Goal: Information Seeking & Learning: Check status

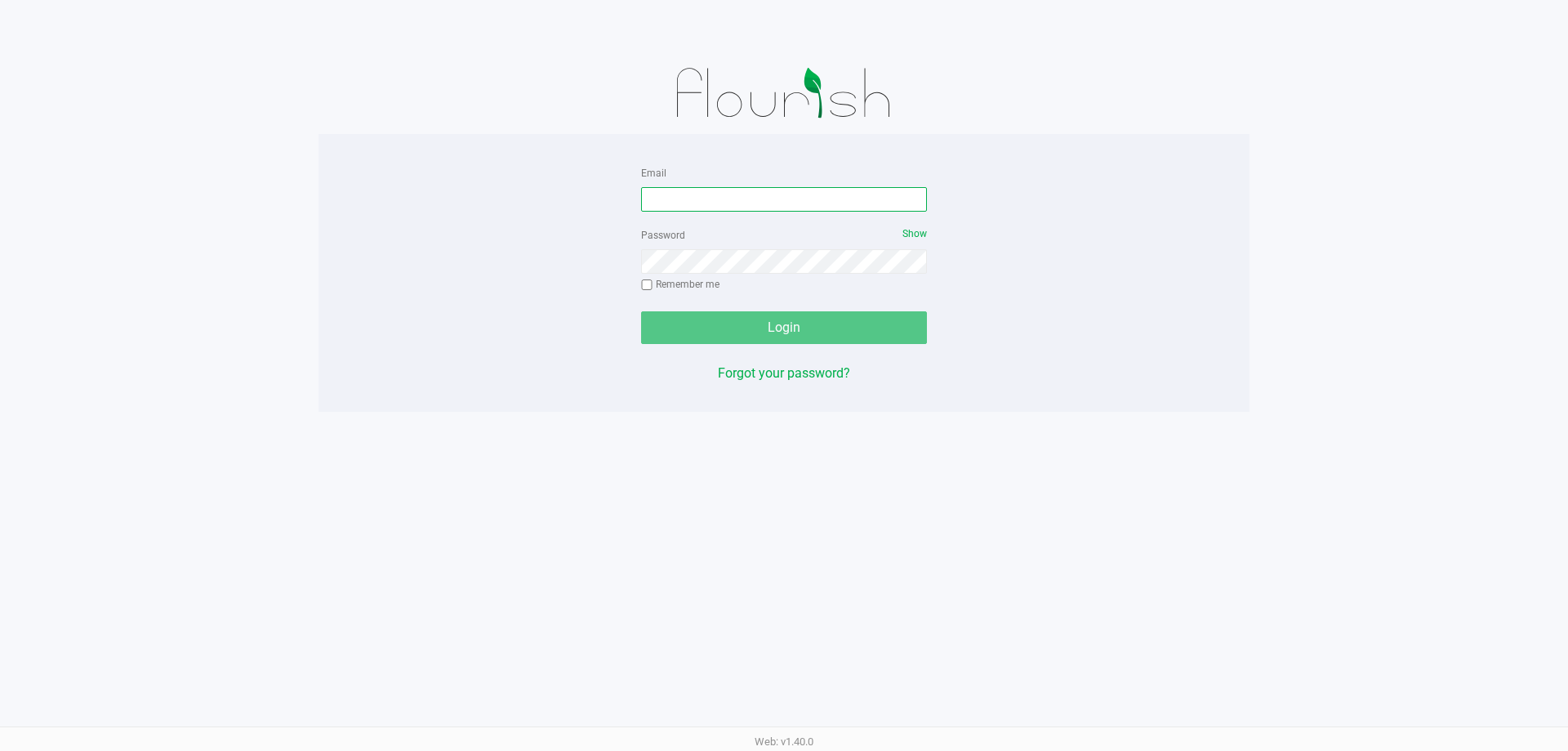
click at [665, 195] on input "Email" at bounding box center [784, 199] width 286 height 25
type input "j"
click at [745, 289] on div "Password Show Remember me" at bounding box center [784, 261] width 286 height 73
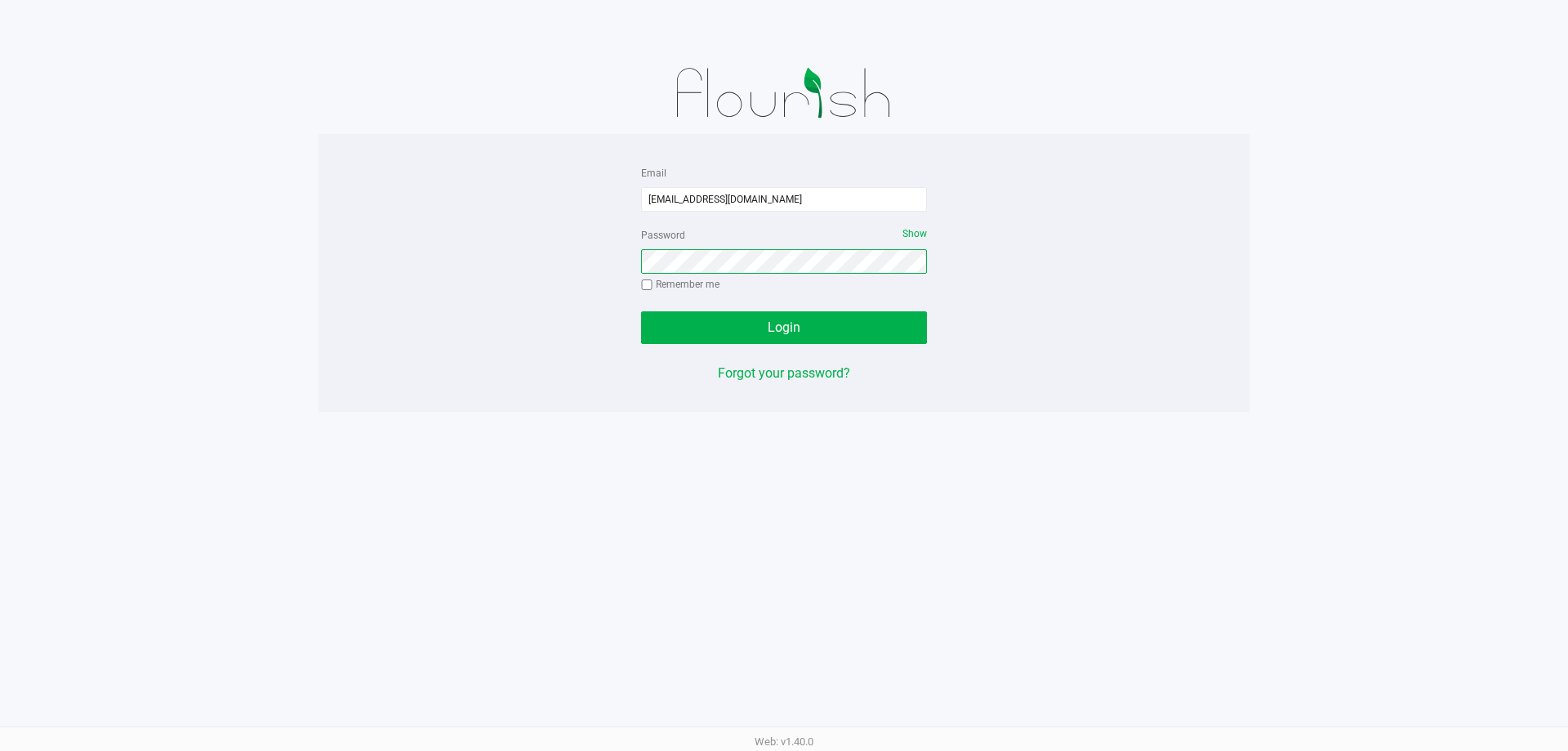
click at [641, 312] on button "Login" at bounding box center [784, 328] width 286 height 33
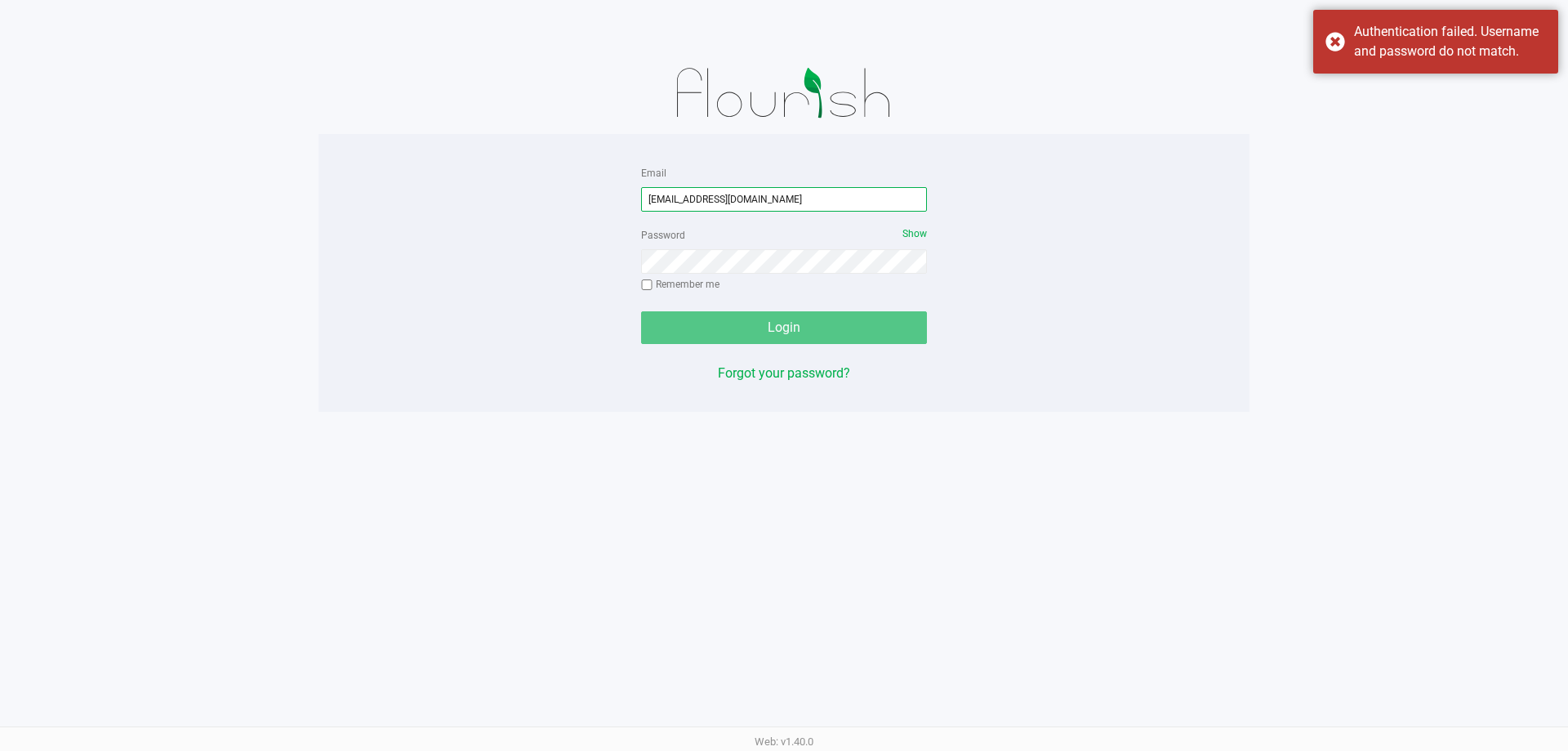
drag, startPoint x: 738, startPoint y: 197, endPoint x: 751, endPoint y: 244, distance: 48.8
click at [739, 197] on input "[EMAIL_ADDRESS][DOMAIN_NAME]" at bounding box center [784, 199] width 286 height 25
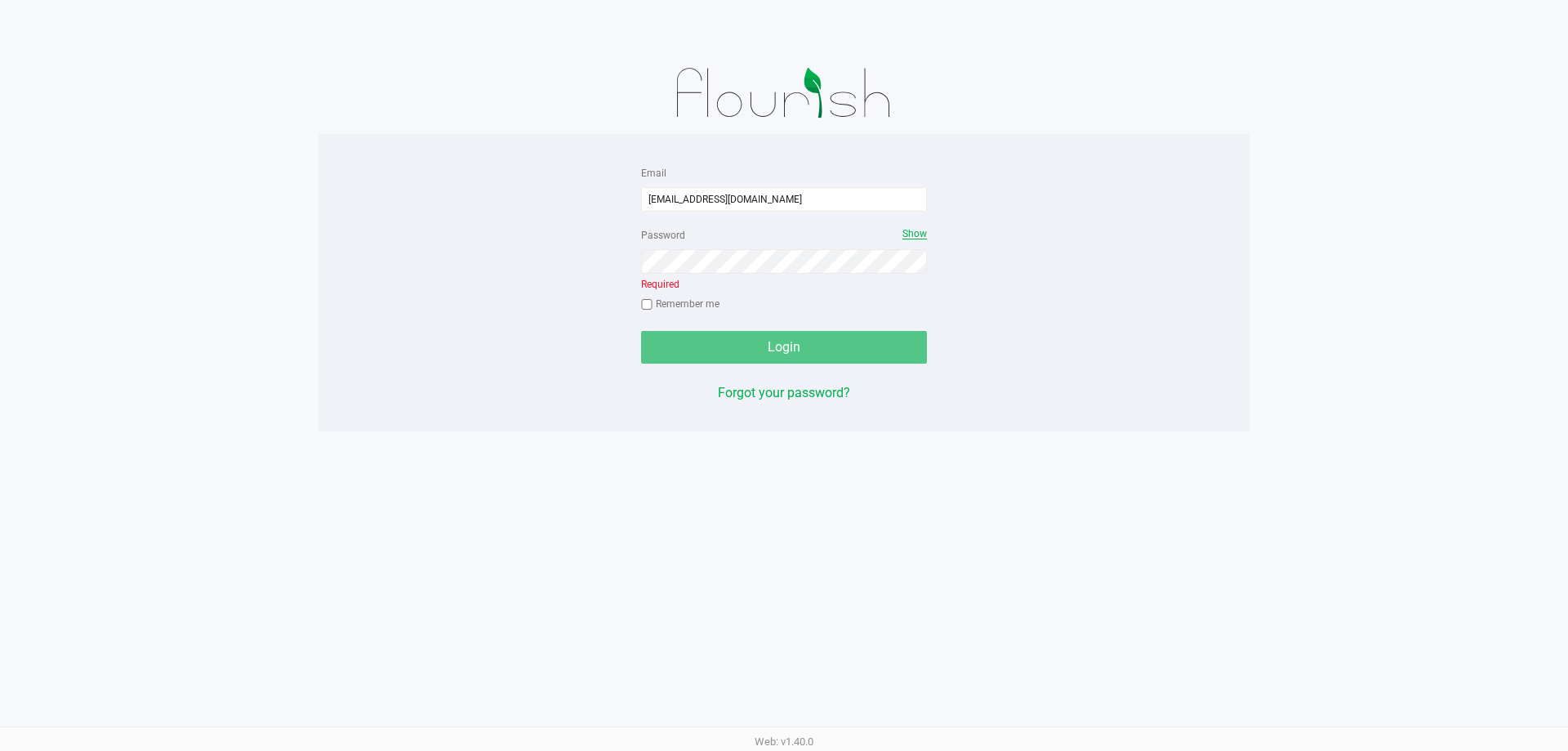
click at [920, 228] on span "Show" at bounding box center [915, 233] width 25 height 12
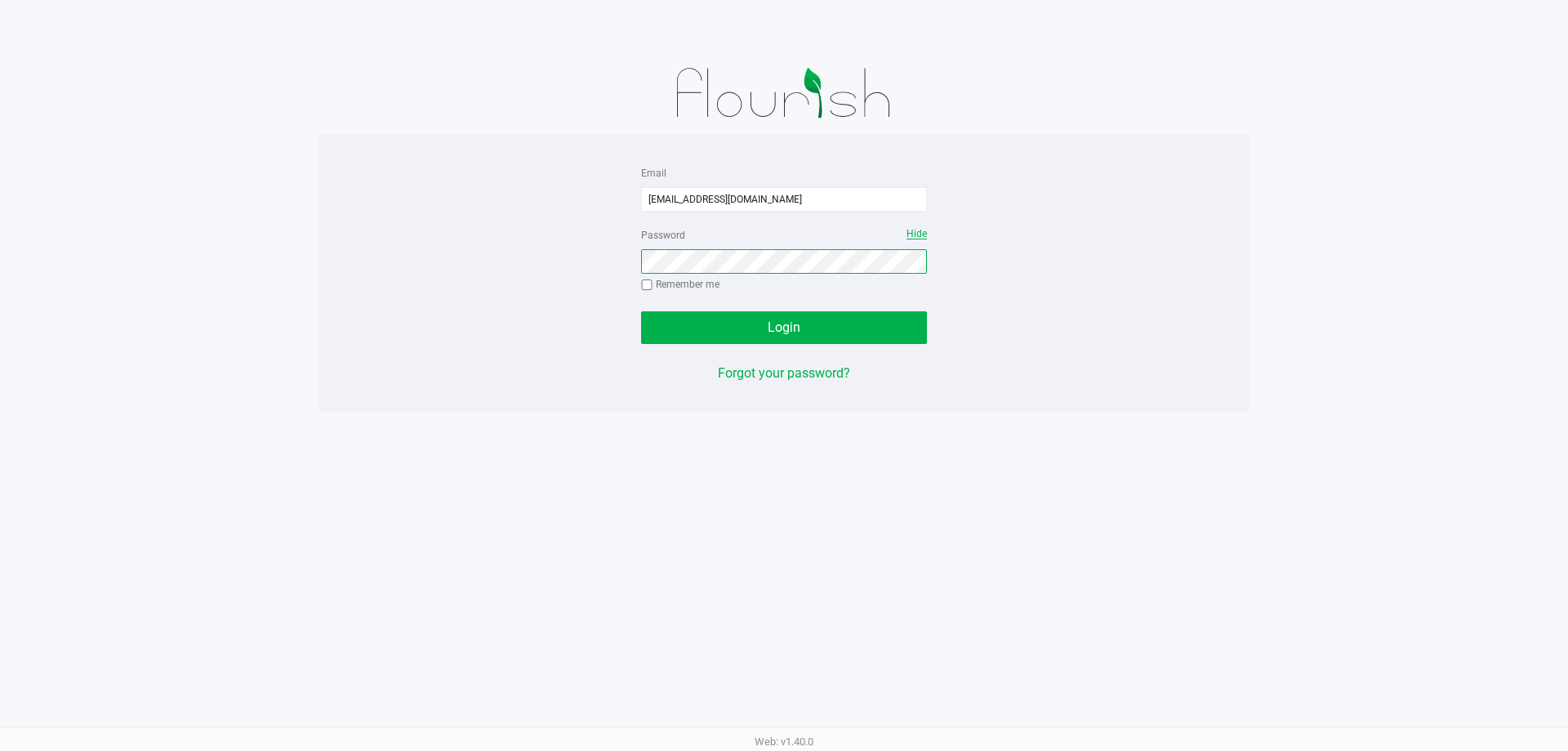
click at [641, 312] on button "Login" at bounding box center [784, 328] width 286 height 33
click at [850, 326] on button "Login" at bounding box center [784, 328] width 286 height 33
drag, startPoint x: 777, startPoint y: 201, endPoint x: 510, endPoint y: 199, distance: 267.0
click at [510, 199] on div "Email jbarnwell@liveparallel.com Password Hide Remember me Login Forgot your pa…" at bounding box center [784, 273] width 931 height 221
paste input "JB"
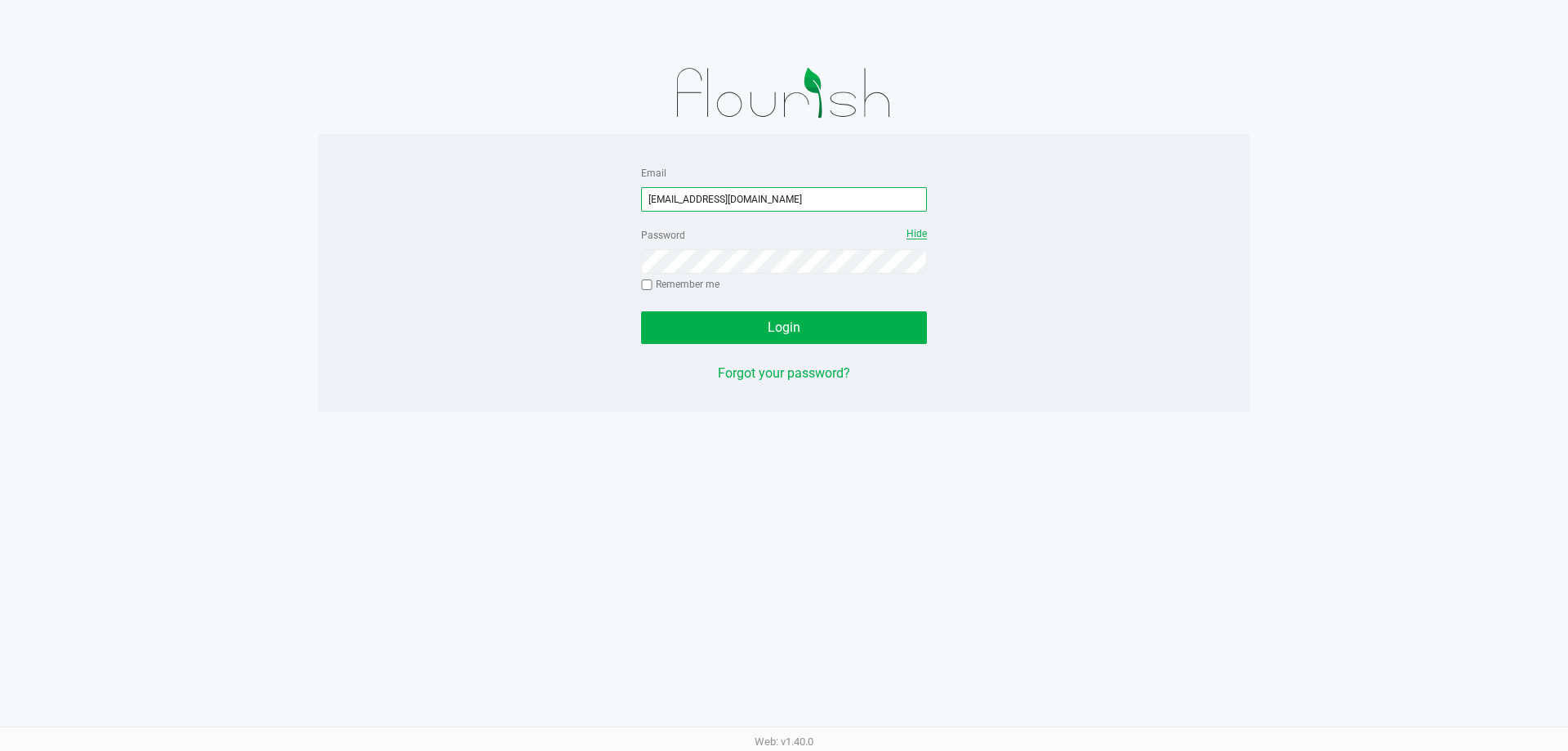
type input "JBarnwell@liveparallel.com"
click at [830, 327] on button "Login" at bounding box center [784, 328] width 286 height 33
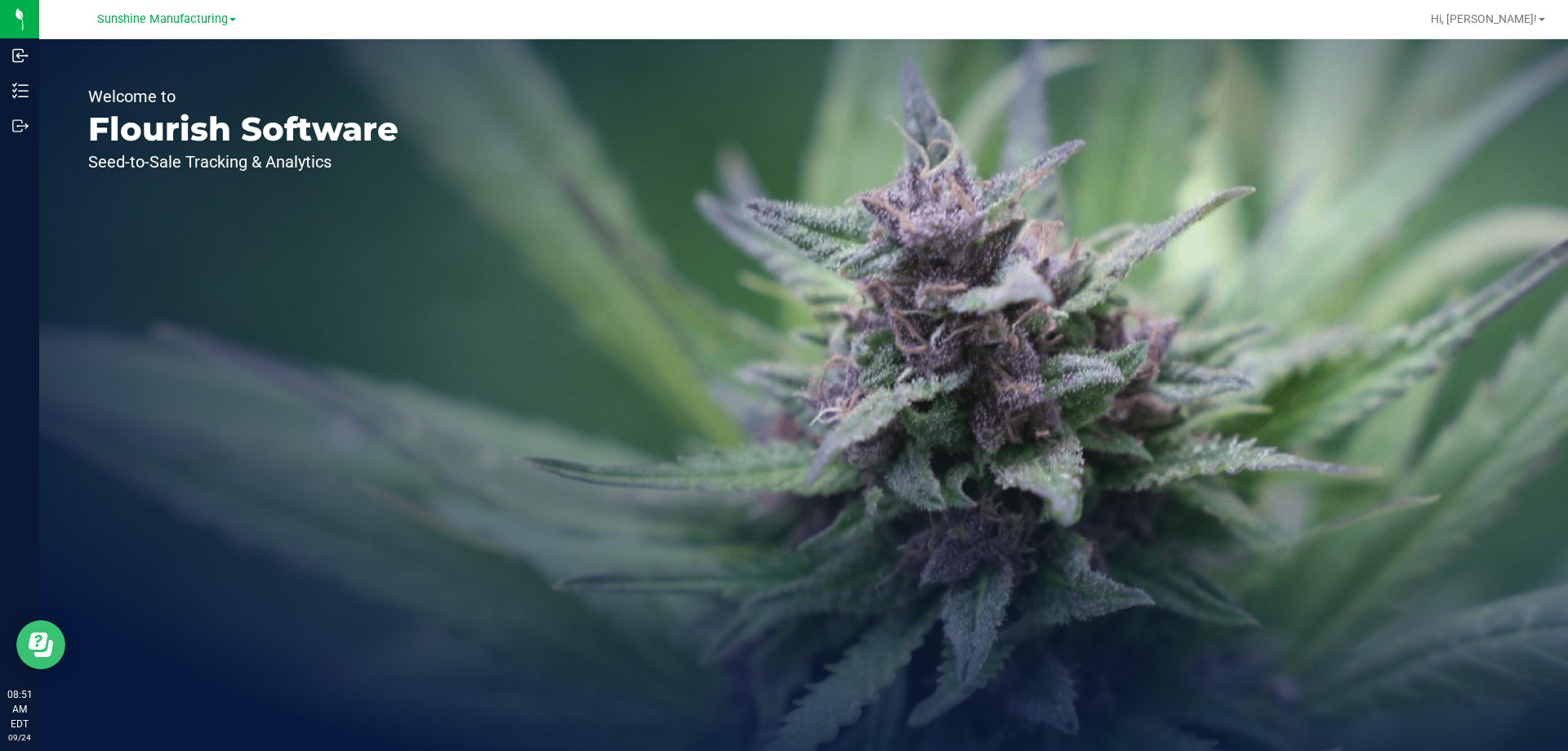
click at [50, 656] on icon "Open Resource Center" at bounding box center [41, 645] width 25 height 25
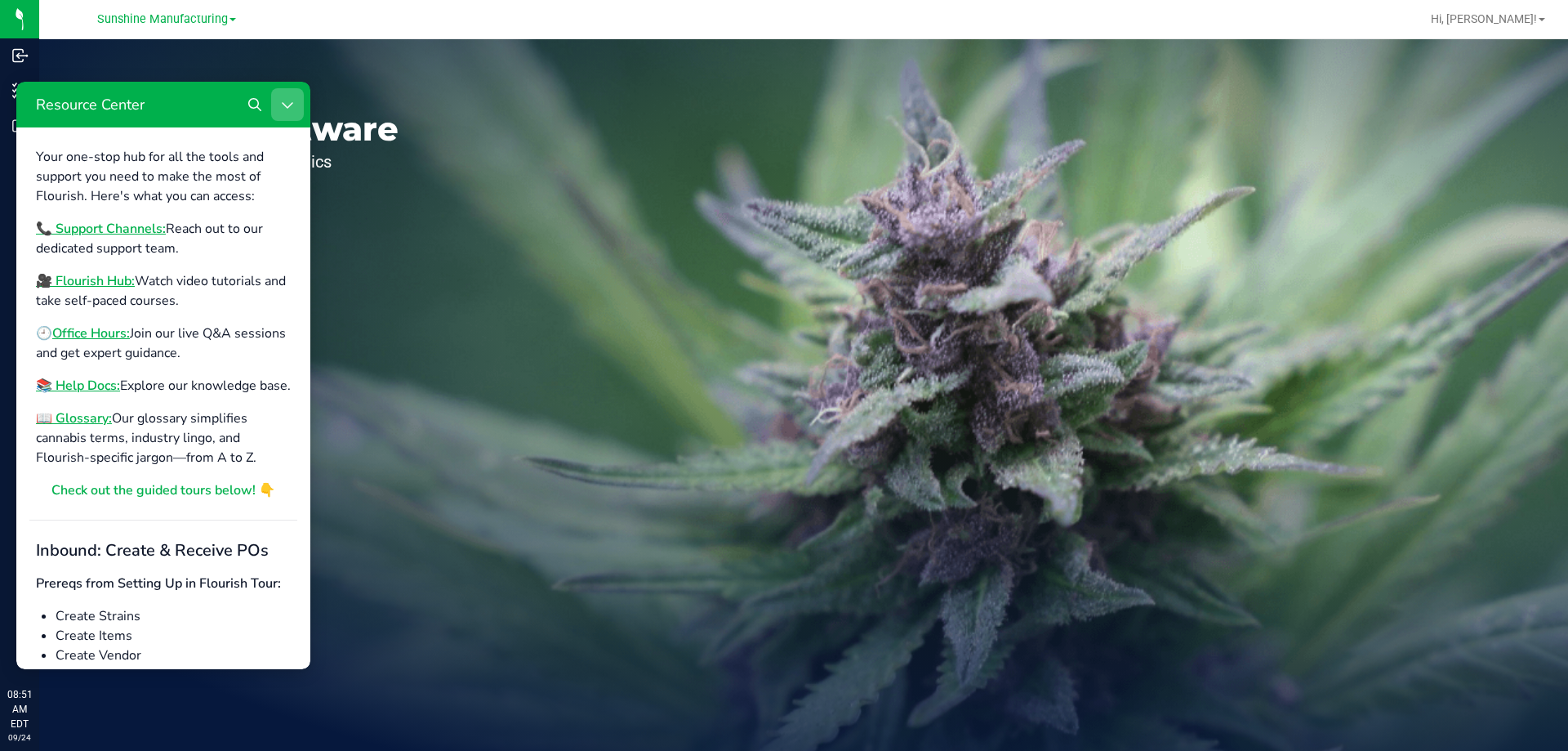
click at [297, 97] on button "Close Resource Center" at bounding box center [288, 105] width 33 height 33
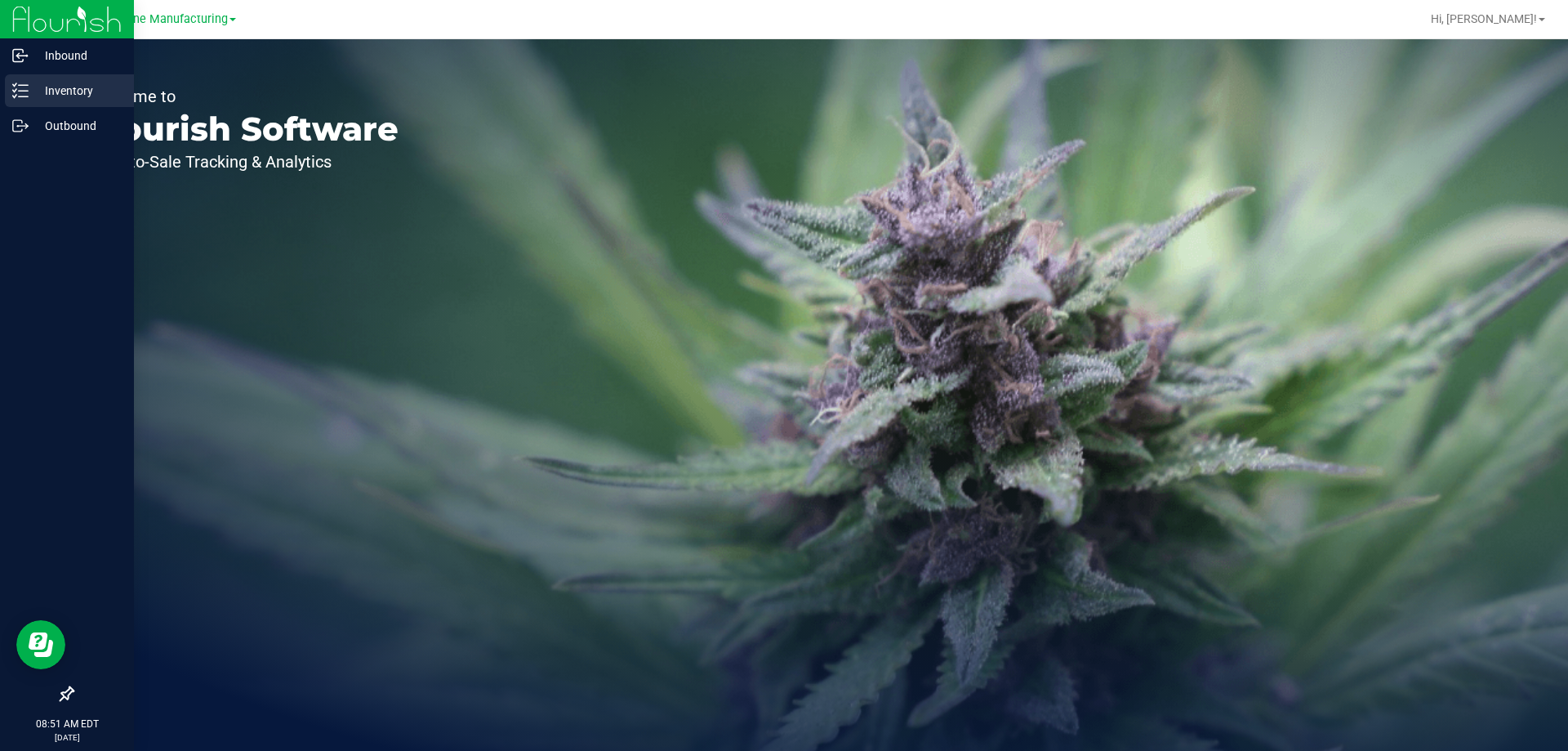
click at [20, 90] on icon at bounding box center [21, 91] width 16 height 16
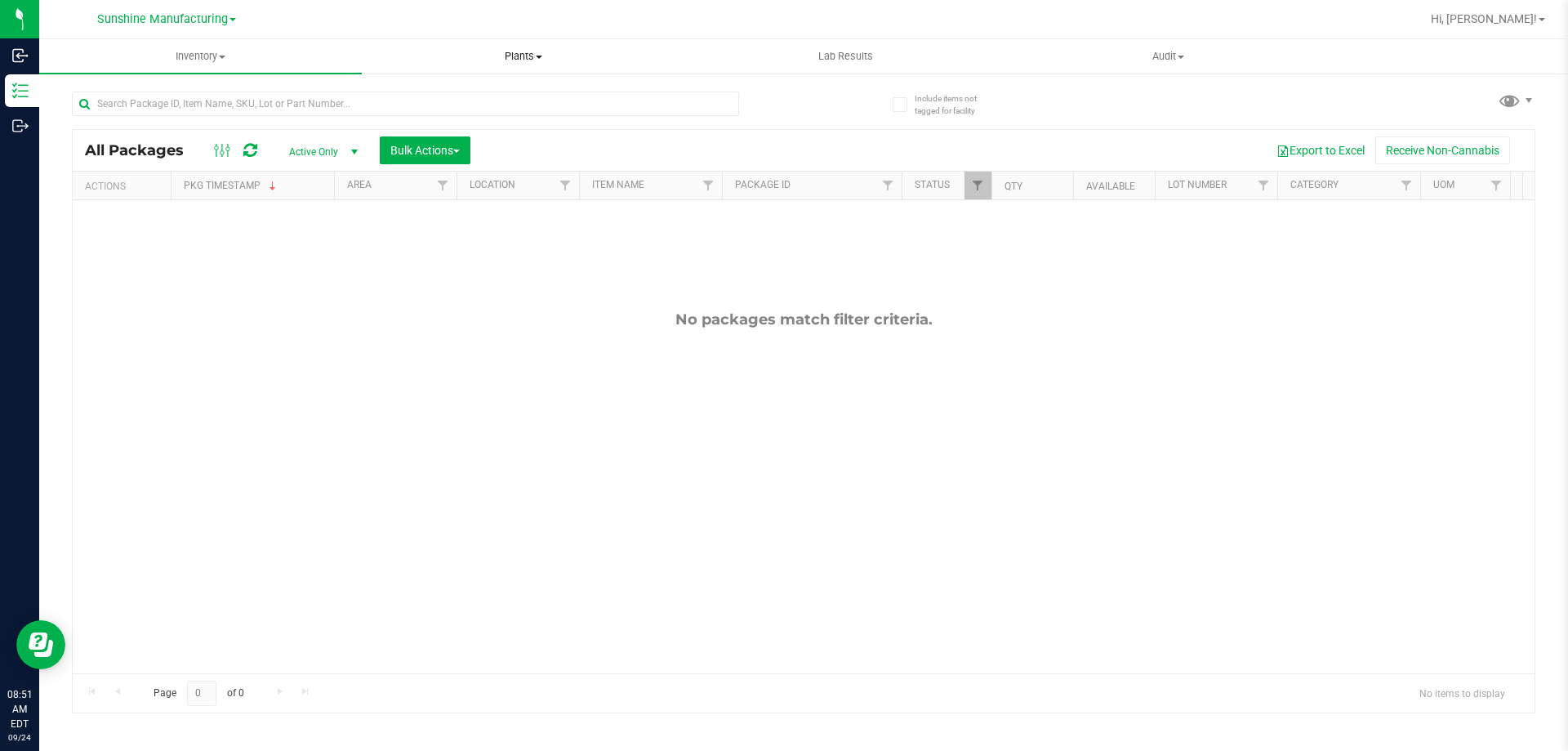
click at [461, 61] on span "Plants" at bounding box center [522, 56] width 321 height 15
click at [421, 105] on span "All plants" at bounding box center [409, 98] width 94 height 14
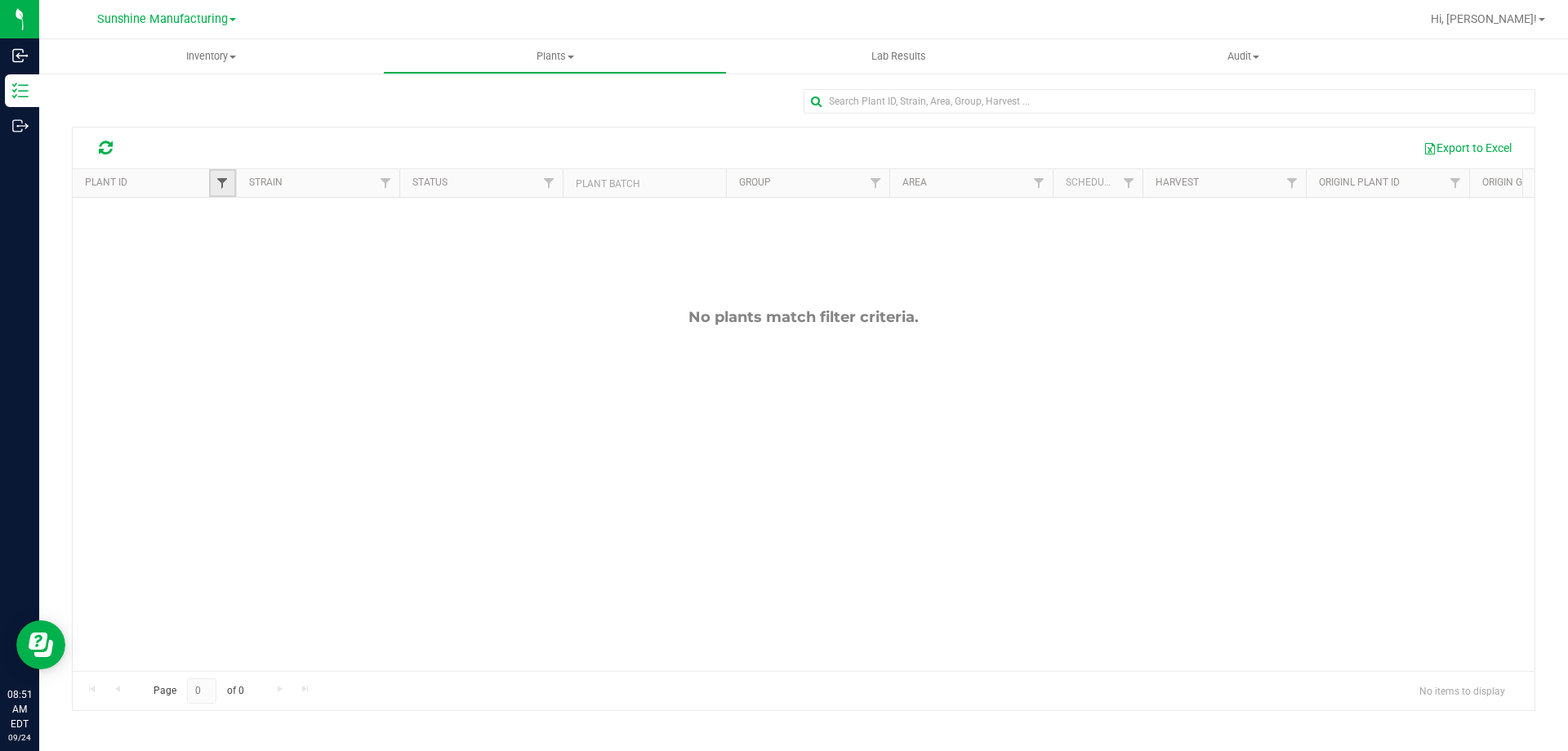
click at [222, 184] on span "Filter" at bounding box center [222, 183] width 13 height 13
click at [567, 50] on span "Plants" at bounding box center [555, 56] width 342 height 15
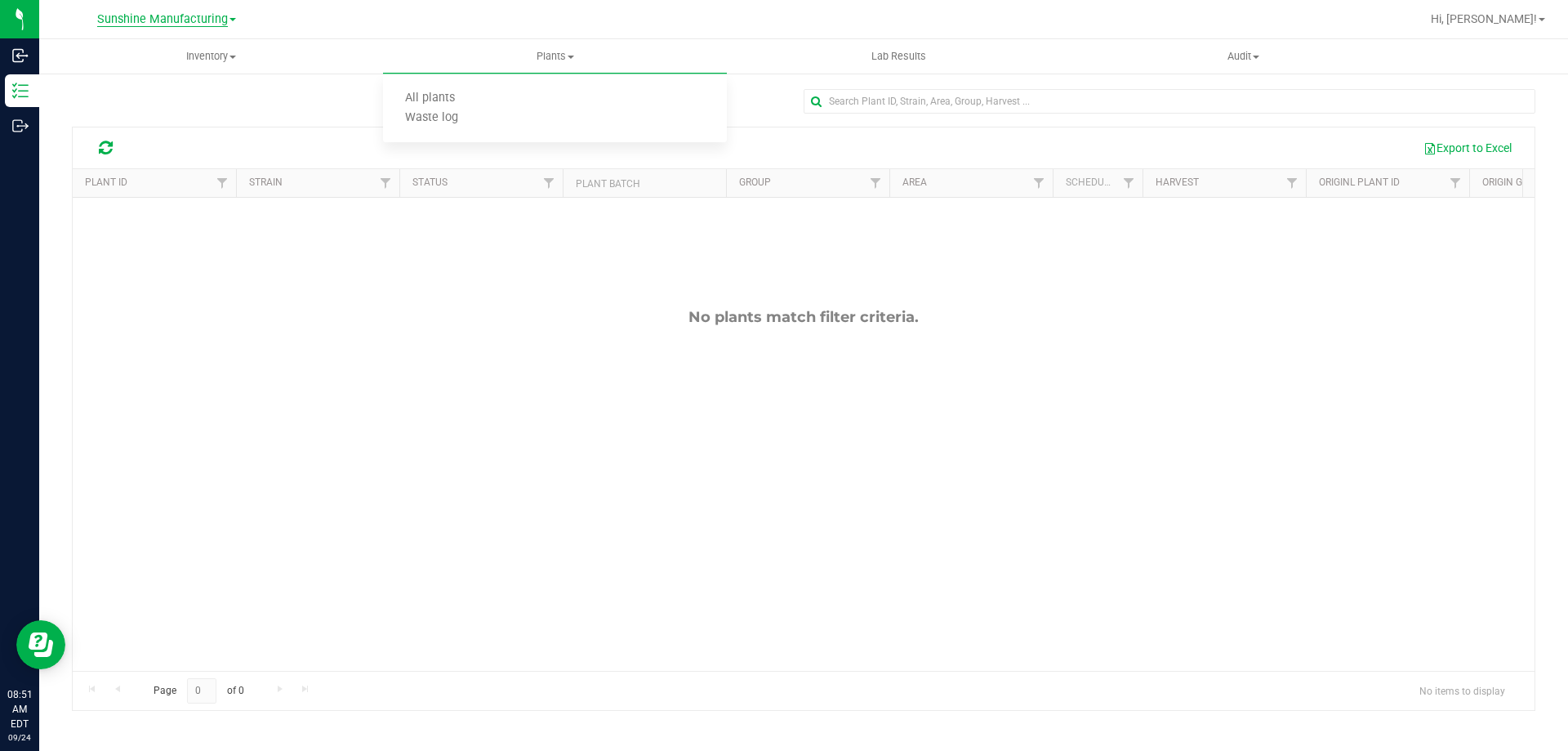
click at [217, 14] on span "Sunshine Manufacturing" at bounding box center [162, 20] width 131 height 15
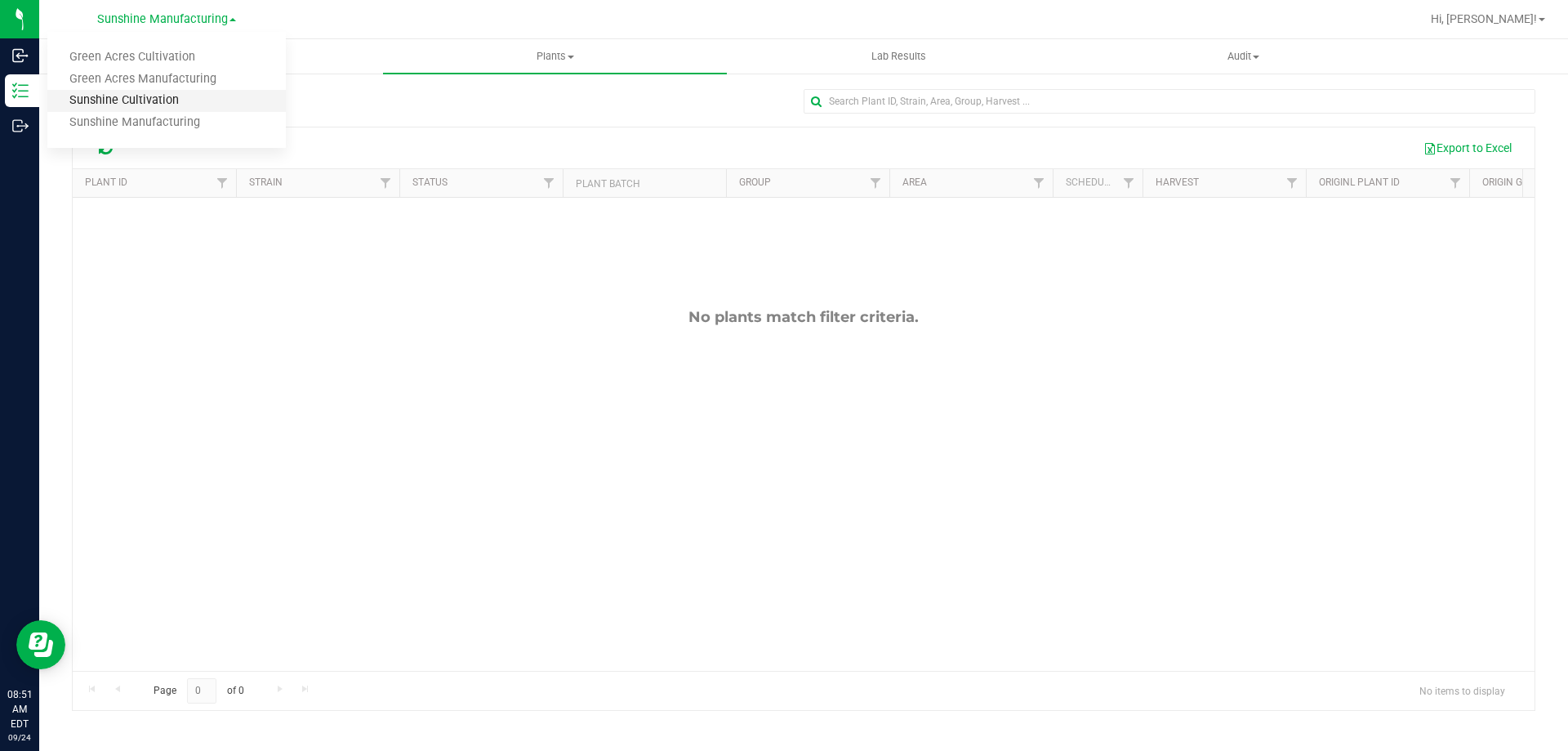
click at [220, 97] on link "Sunshine Cultivation" at bounding box center [166, 101] width 238 height 22
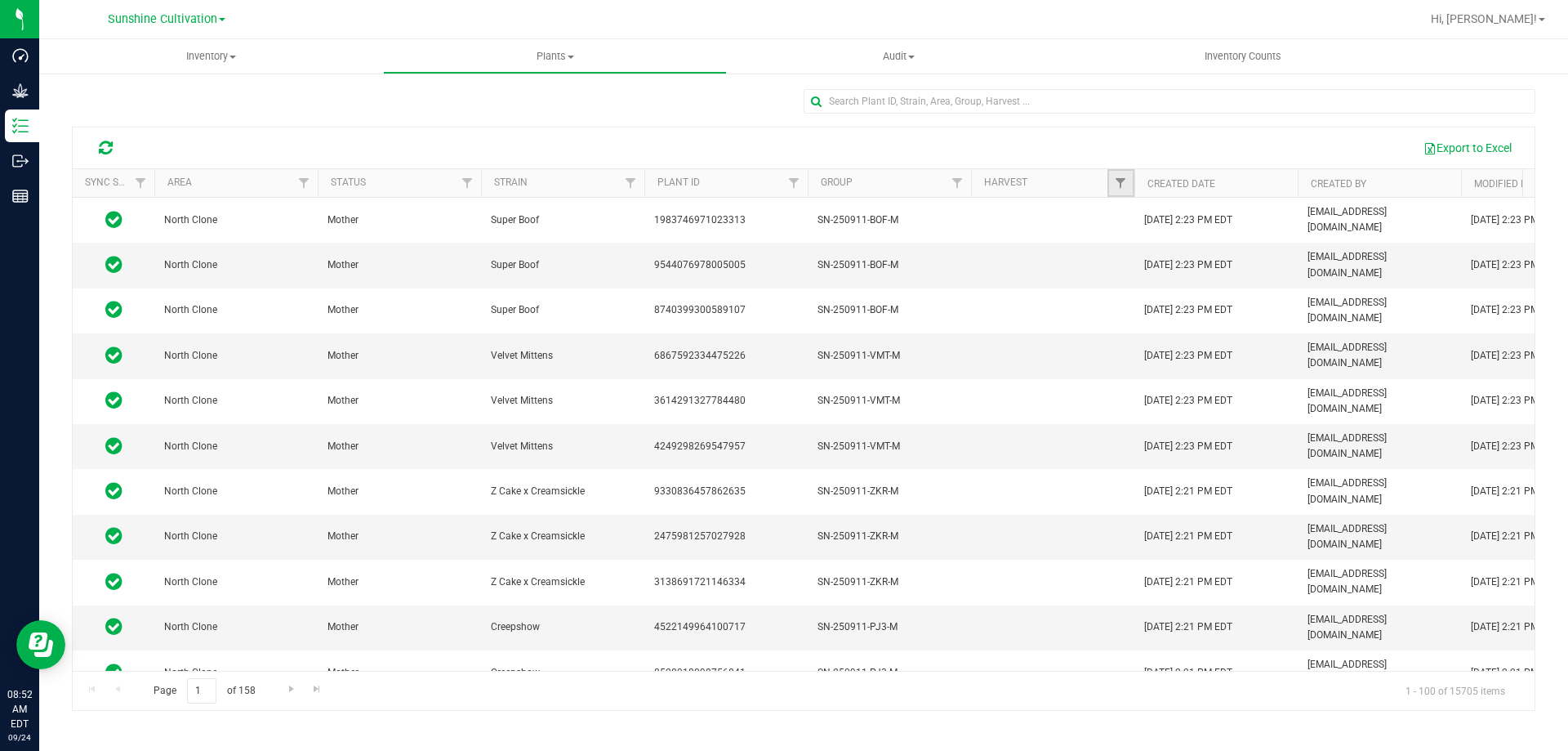
click at [1121, 191] on link "Filter" at bounding box center [1121, 183] width 27 height 28
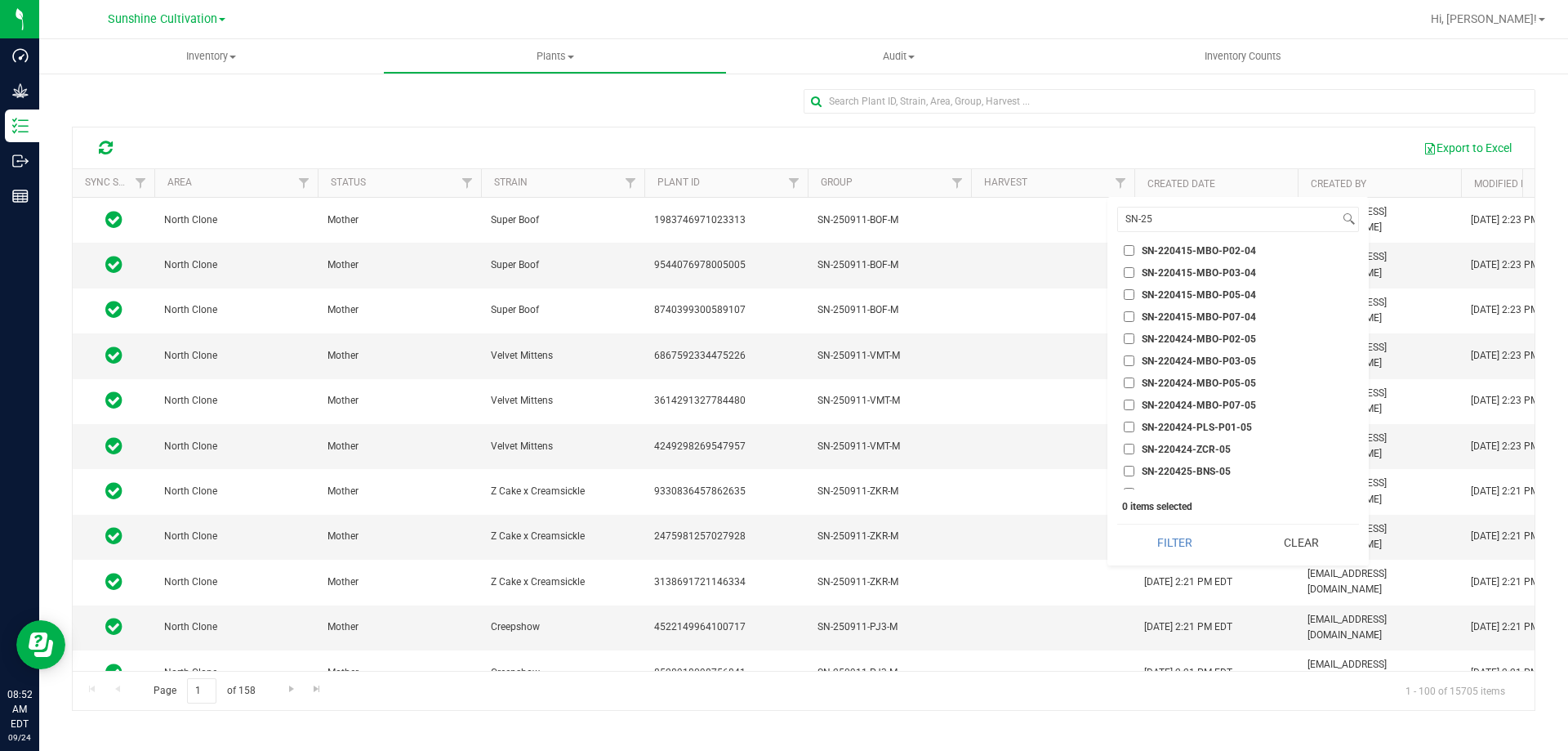
scroll to position [12803, 0]
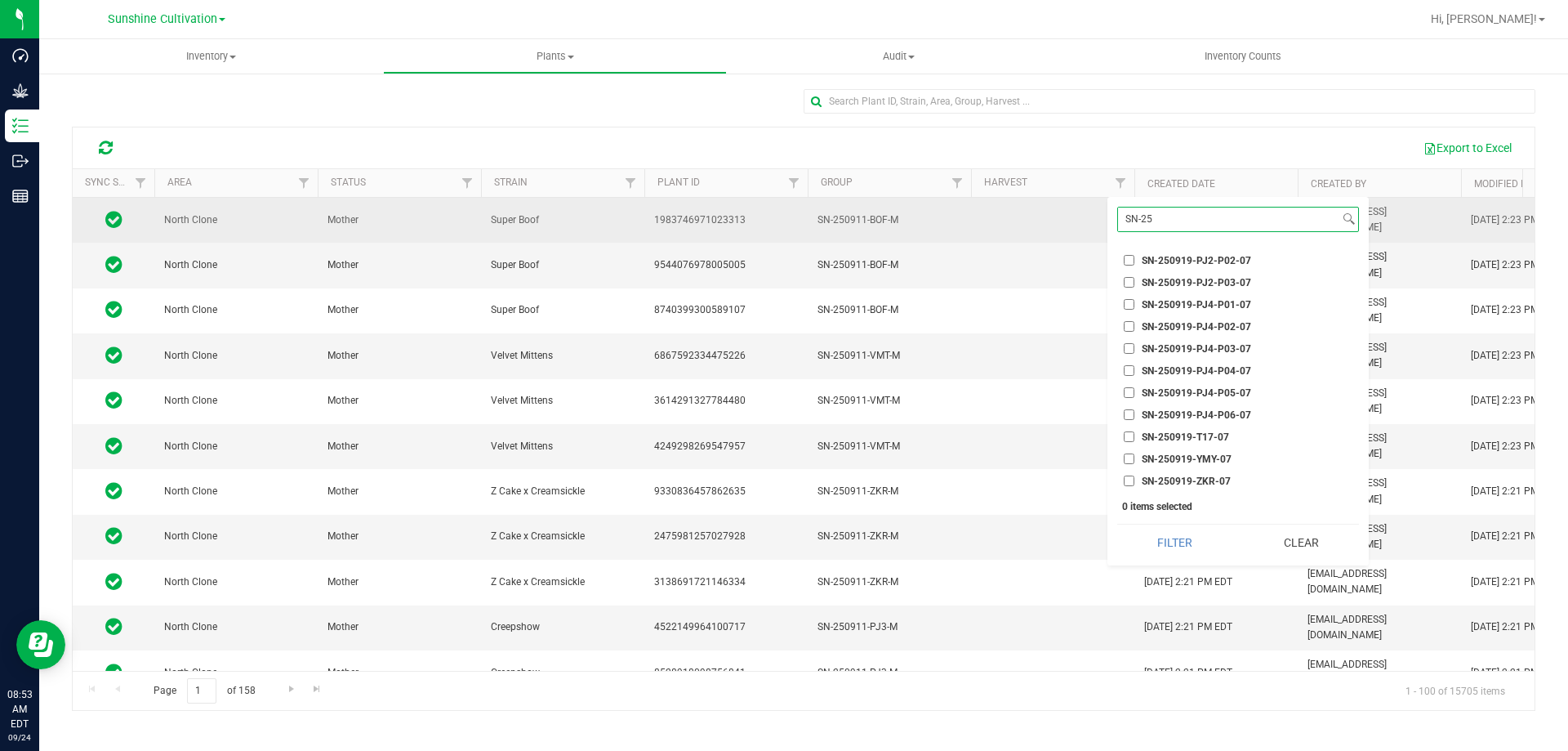
drag, startPoint x: 1185, startPoint y: 215, endPoint x: 1065, endPoint y: 215, distance: 120.0
click at [1065, 215] on body "Dashboard Grow Inventory Outbound Reports 08:53 AM EDT [DATE] 09/24 Sunshine Cu…" at bounding box center [784, 375] width 1568 height 751
paste input "SN-250725-MOT-P05-07"
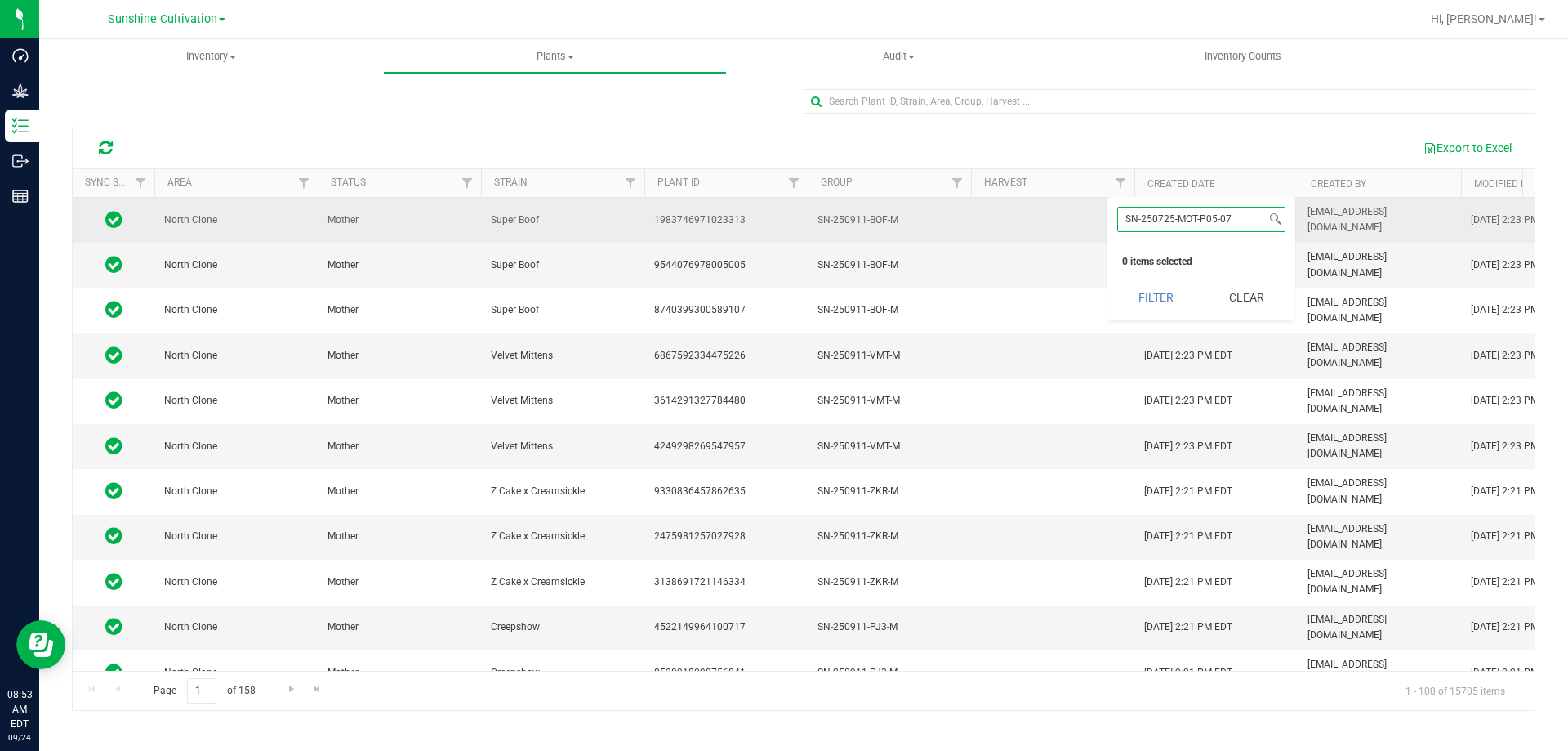
scroll to position [0, 0]
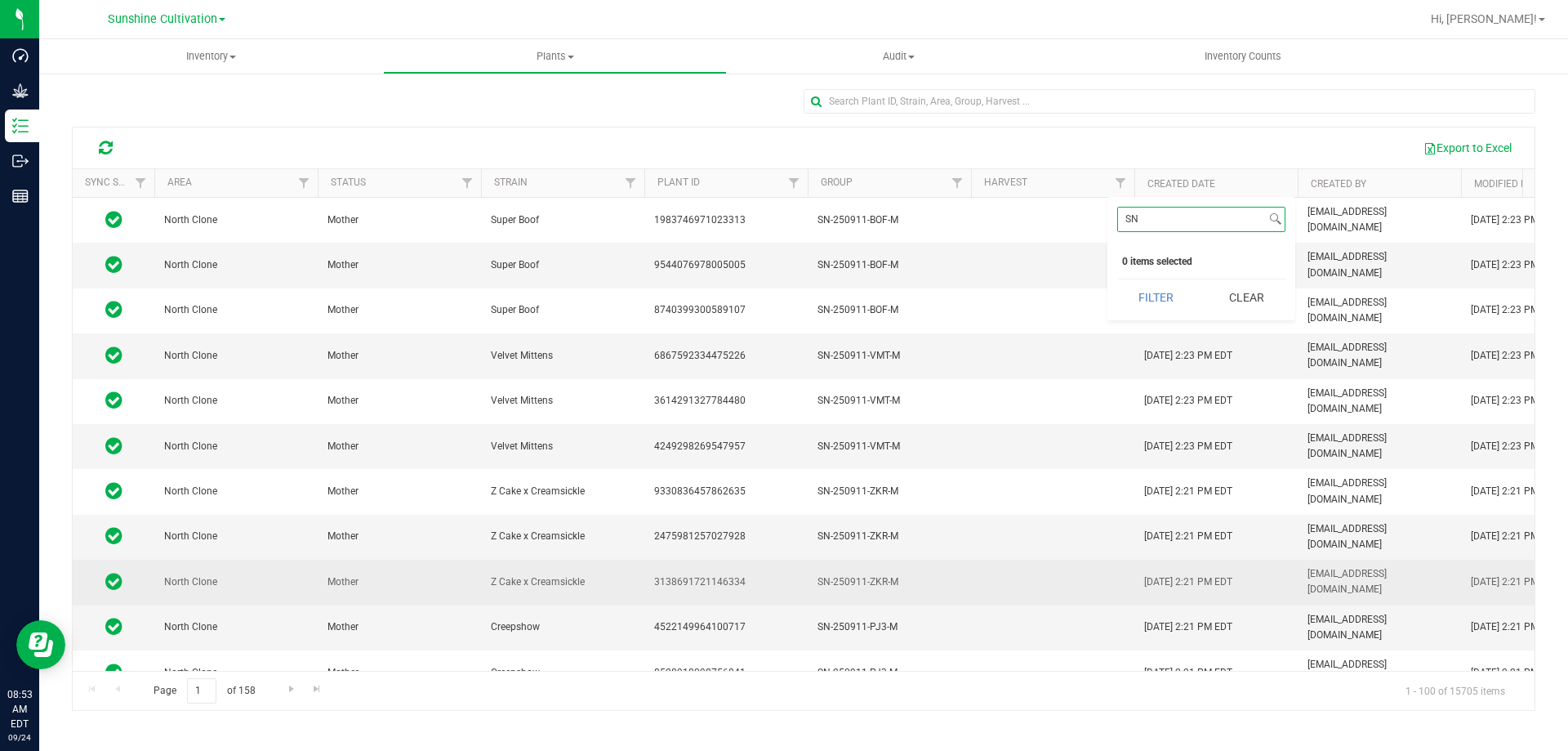
type input "S"
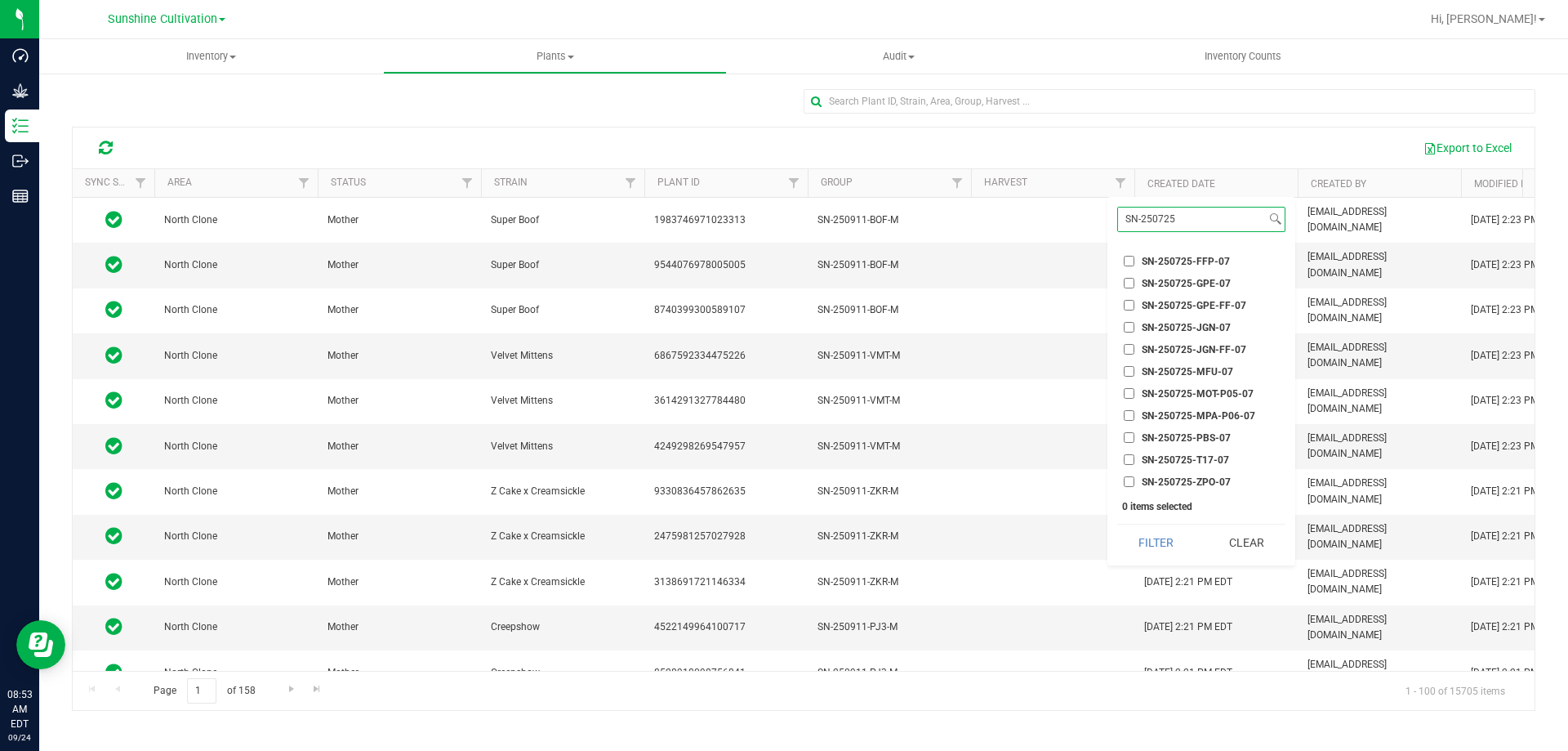
scroll to position [42, 0]
type input "SN-250725"
click at [1126, 392] on input "SN-250725-MOT-P05-07" at bounding box center [1129, 392] width 11 height 11
checkbox input "true"
click at [1169, 550] on button "Filter" at bounding box center [1156, 542] width 78 height 36
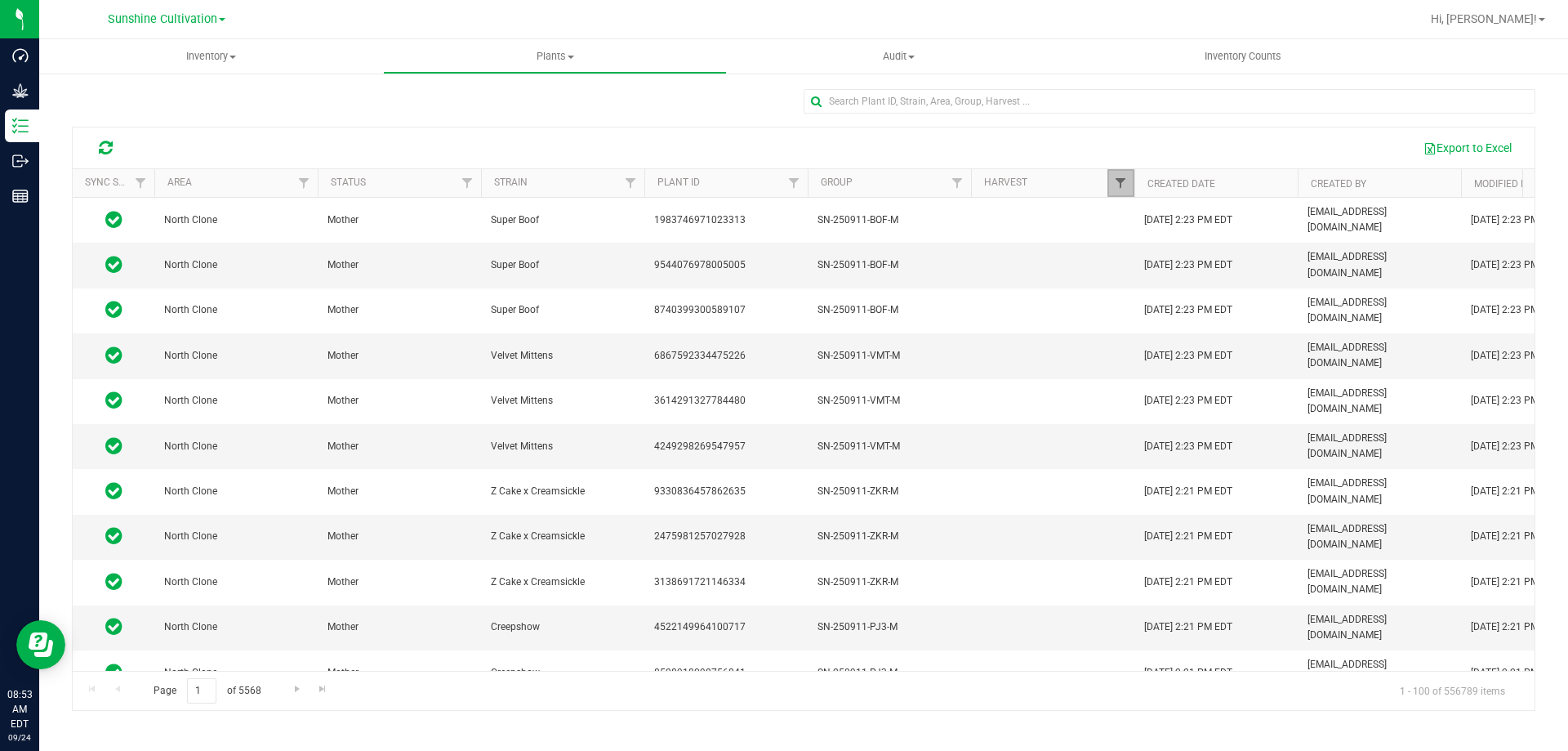
click at [1126, 181] on span "Filter" at bounding box center [1121, 183] width 13 height 13
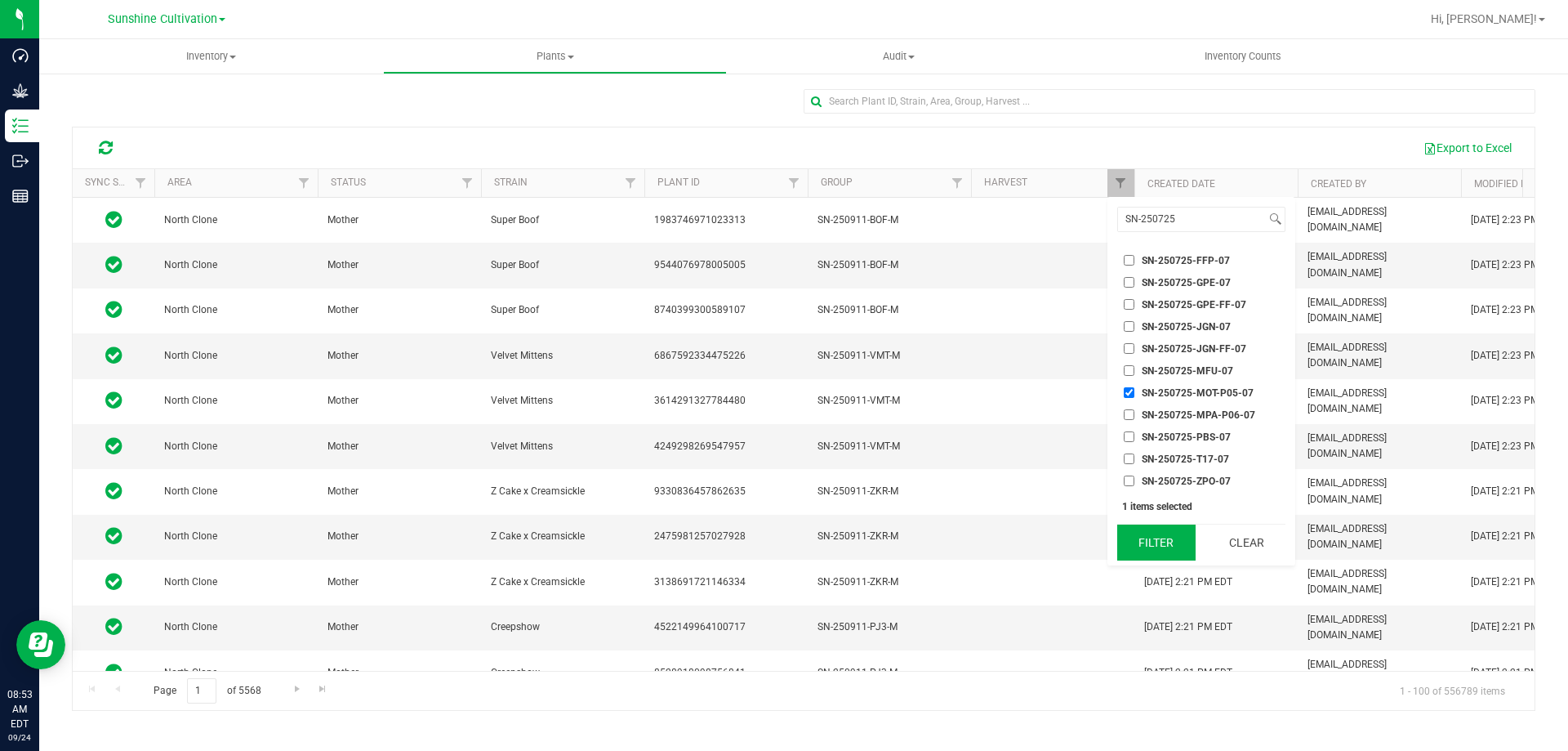
click at [1151, 543] on button "Filter" at bounding box center [1156, 542] width 78 height 36
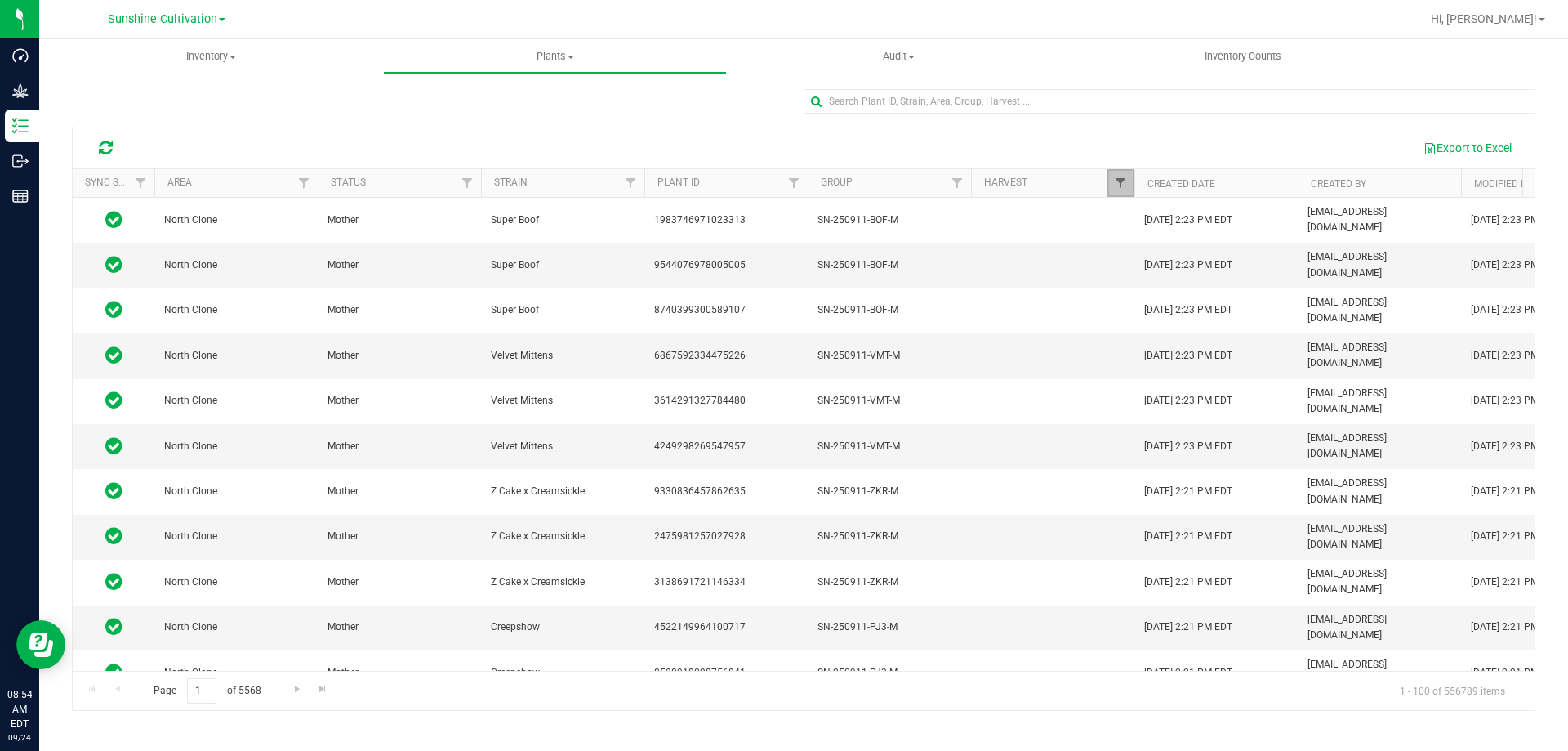
click at [1115, 181] on span "Filter" at bounding box center [1121, 183] width 13 height 13
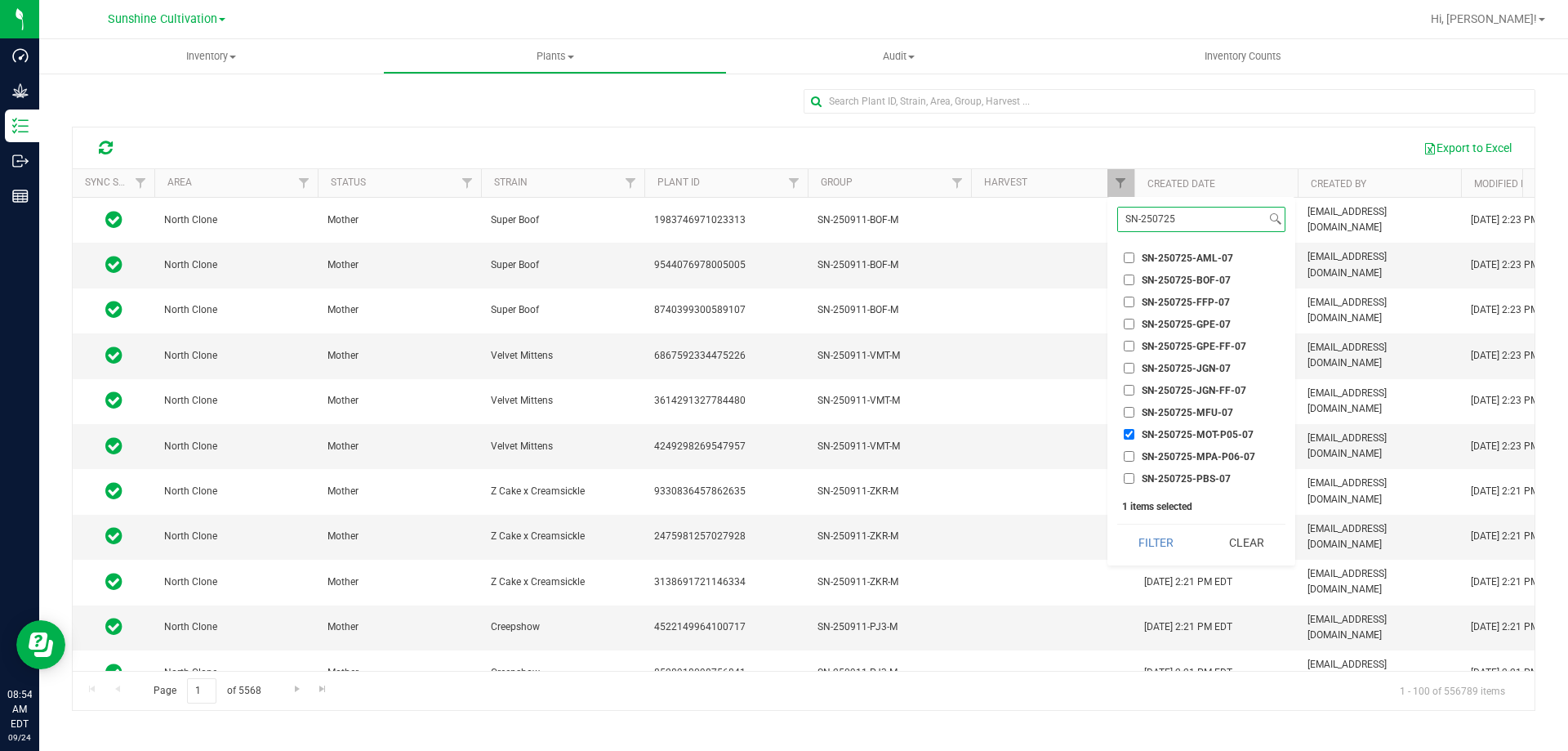
scroll to position [42, 0]
click at [1129, 410] on input "SN-250725-MPA-P06-07" at bounding box center [1129, 415] width 11 height 11
click at [1159, 543] on button "Filter" at bounding box center [1156, 542] width 78 height 36
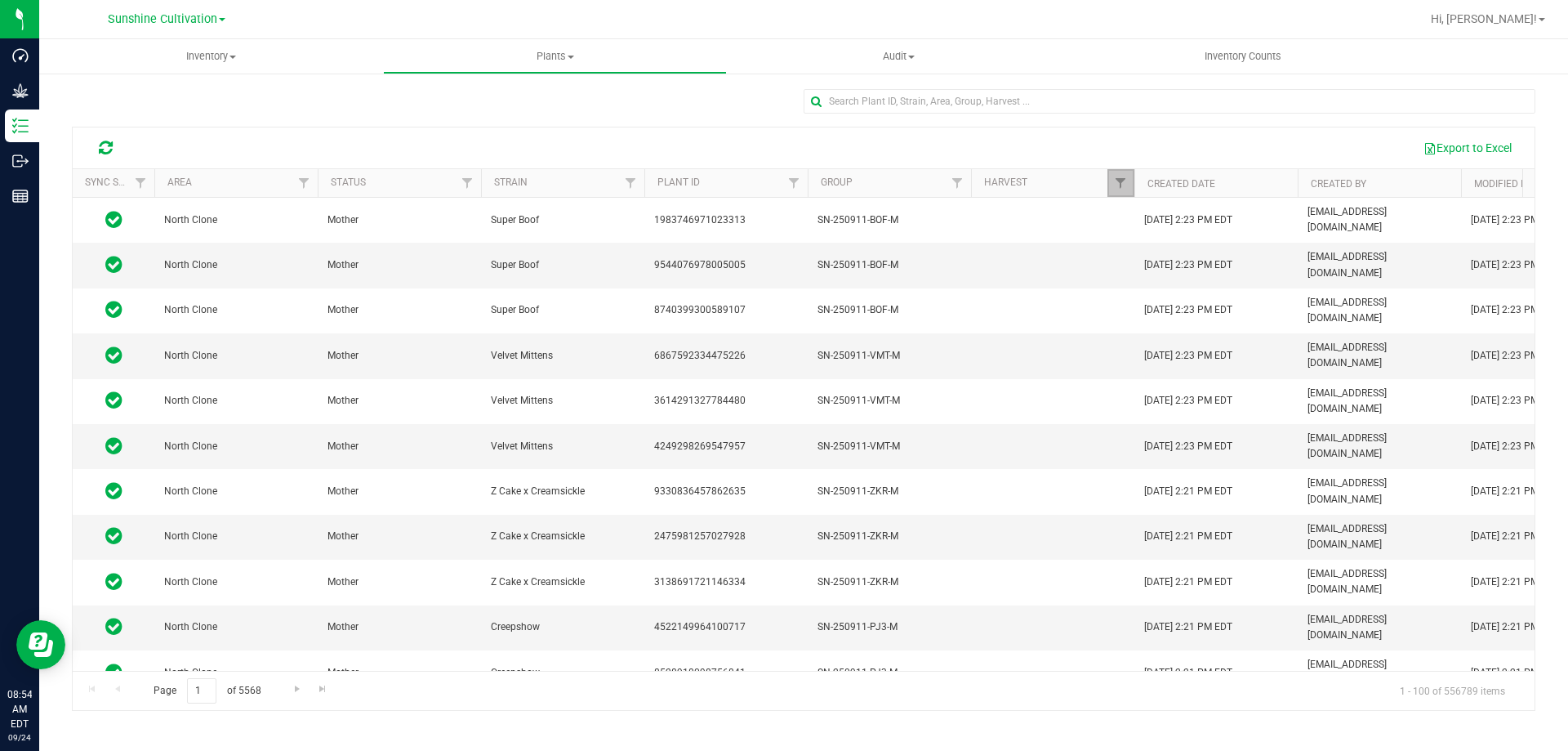
click at [1115, 195] on link "Filter" at bounding box center [1121, 183] width 27 height 28
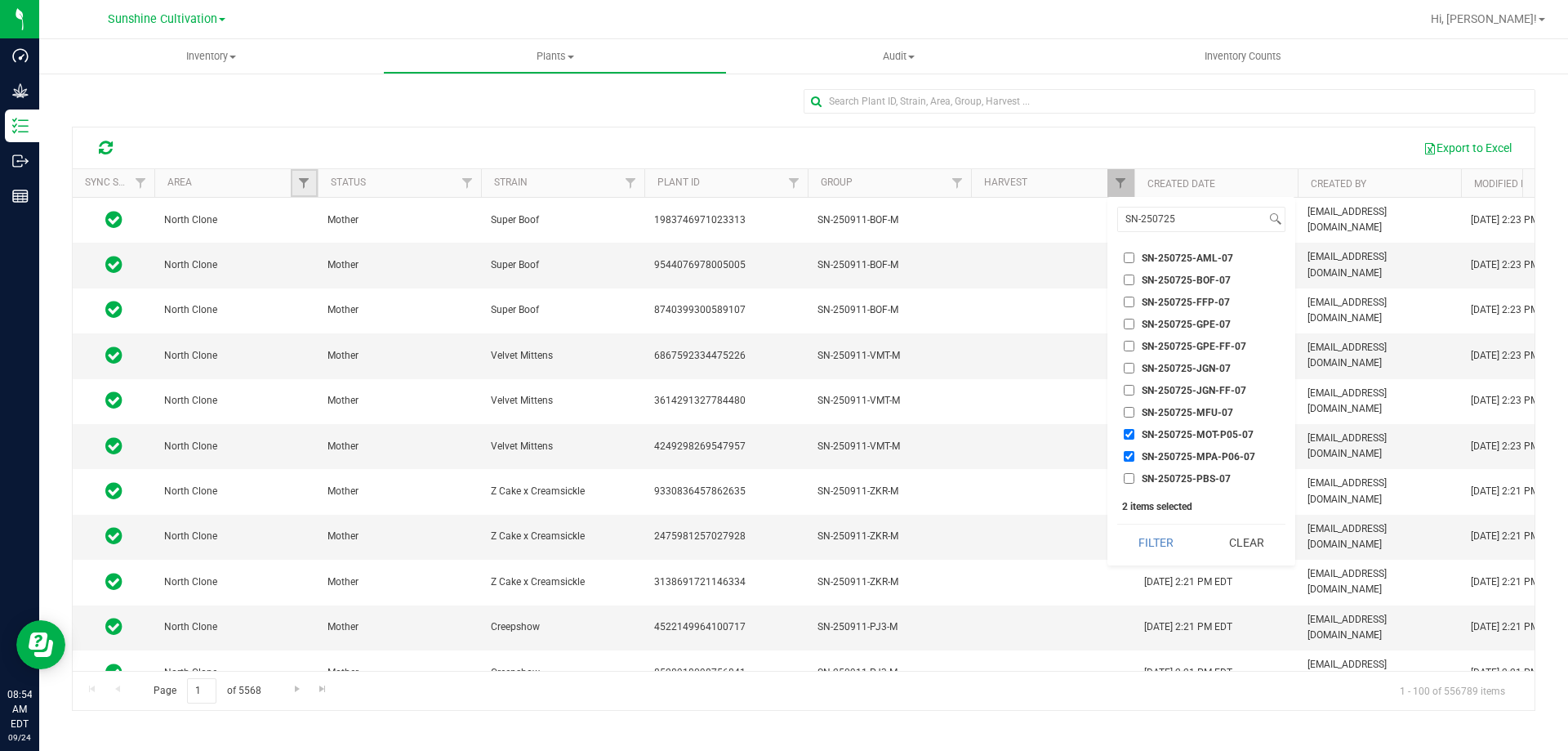
click at [294, 185] on link "Filter" at bounding box center [304, 183] width 27 height 28
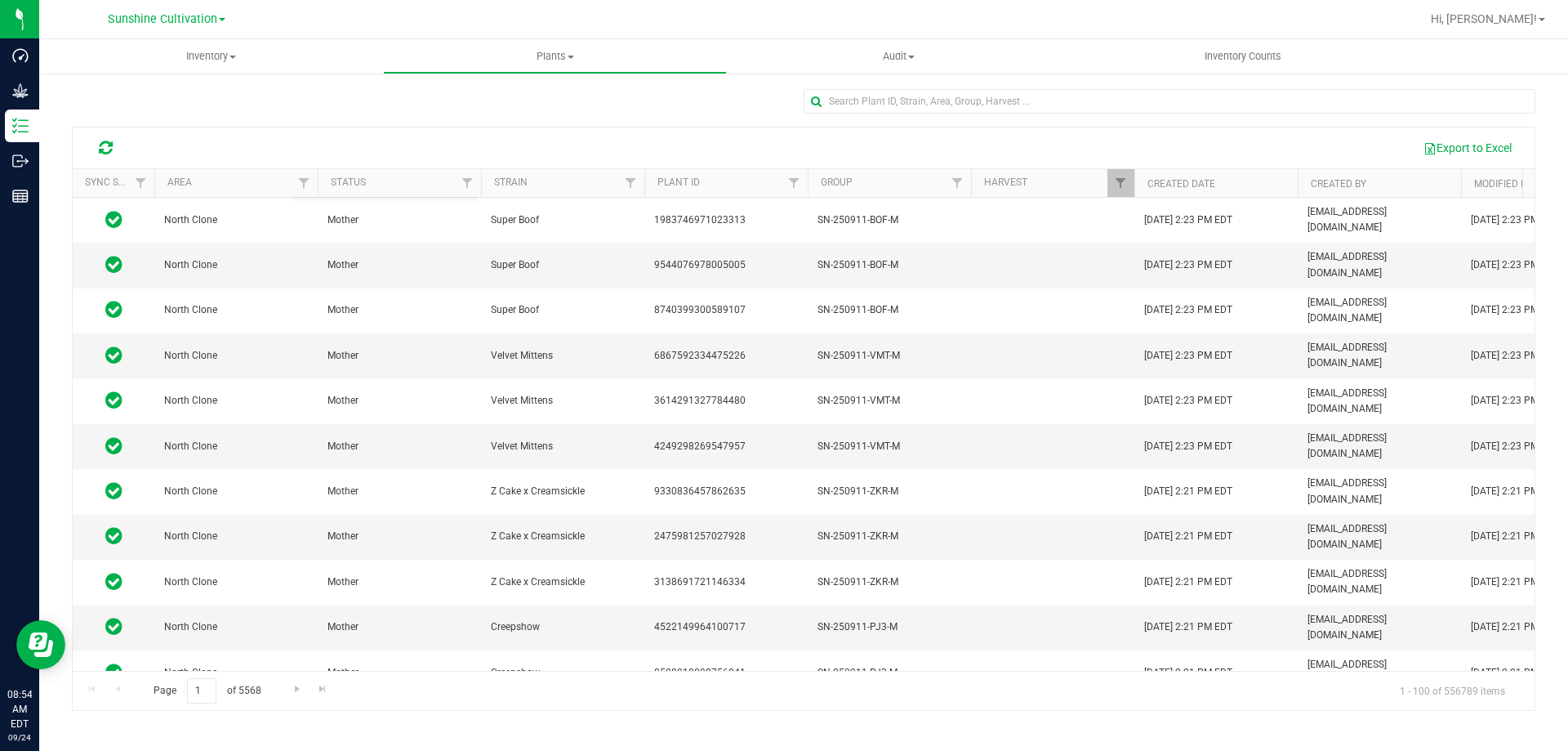
click at [371, 106] on div at bounding box center [803, 108] width 1463 height 38
click at [467, 185] on span "Filter" at bounding box center [467, 183] width 13 height 13
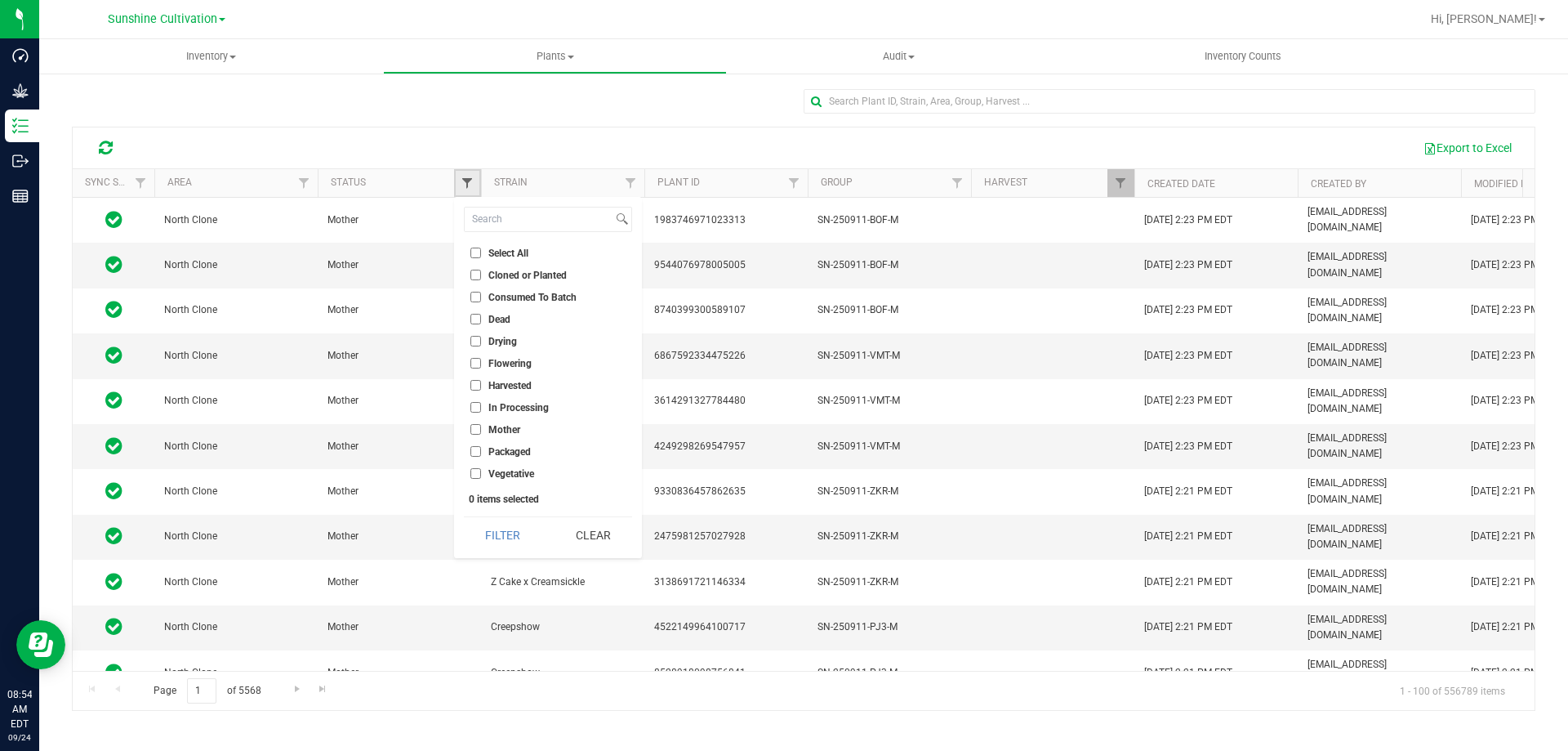
click at [467, 185] on span "Filter" at bounding box center [467, 183] width 13 height 13
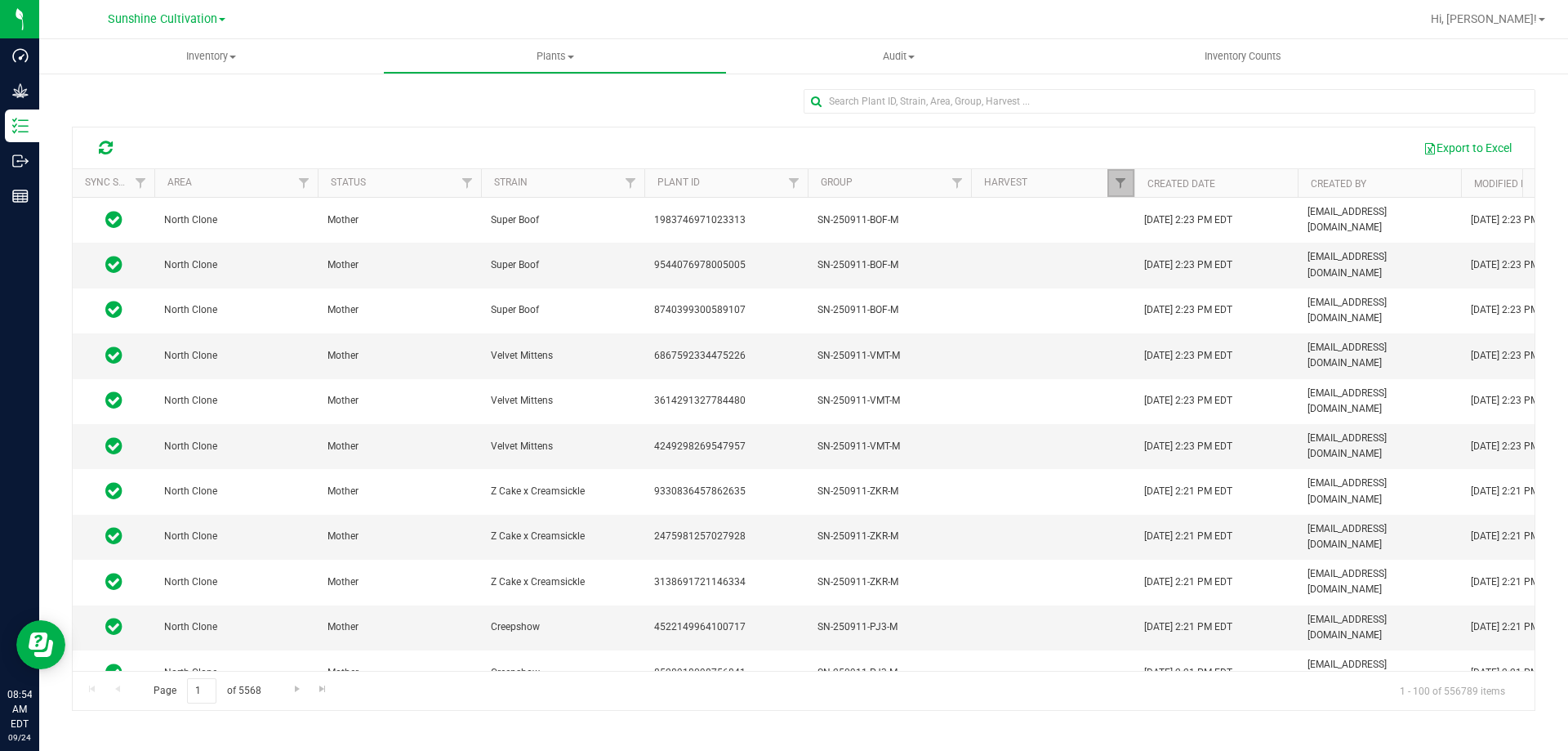
click at [1129, 181] on link "Filter" at bounding box center [1121, 183] width 27 height 28
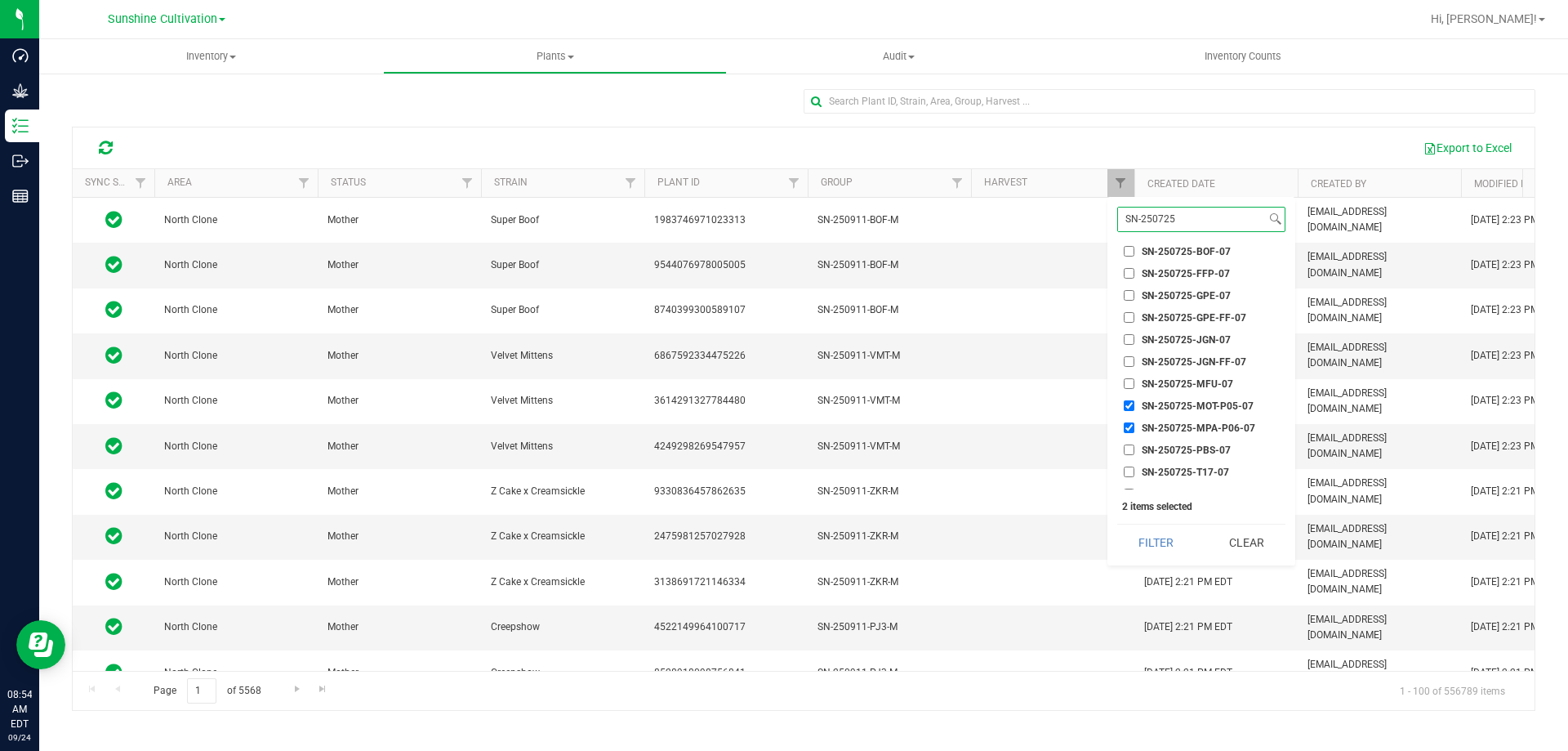
scroll to position [42, 0]
click at [1126, 413] on input "SN-250725-MPA-P06-07" at bounding box center [1129, 415] width 11 height 11
checkbox input "false"
click at [1151, 542] on button "Filter" at bounding box center [1156, 542] width 78 height 36
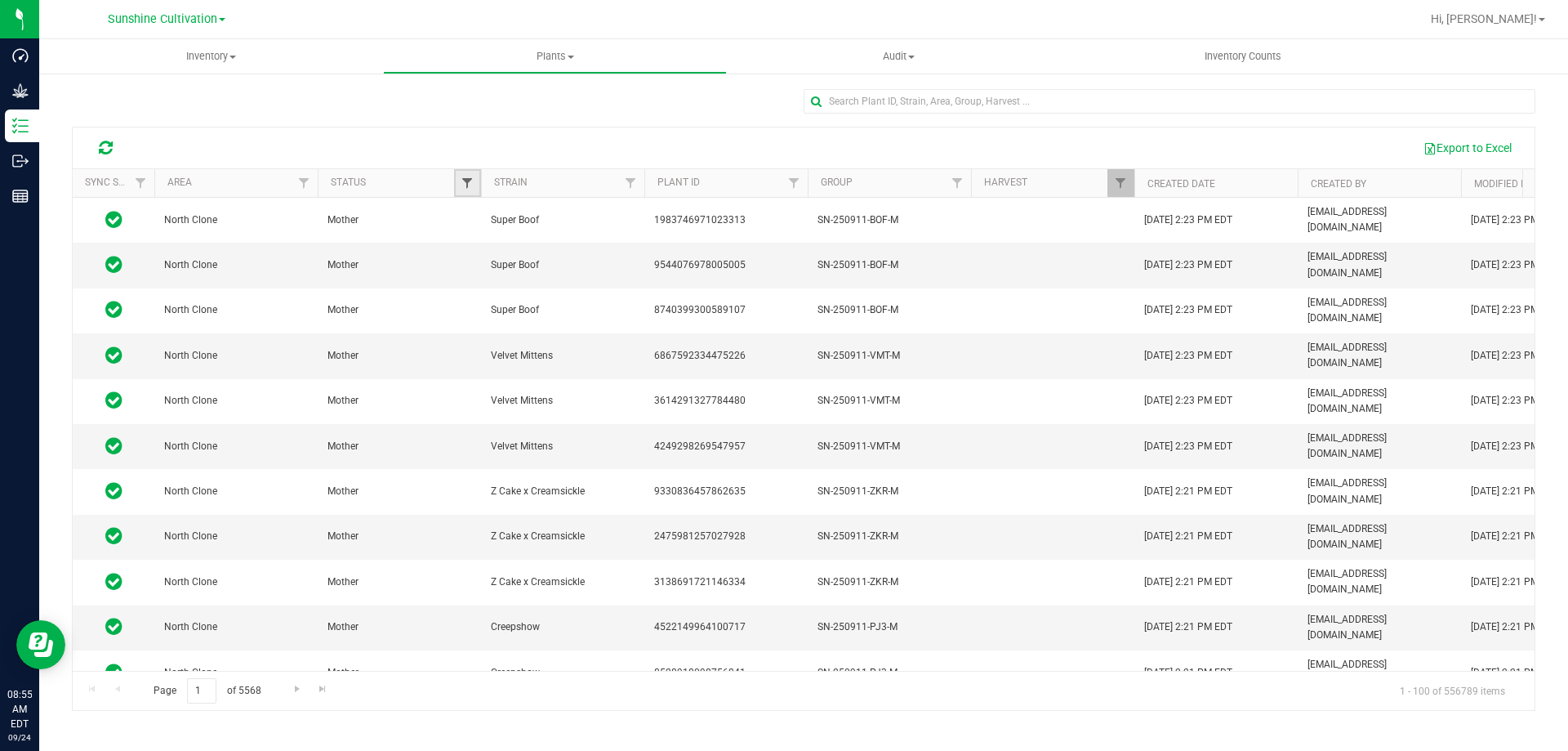
click at [466, 181] on span "Filter" at bounding box center [467, 183] width 13 height 13
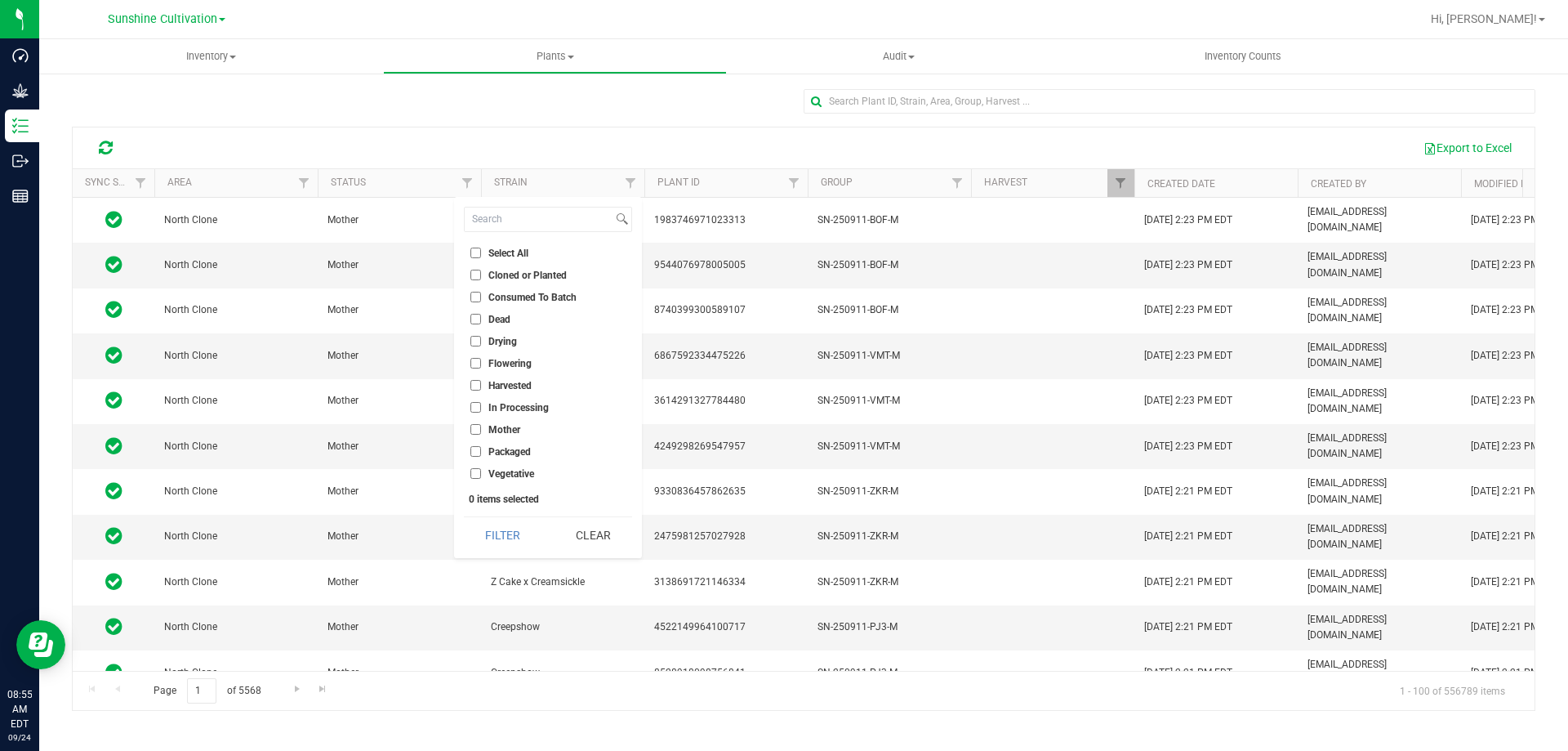
click at [480, 391] on input "Harvested" at bounding box center [475, 385] width 11 height 11
click at [494, 526] on button "Filter" at bounding box center [503, 535] width 78 height 36
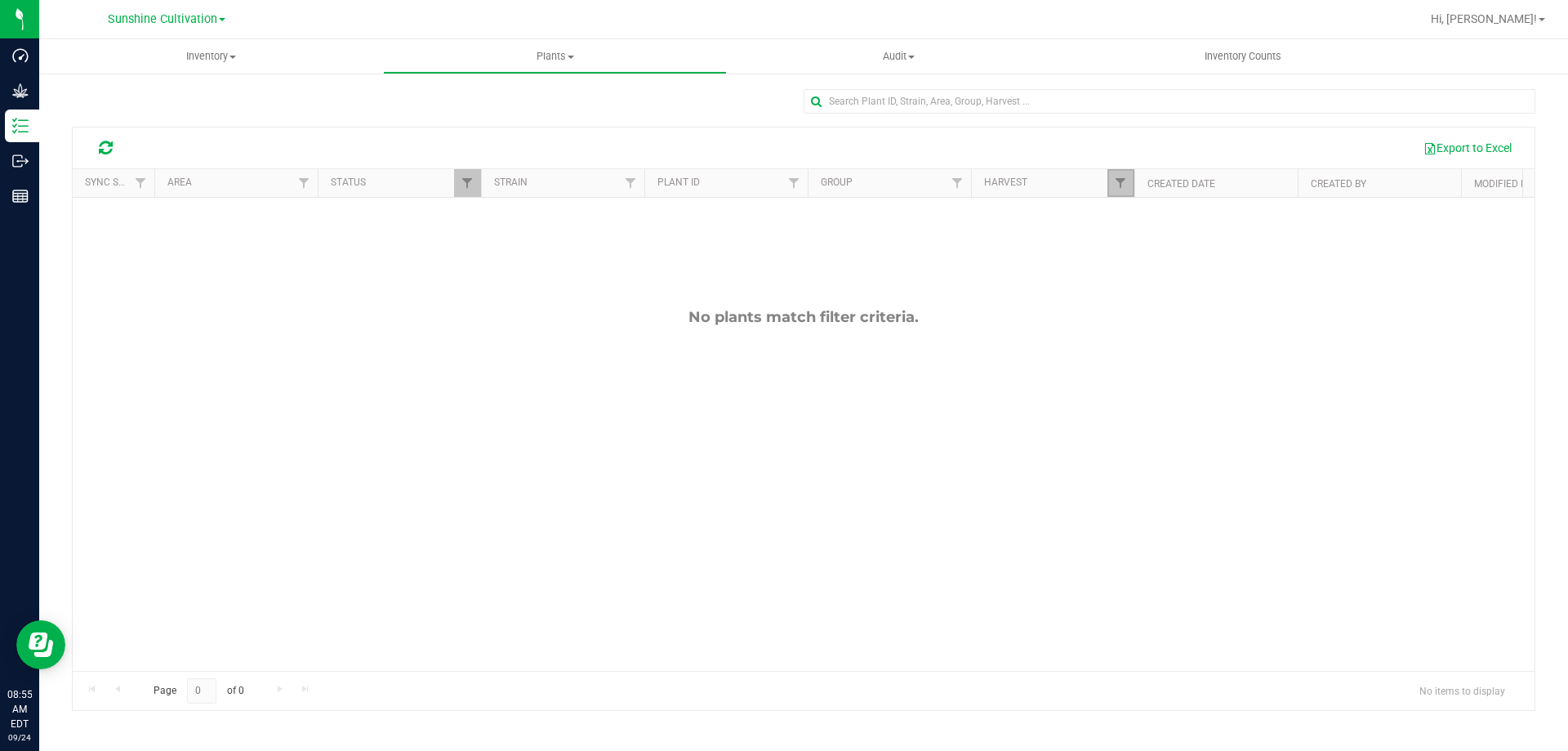
click at [1127, 176] on link "Filter" at bounding box center [1121, 183] width 27 height 28
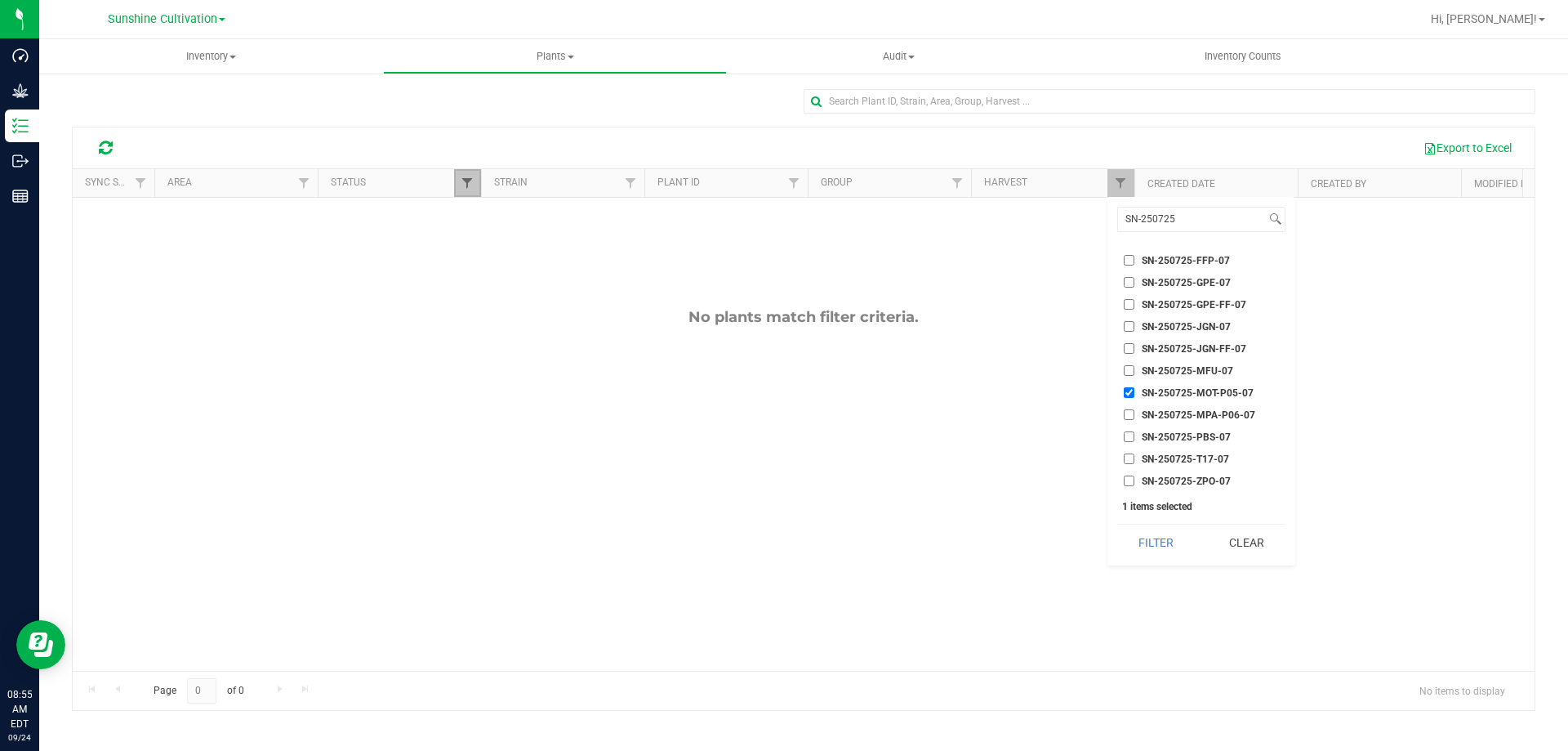
click at [467, 178] on span "Filter" at bounding box center [467, 183] width 13 height 13
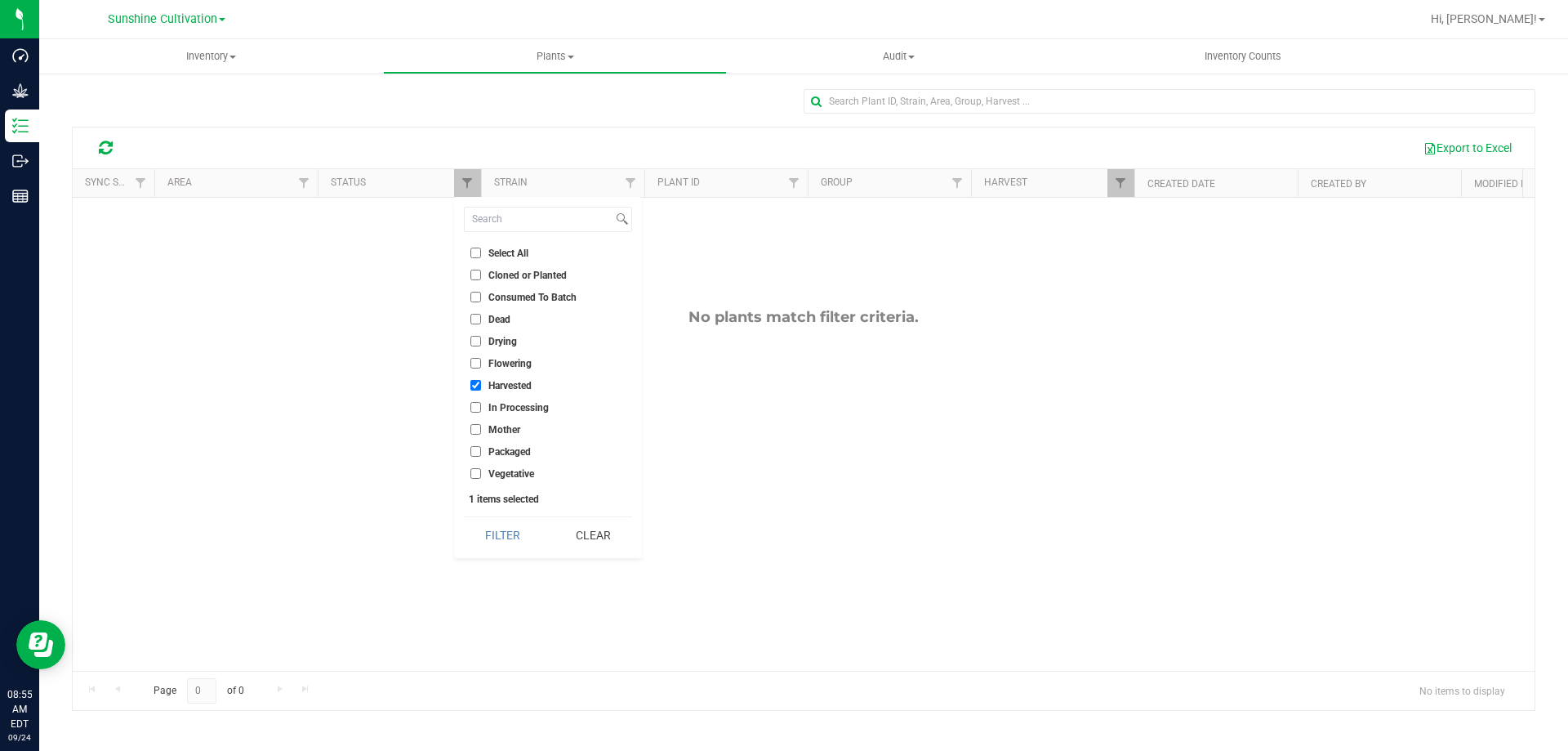
click at [474, 386] on input "Harvested" at bounding box center [475, 385] width 11 height 11
checkbox input "false"
click at [478, 406] on input "In Processing" at bounding box center [475, 407] width 11 height 11
checkbox input "true"
click at [497, 546] on button "Filter" at bounding box center [503, 535] width 78 height 36
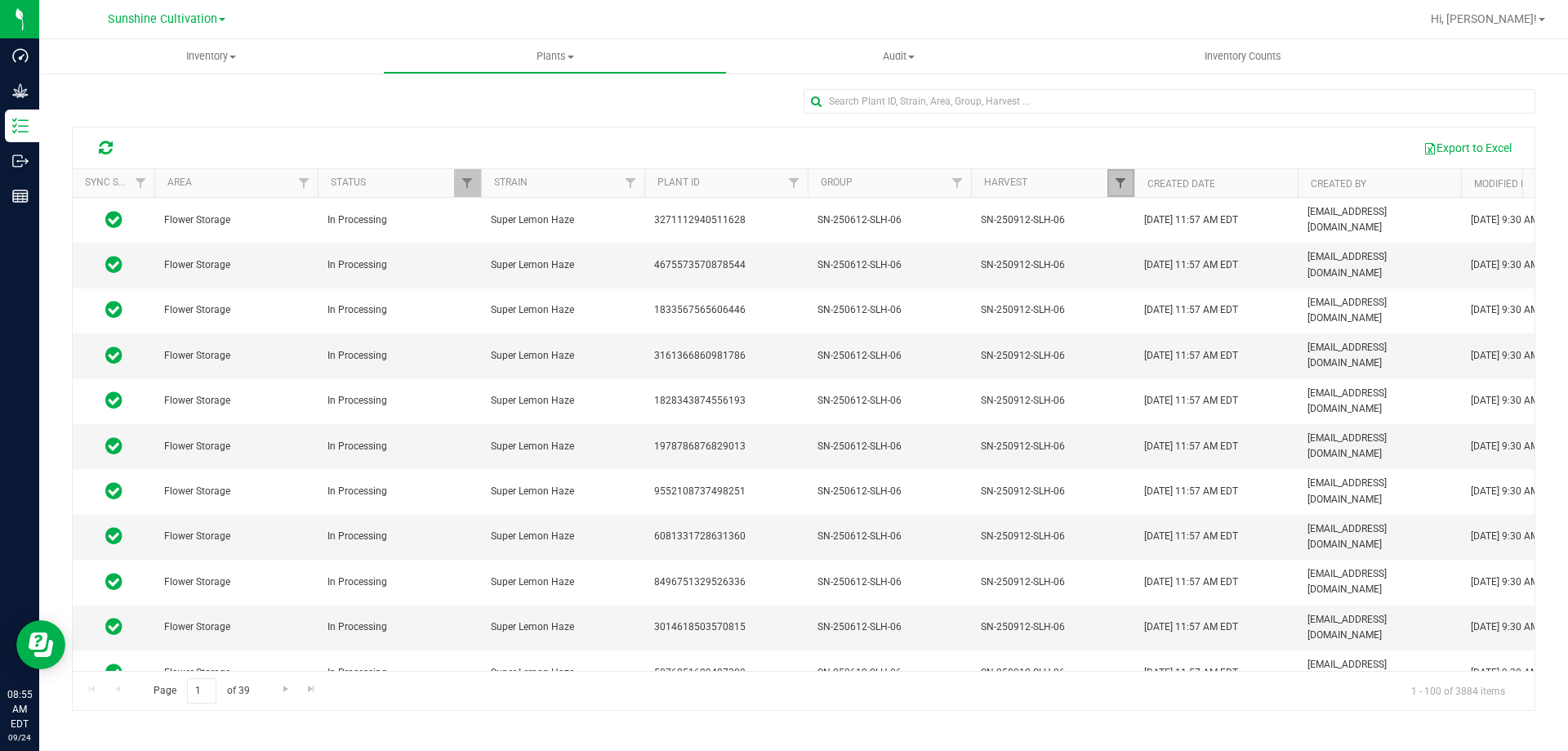
click at [1123, 178] on span "Filter" at bounding box center [1121, 183] width 13 height 13
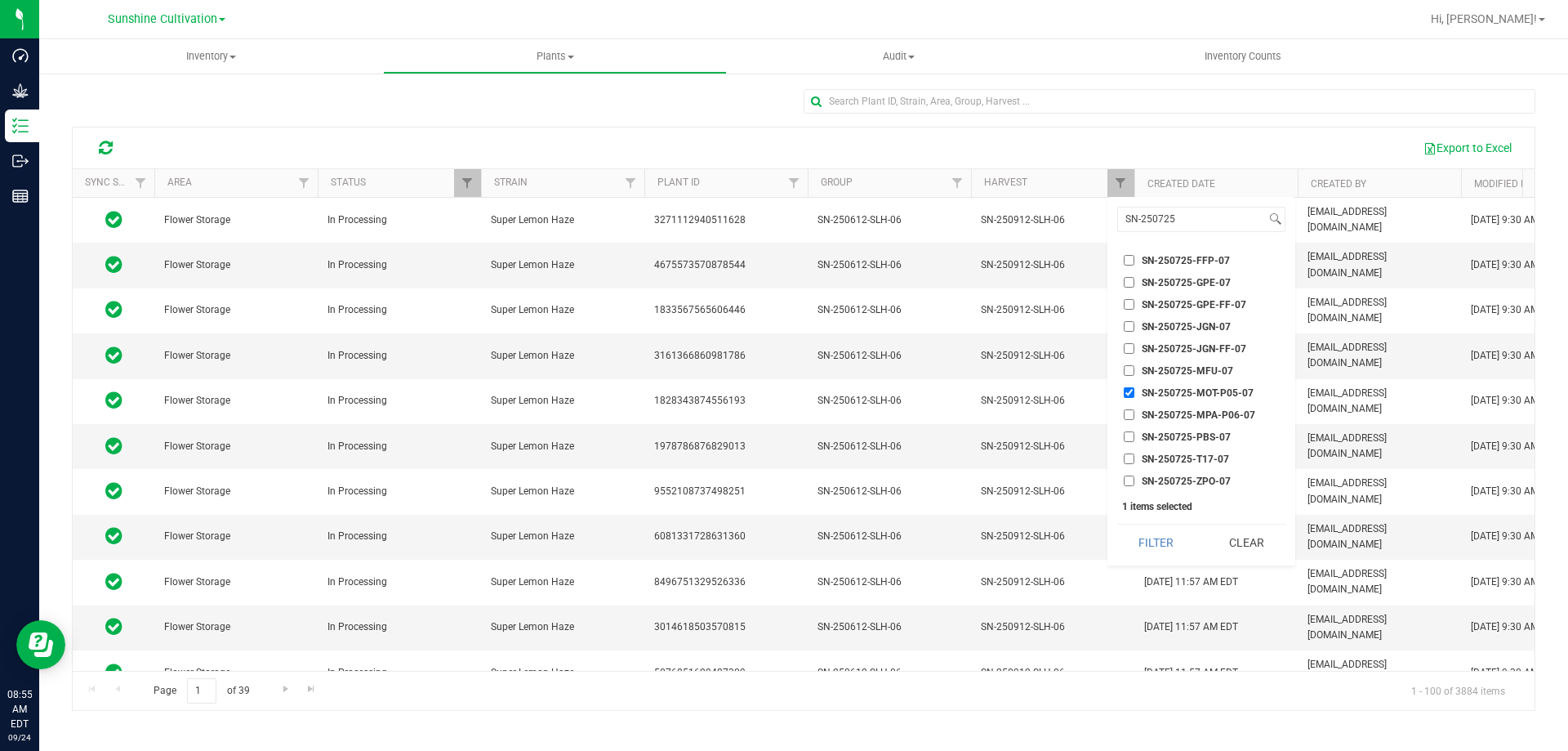
click at [1131, 391] on input "SN-250725-MOT-P05-07" at bounding box center [1129, 392] width 11 height 11
checkbox input "false"
click at [1233, 549] on button "Clear" at bounding box center [1246, 542] width 78 height 36
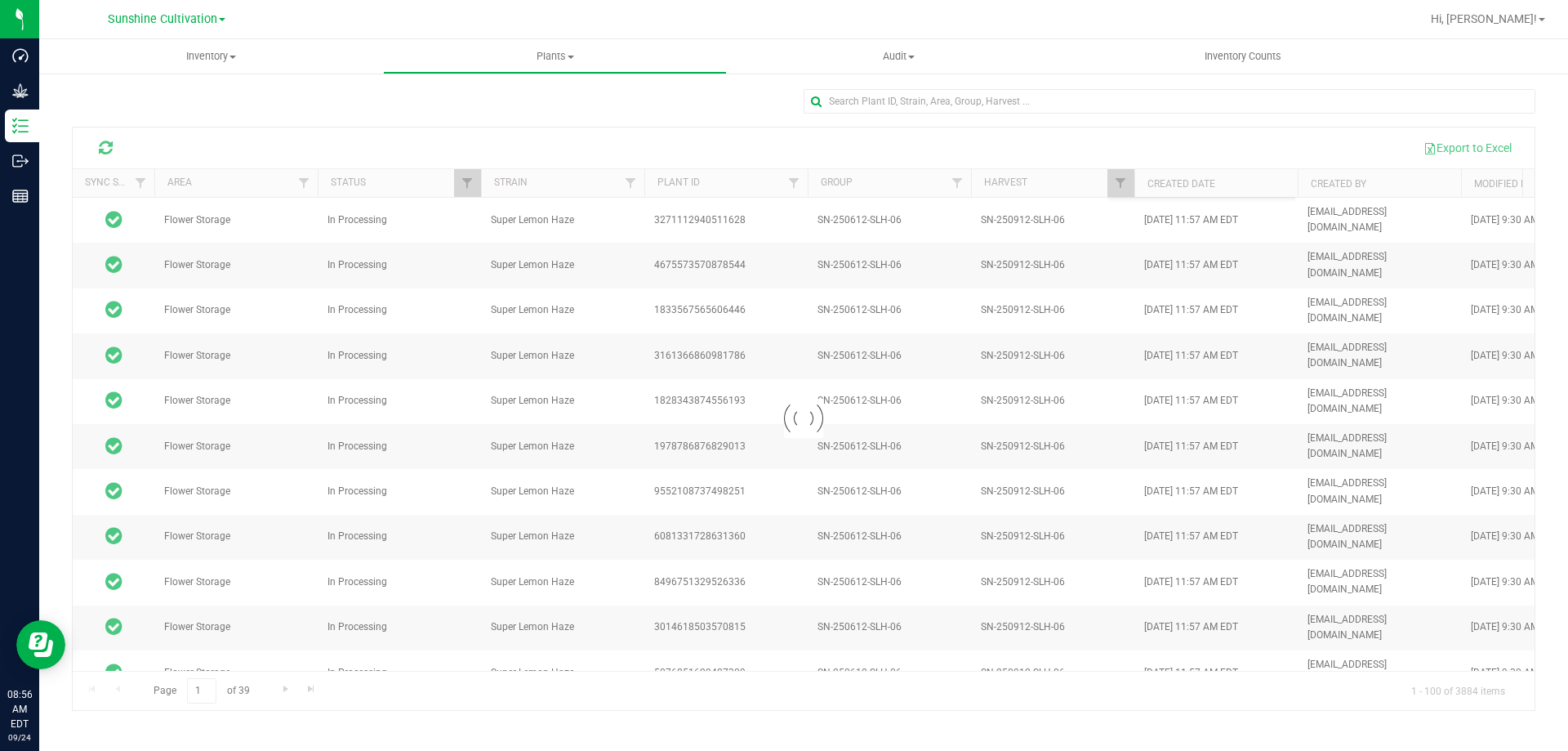
scroll to position [65660, 0]
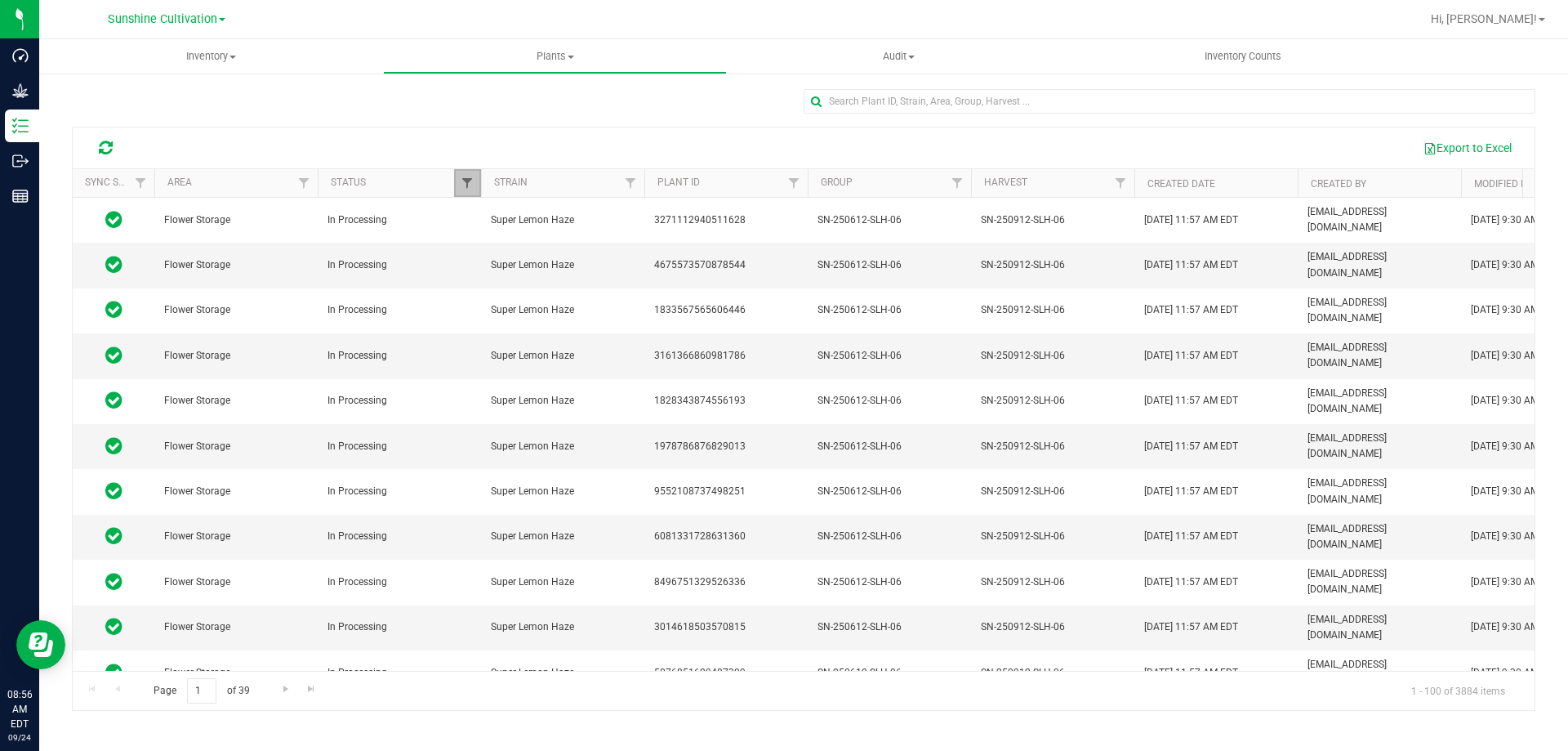
click at [463, 183] on span "Filter" at bounding box center [467, 183] width 13 height 13
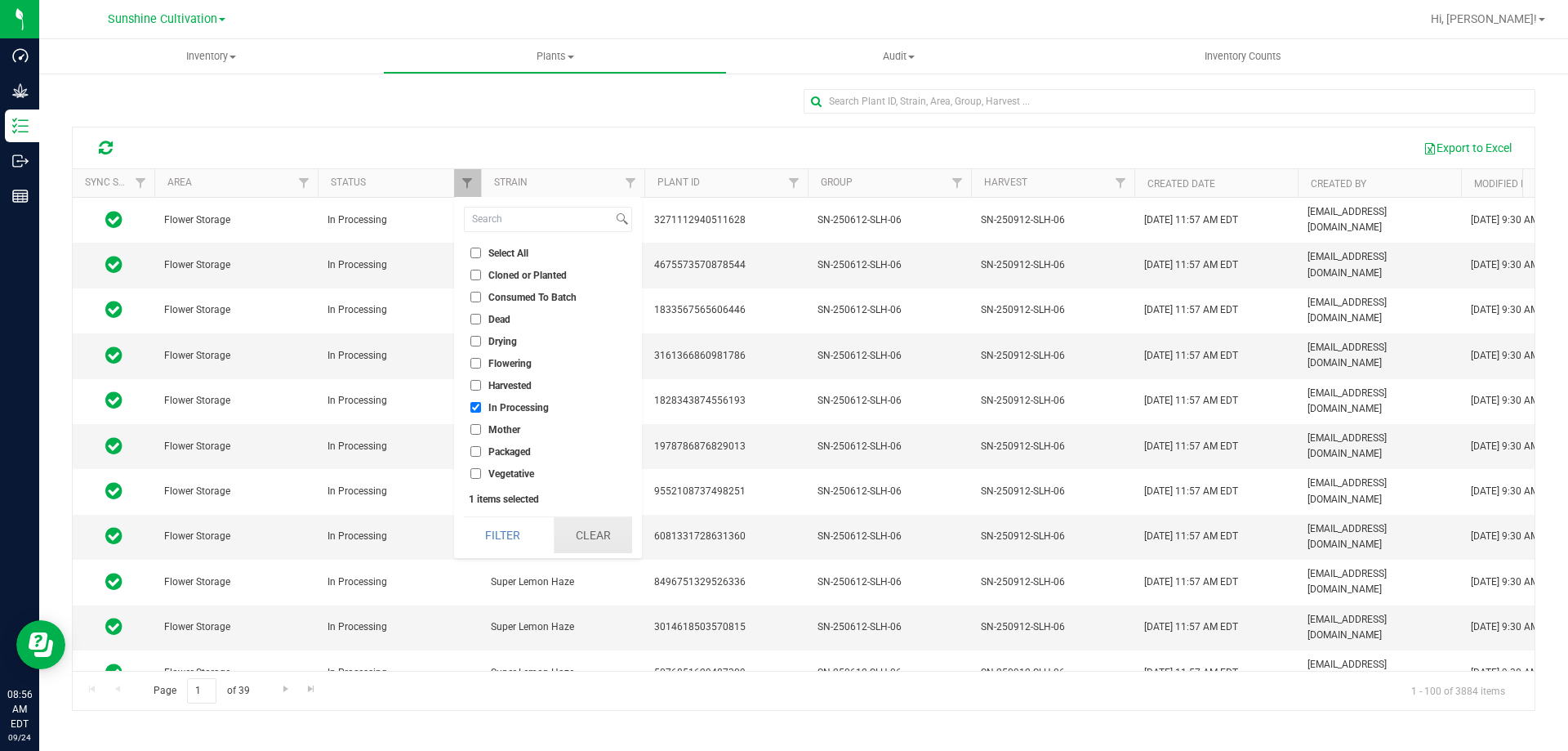
click at [581, 533] on button "Clear" at bounding box center [592, 535] width 78 height 36
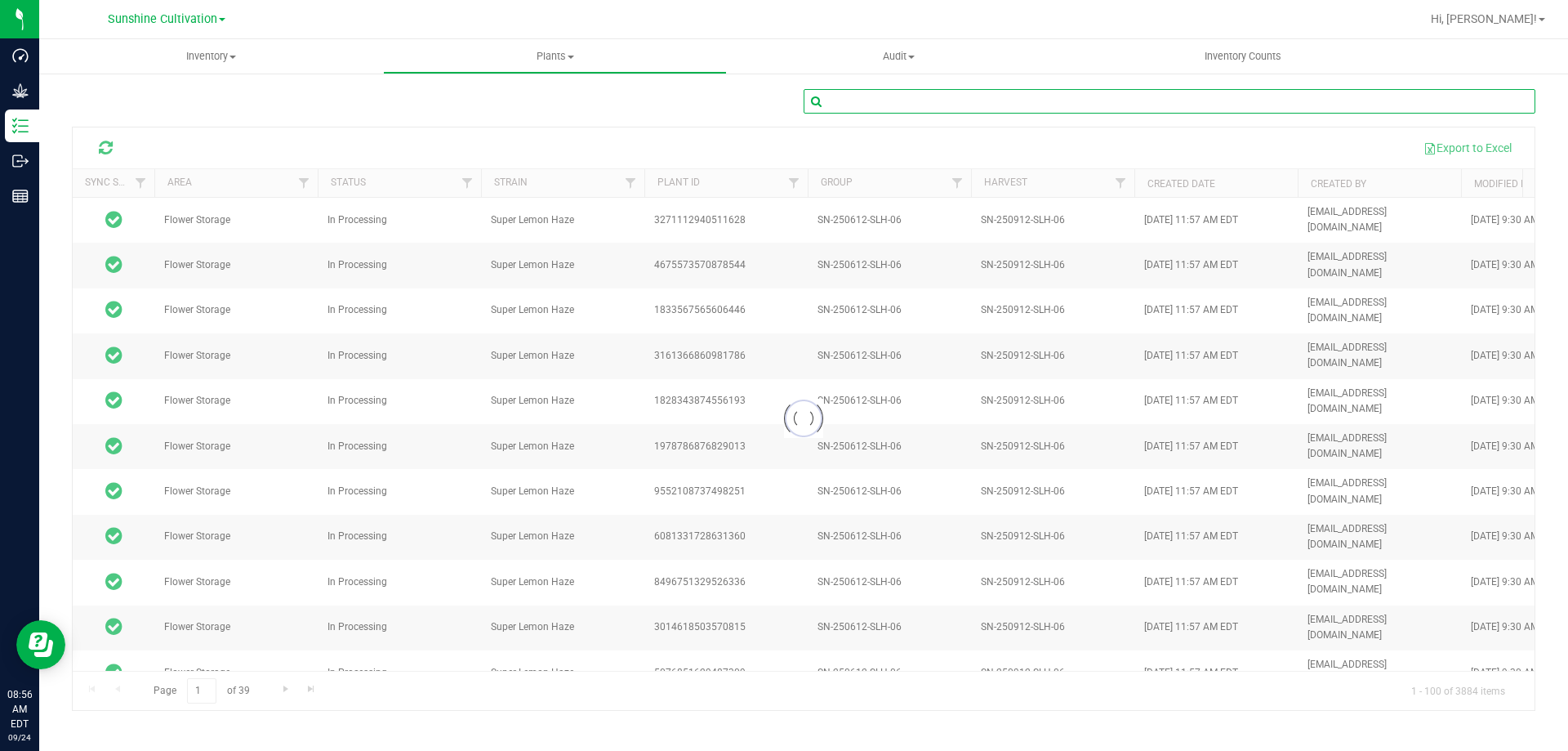
click at [929, 102] on input "text" at bounding box center [1169, 101] width 732 height 25
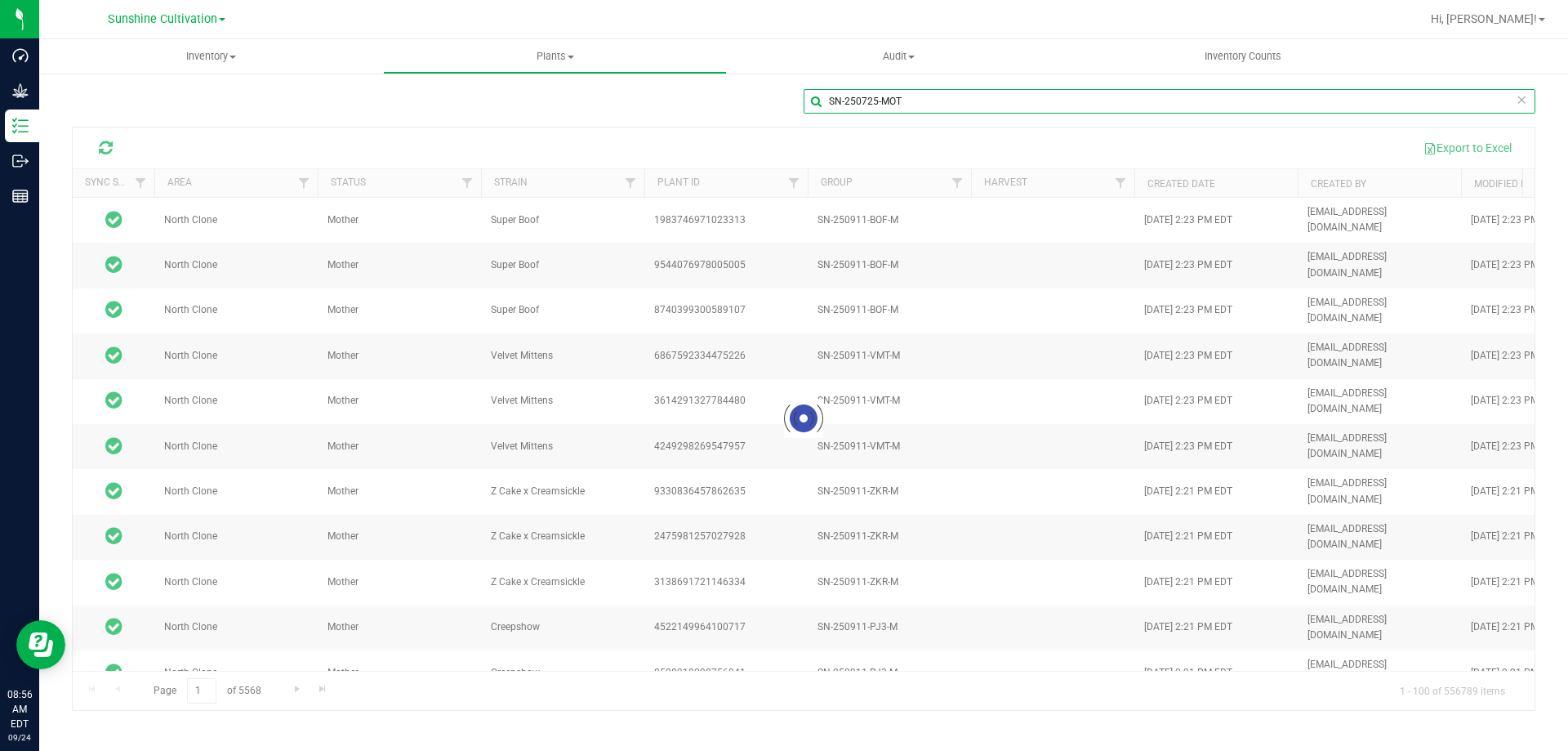
type input "SN-250725-MOT"
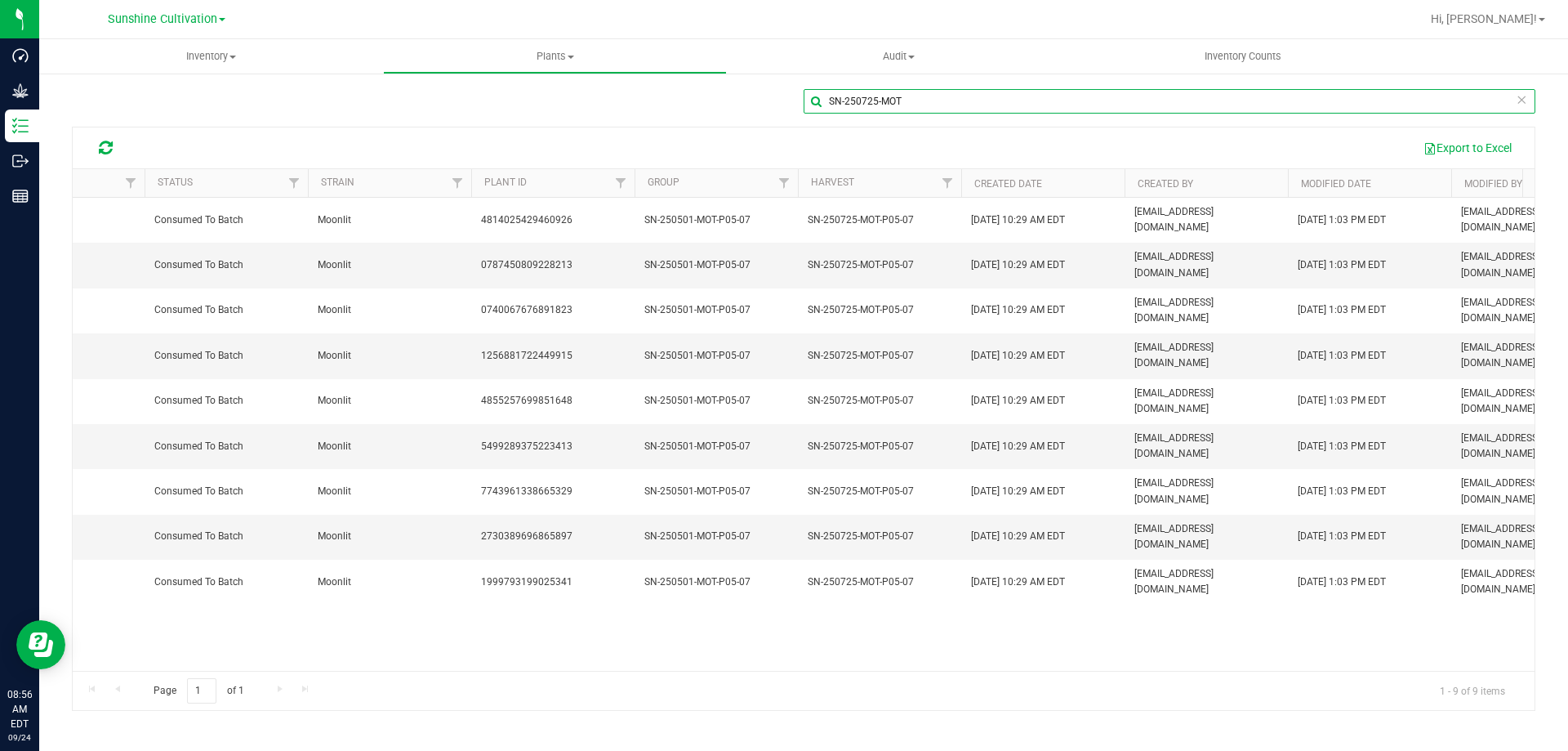
scroll to position [0, 355]
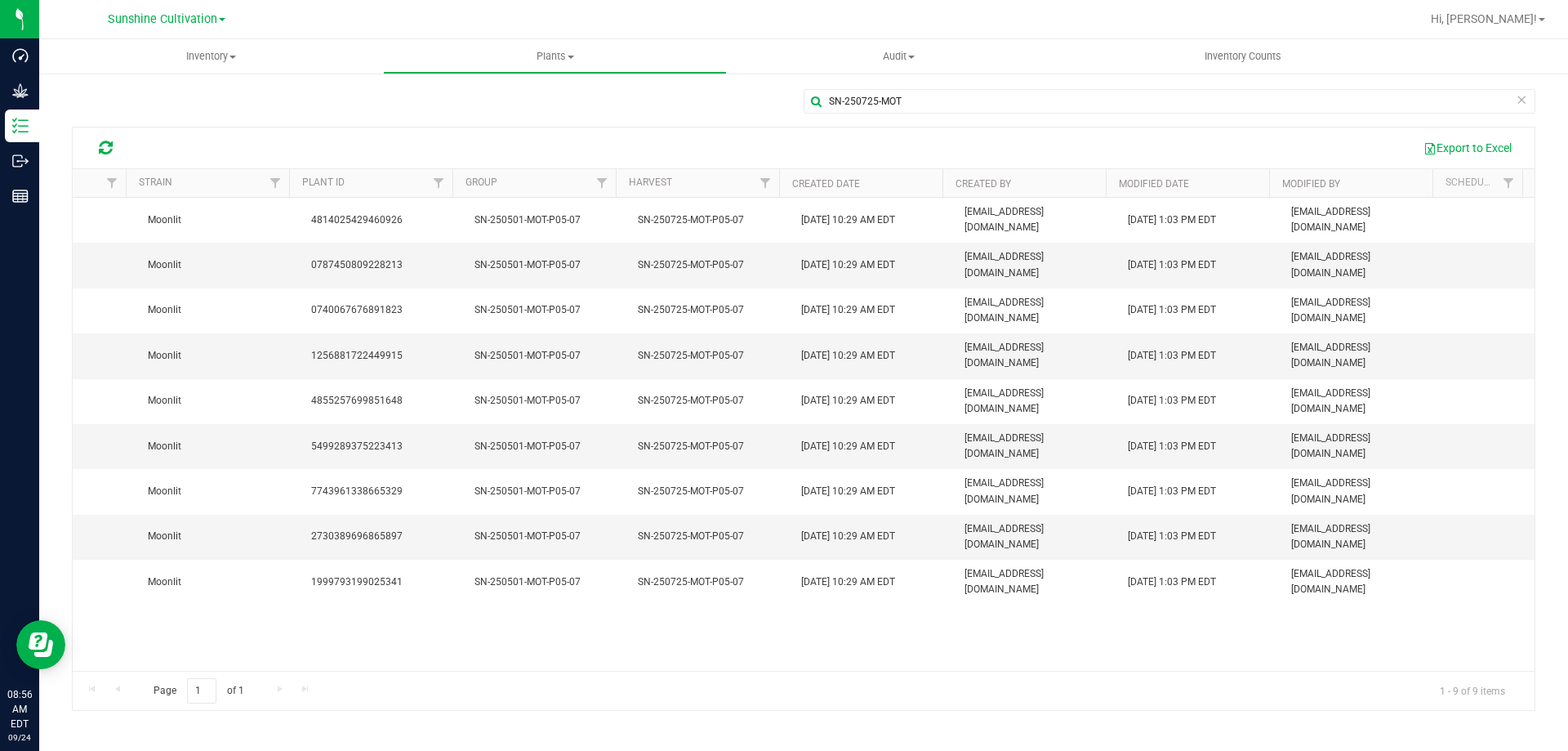
drag, startPoint x: 1471, startPoint y: 634, endPoint x: 853, endPoint y: 629, distance: 618.0
click at [853, 629] on div "Flower Storage Consumed To Batch Moonlit 4814025429460926 SN-250501-MOT-P05-07 …" at bounding box center [803, 434] width 1462 height 473
click at [232, 57] on span at bounding box center [232, 57] width 7 height 3
click at [208, 115] on li "All inventory" at bounding box center [211, 119] width 344 height 20
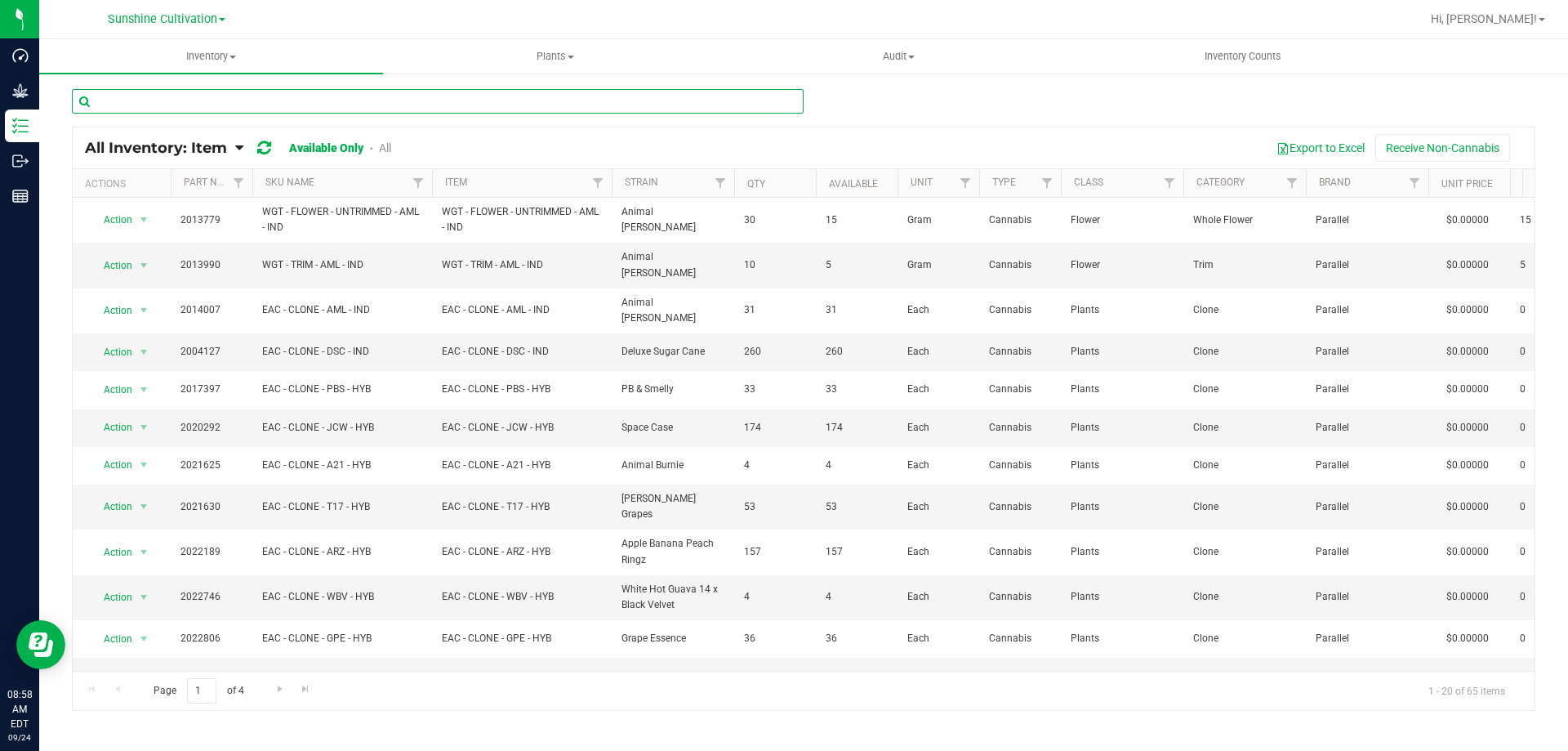
click at [212, 91] on input "text" at bounding box center [438, 101] width 732 height 25
type input "MOT"
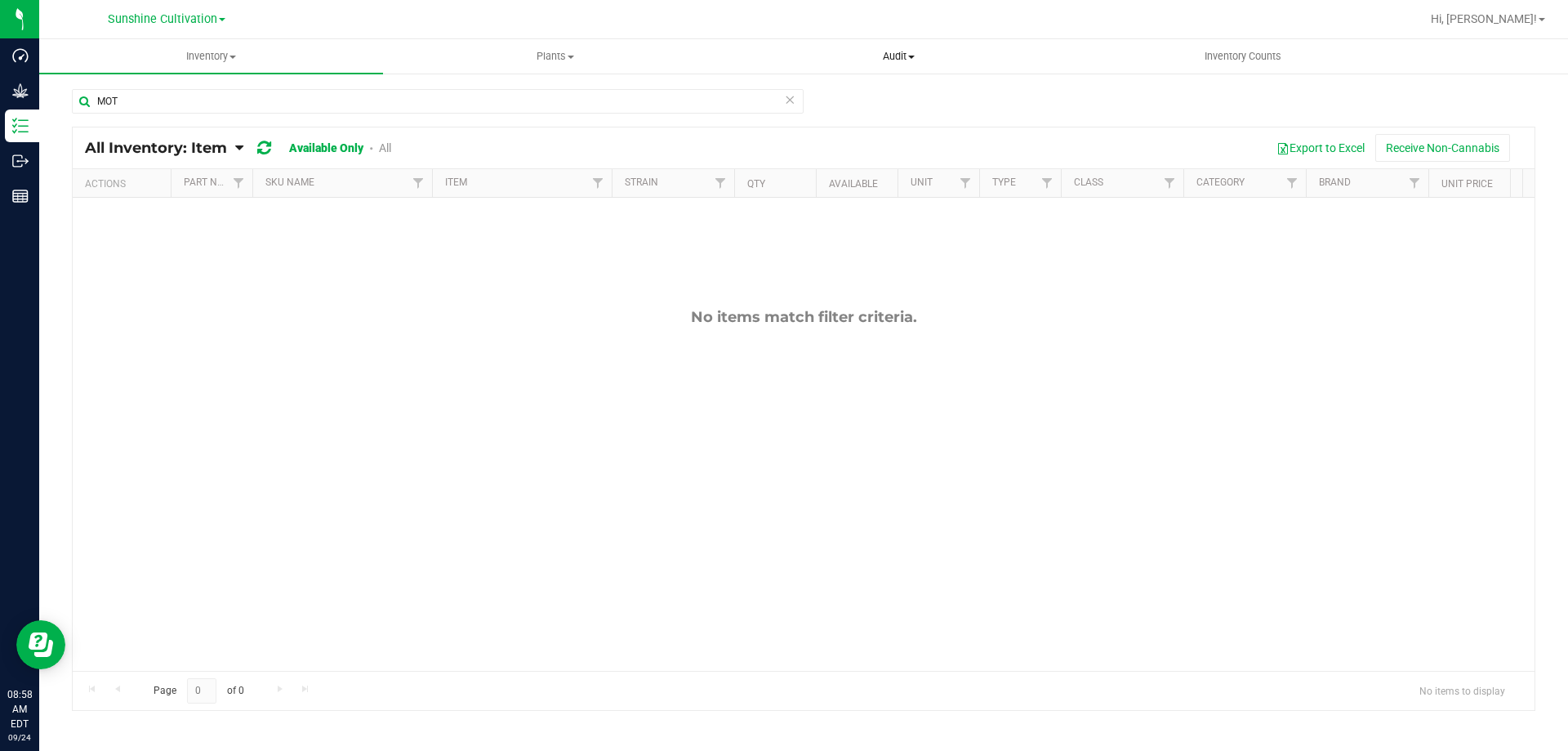
click at [870, 49] on span "Audit" at bounding box center [898, 56] width 342 height 15
click at [559, 59] on span "Plants" at bounding box center [555, 56] width 342 height 15
click at [495, 107] on li "All plants" at bounding box center [555, 99] width 344 height 20
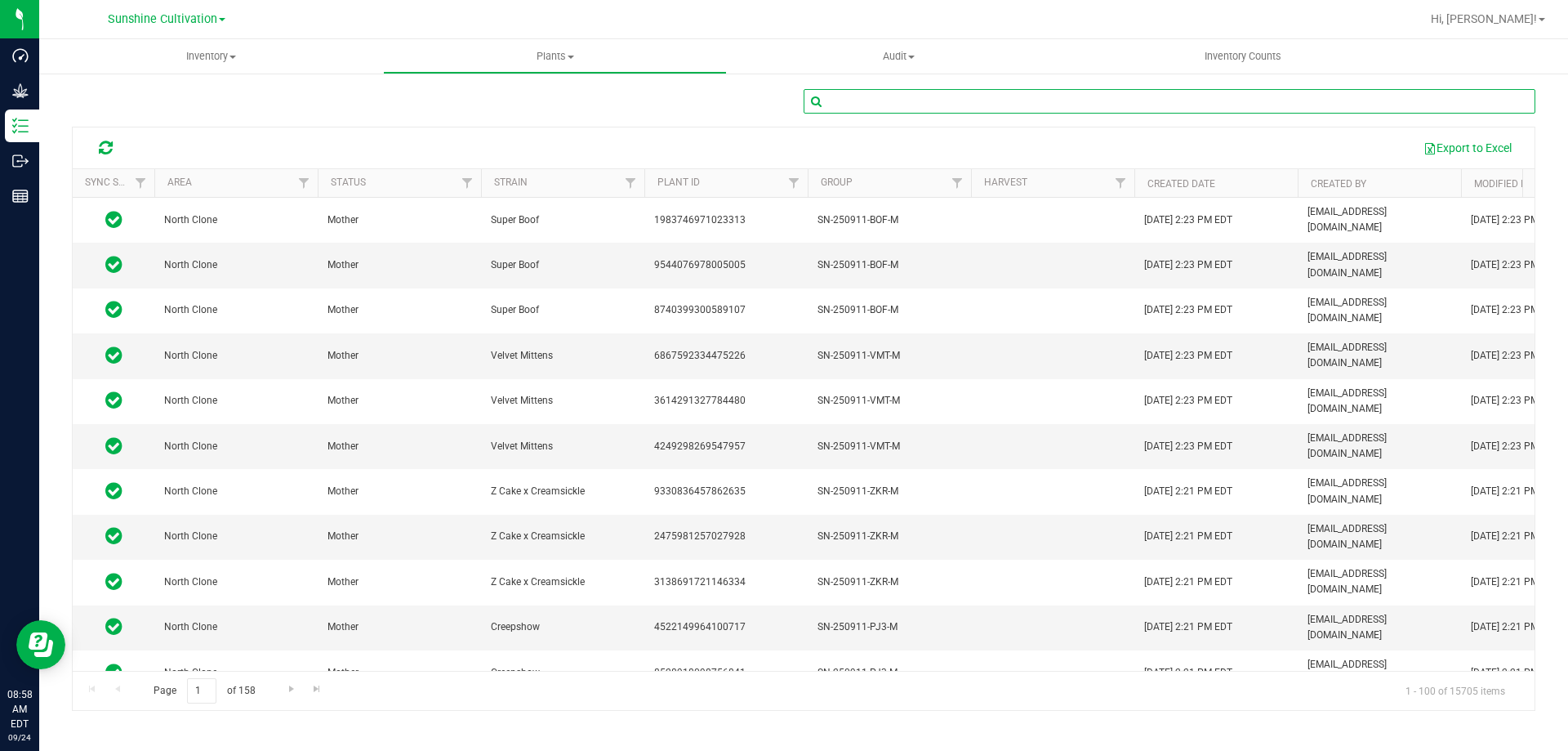
click at [897, 98] on input "text" at bounding box center [1169, 101] width 732 height 25
click at [931, 106] on input "mot" at bounding box center [1169, 101] width 732 height 25
type input "m"
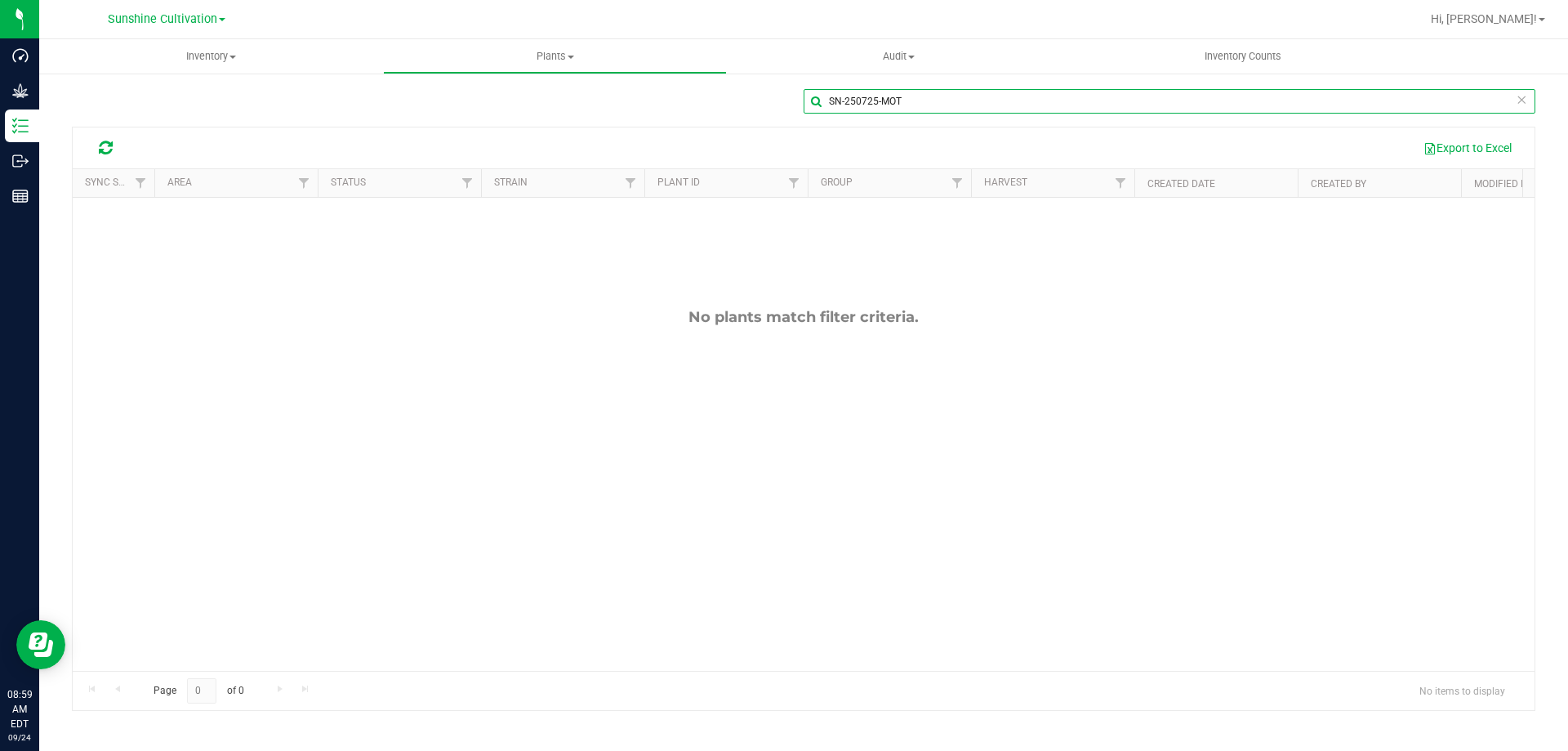
click at [829, 101] on input "SN-250725-MOT" at bounding box center [1169, 101] width 732 height 25
click at [569, 55] on span at bounding box center [571, 57] width 7 height 3
click at [830, 102] on input "SN-250725-MOT" at bounding box center [1169, 101] width 732 height 25
click at [814, 106] on input "SN-250725-MOT" at bounding box center [1169, 101] width 732 height 25
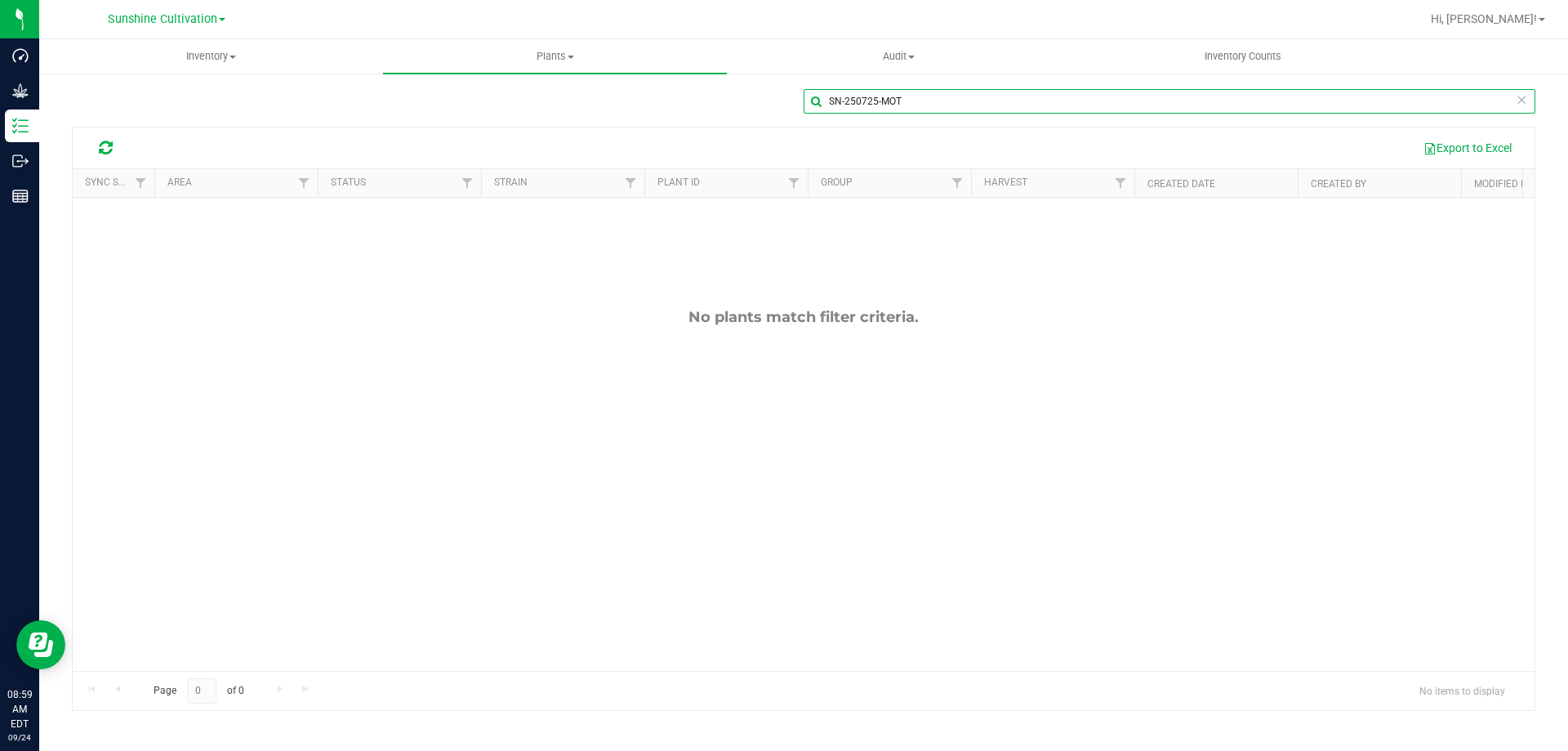
click at [818, 101] on input "SN-250725-MOT" at bounding box center [1169, 101] width 732 height 25
click at [961, 115] on div "SN-250725-MOT" at bounding box center [1169, 108] width 732 height 38
click at [949, 106] on input "SN-250725-MOT" at bounding box center [1169, 101] width 732 height 25
type input "S"
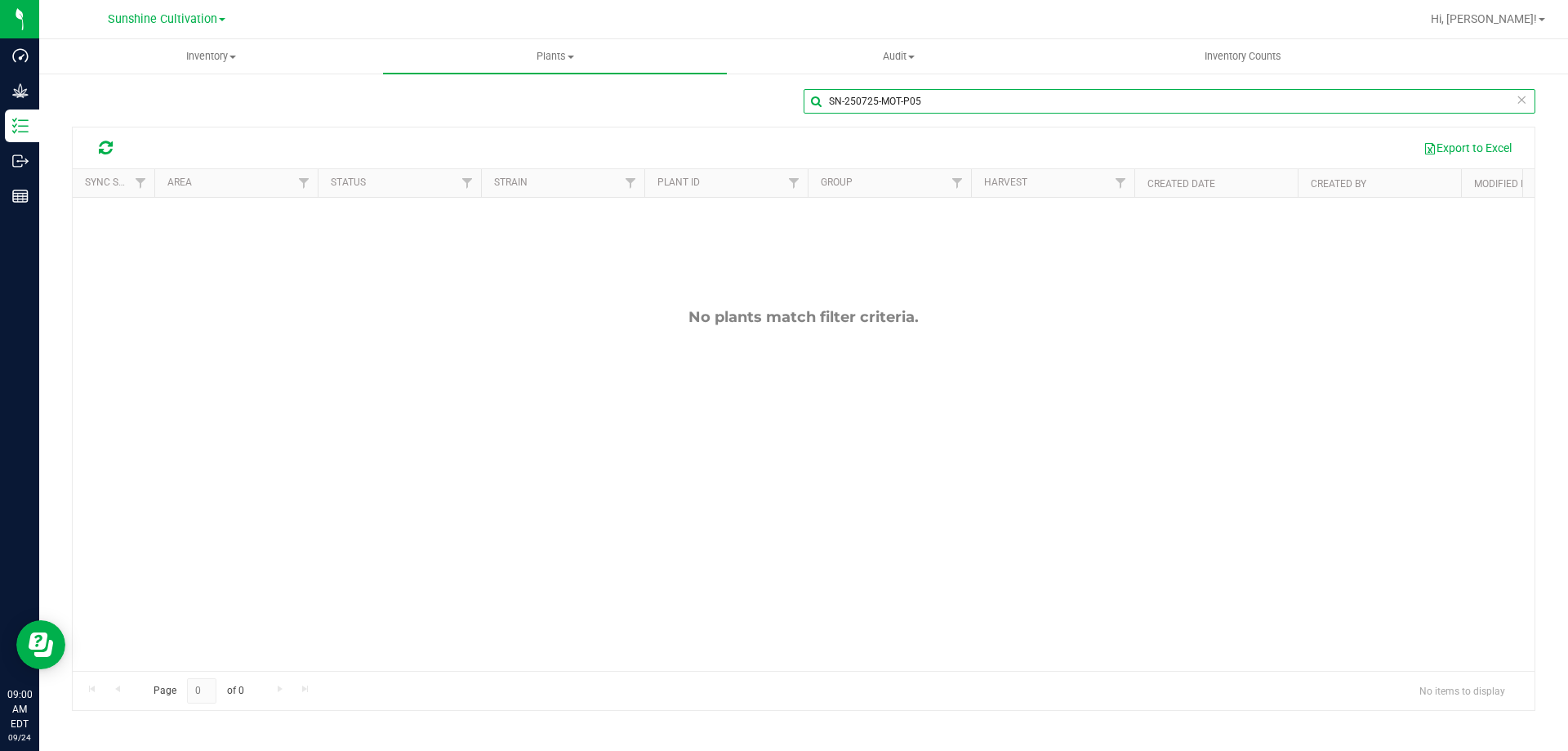
click at [983, 104] on input "SN-250725-MOT-P05" at bounding box center [1169, 101] width 732 height 25
type input "SN-250725"
click at [574, 46] on uib-tab-heading "Plants All plants Waste log" at bounding box center [555, 57] width 344 height 35
click at [480, 103] on li "All plants" at bounding box center [555, 99] width 344 height 20
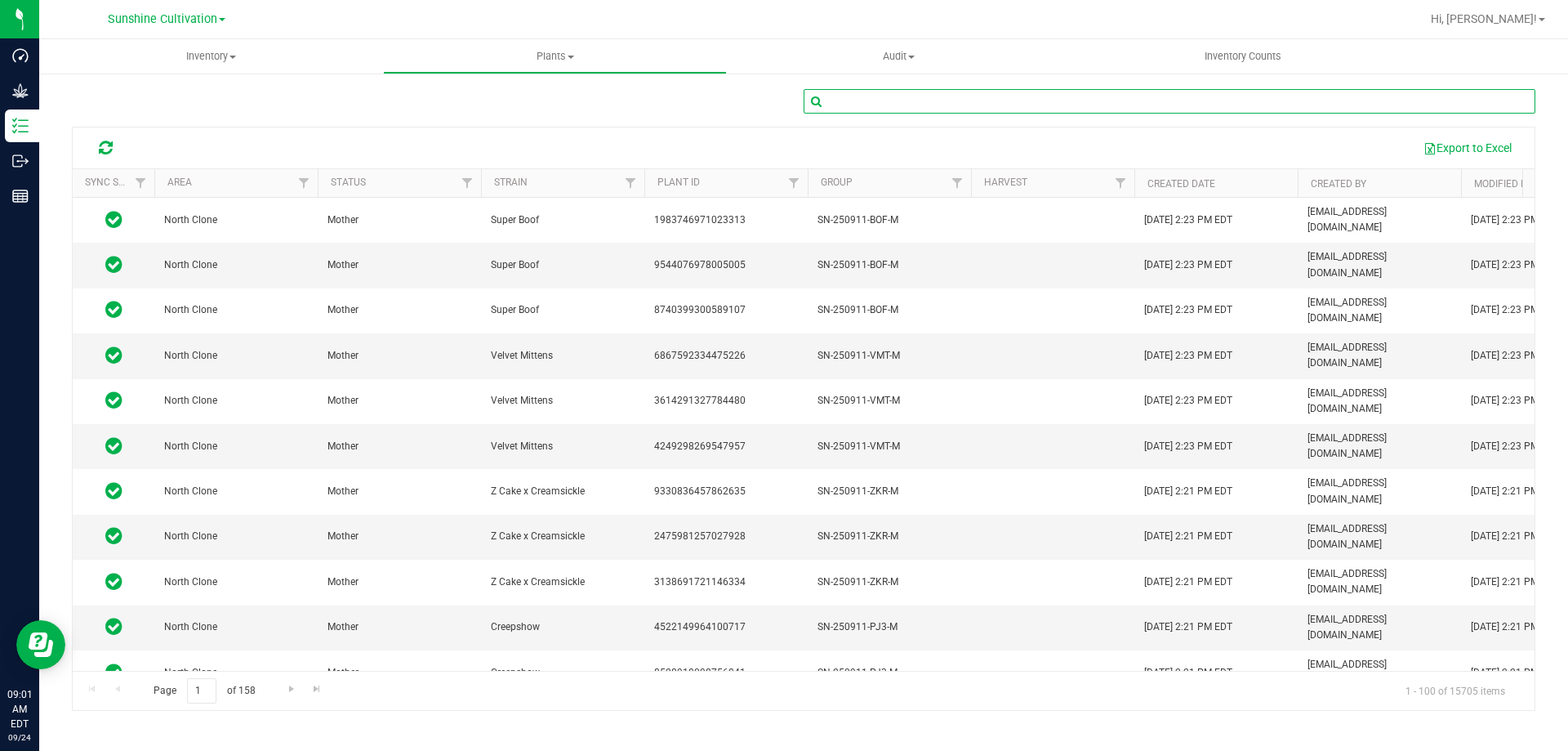
click at [864, 104] on input "text" at bounding box center [1169, 101] width 732 height 25
type input "SN-250725"
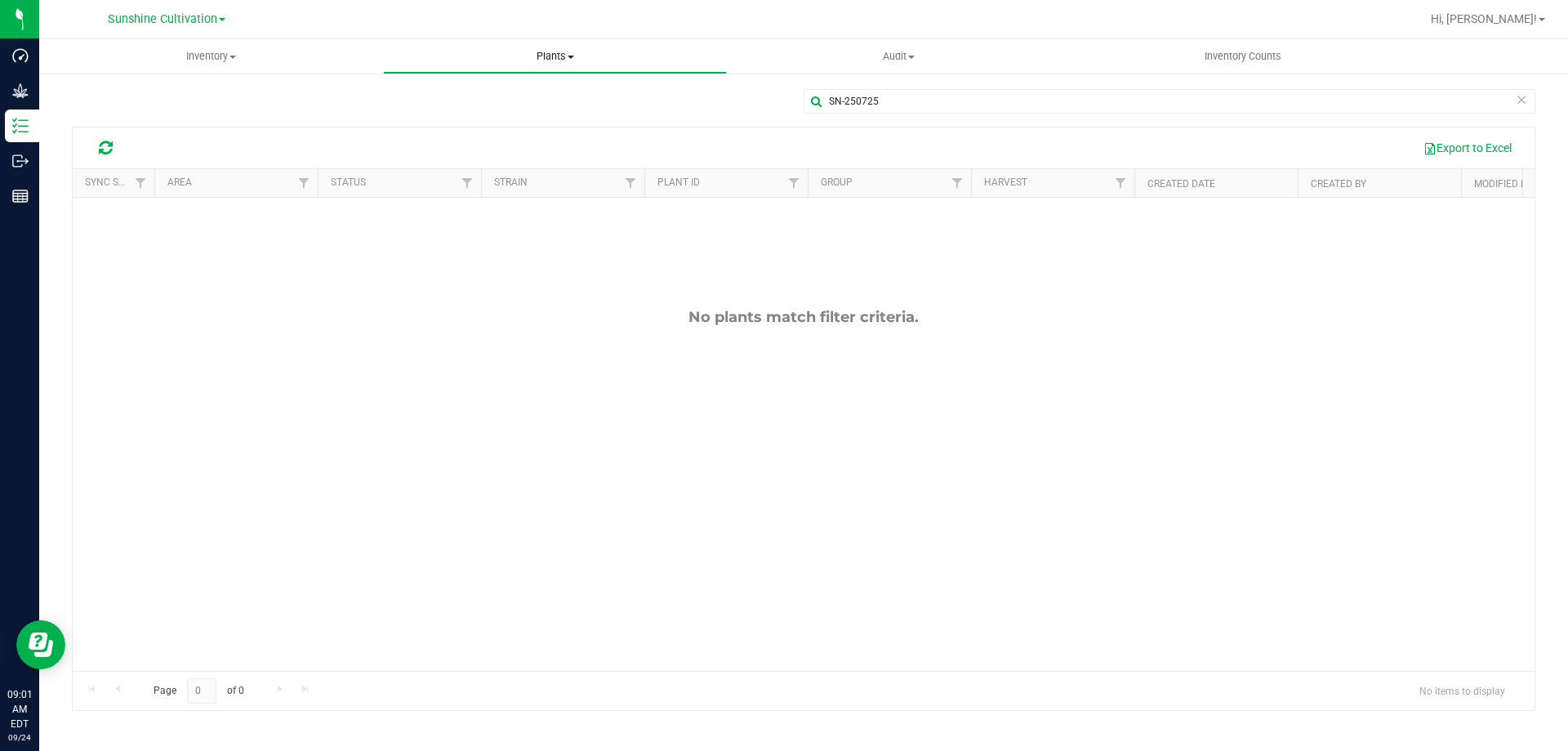
click at [571, 58] on span at bounding box center [571, 57] width 7 height 3
click at [496, 119] on li "Waste log" at bounding box center [555, 119] width 344 height 20
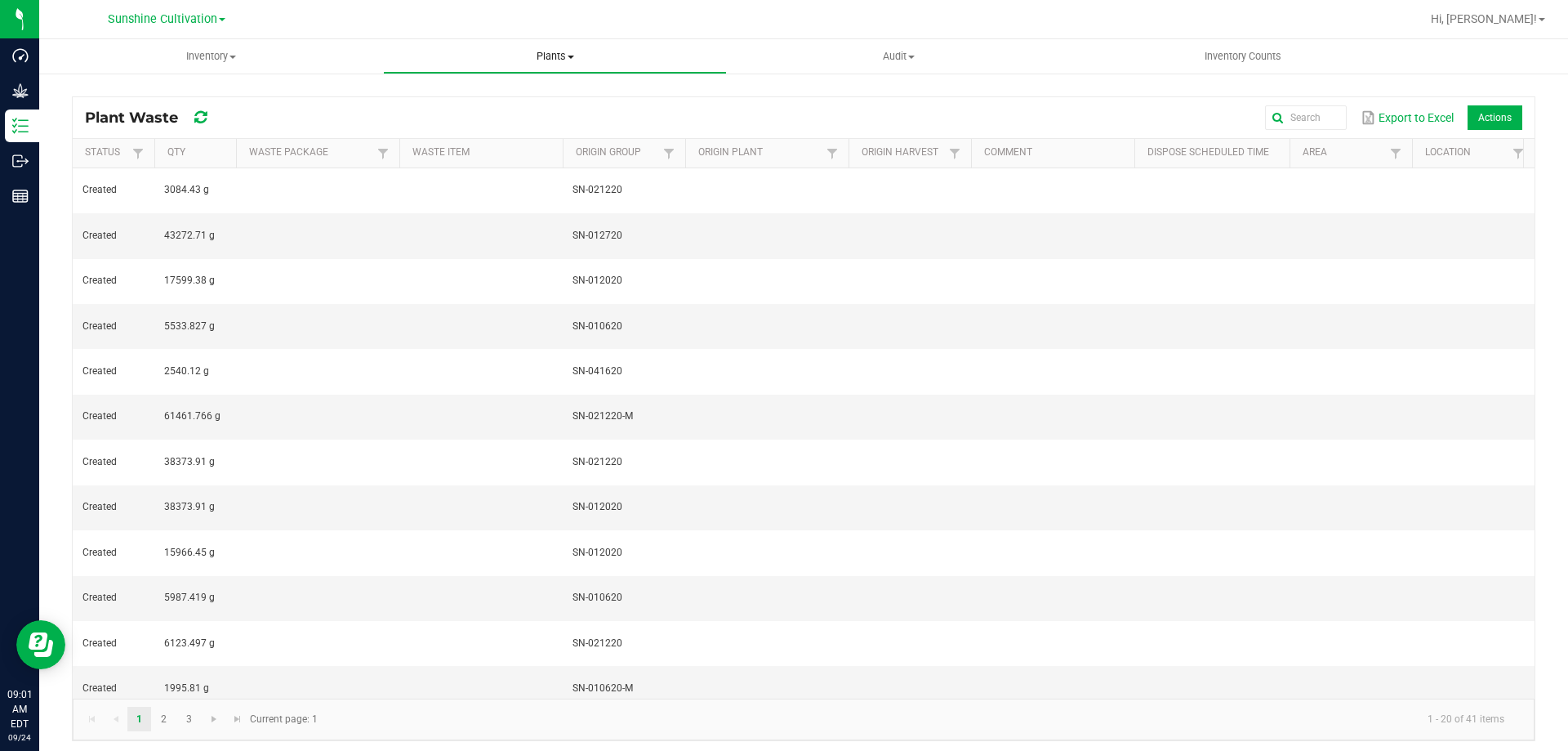
click at [555, 64] on uib-tab-heading "Plants All plants Waste log" at bounding box center [555, 57] width 342 height 33
click at [515, 96] on li "All plants" at bounding box center [555, 99] width 344 height 20
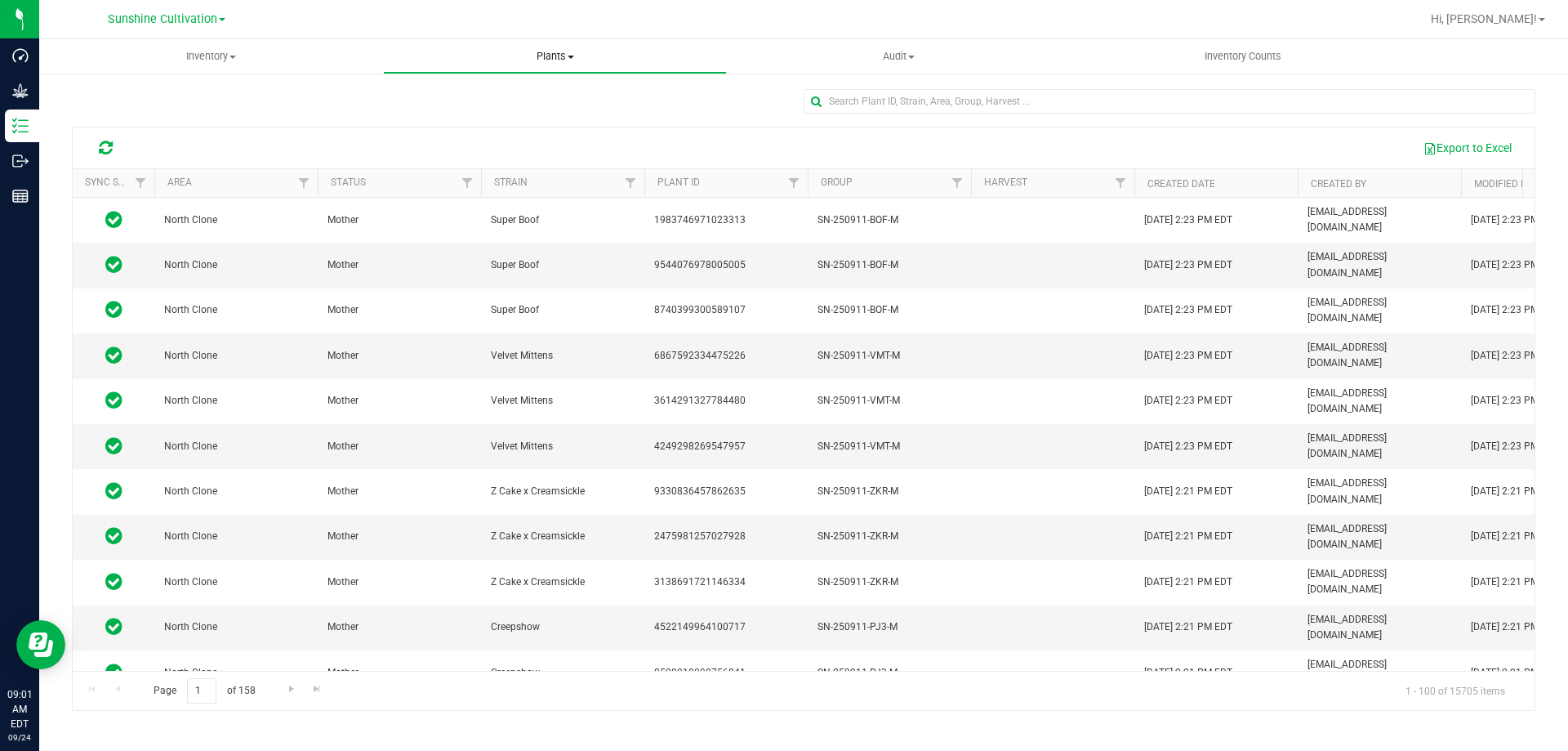
click at [560, 57] on span "Plants" at bounding box center [555, 56] width 342 height 15
click at [309, 101] on div at bounding box center [803, 108] width 1463 height 38
click at [955, 94] on input "text" at bounding box center [1169, 101] width 732 height 25
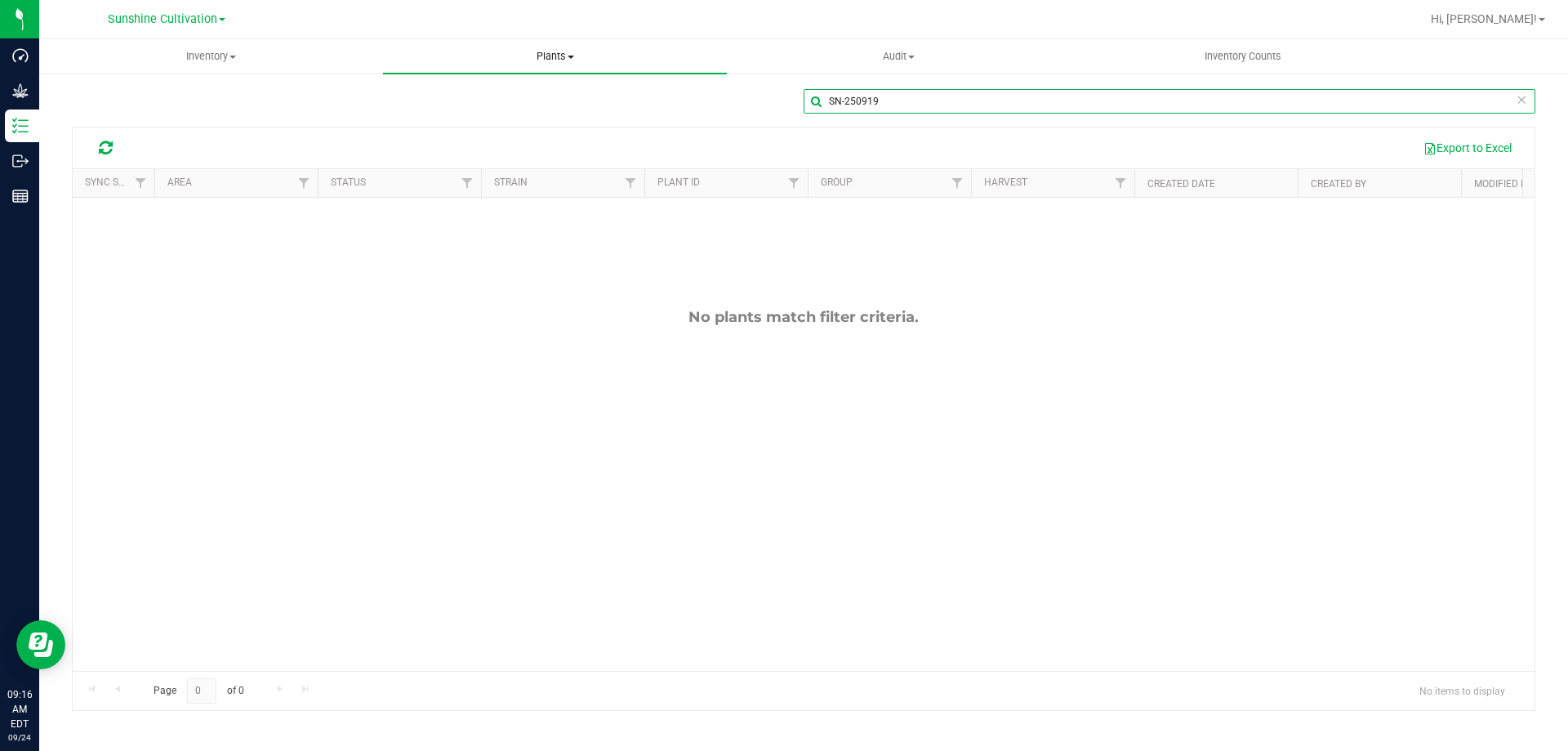
type input "SN-250919"
click at [567, 63] on span "Plants" at bounding box center [555, 56] width 344 height 15
click at [240, 54] on span "Inventory" at bounding box center [211, 56] width 342 height 15
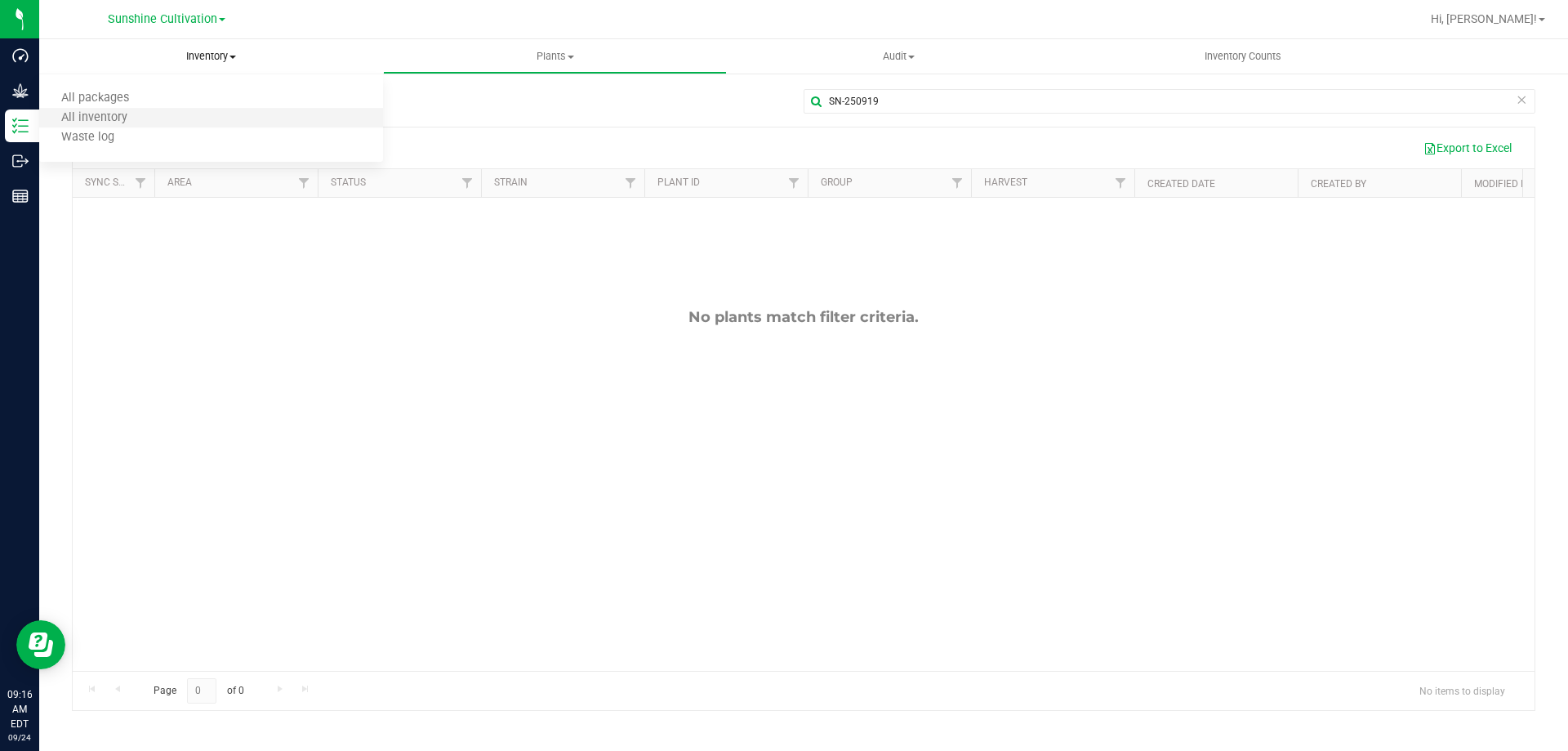
click at [202, 120] on li "All inventory" at bounding box center [211, 119] width 344 height 20
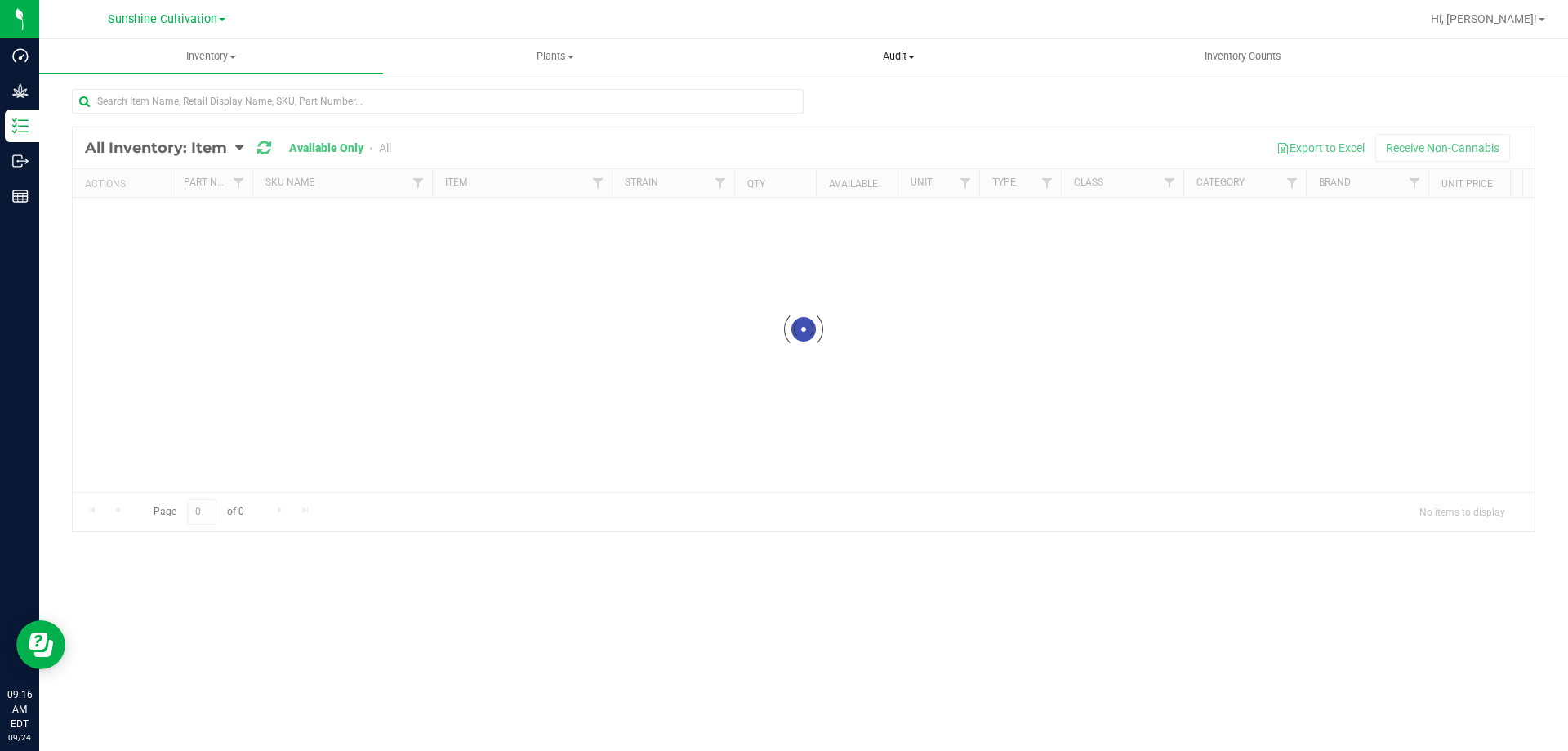
click at [920, 55] on span "Audit" at bounding box center [898, 56] width 342 height 15
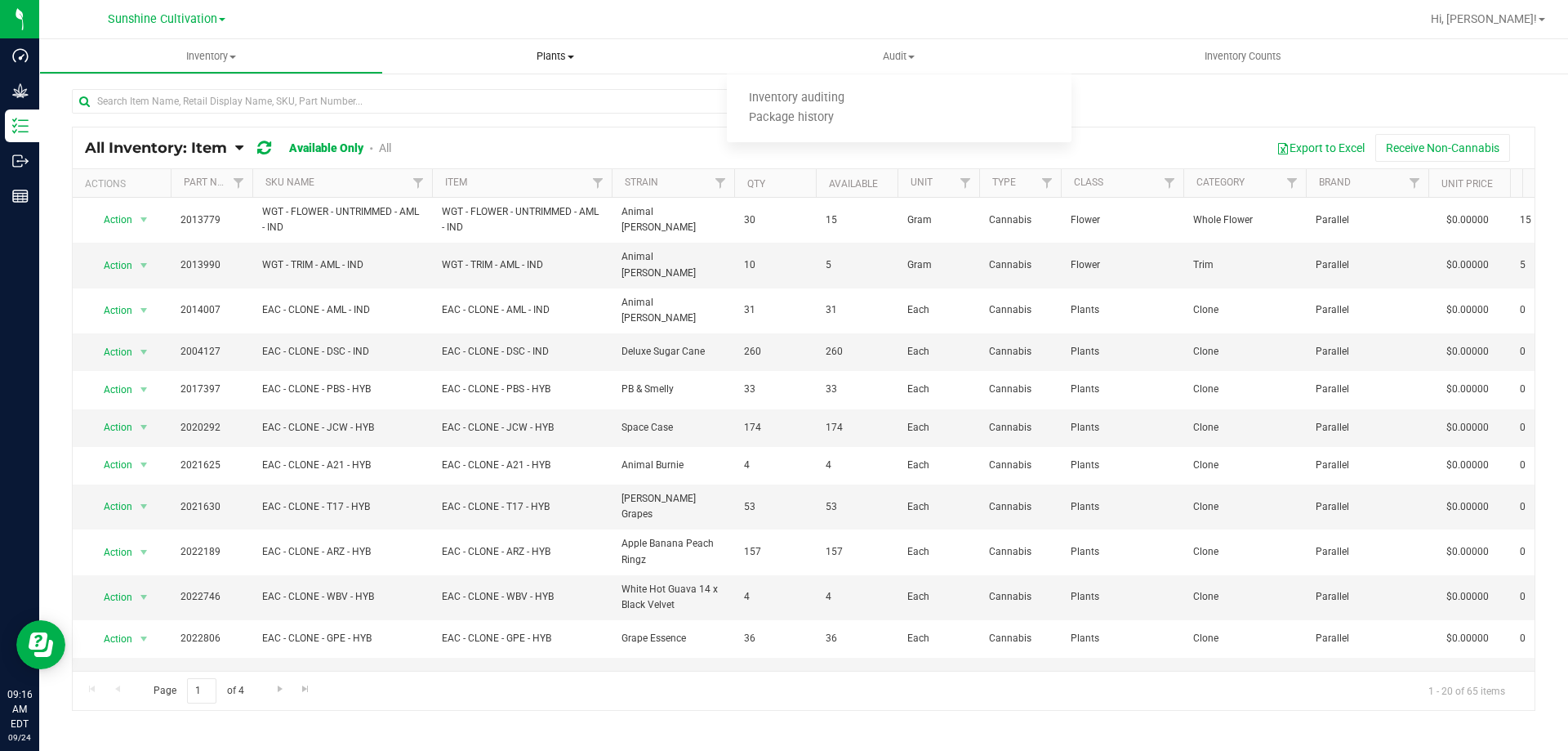
click at [601, 58] on span "Plants" at bounding box center [555, 56] width 342 height 15
click at [520, 53] on span "Plants" at bounding box center [555, 56] width 344 height 15
click at [544, 53] on span "Plants" at bounding box center [555, 56] width 344 height 15
click at [472, 99] on span "All plants" at bounding box center [430, 98] width 94 height 14
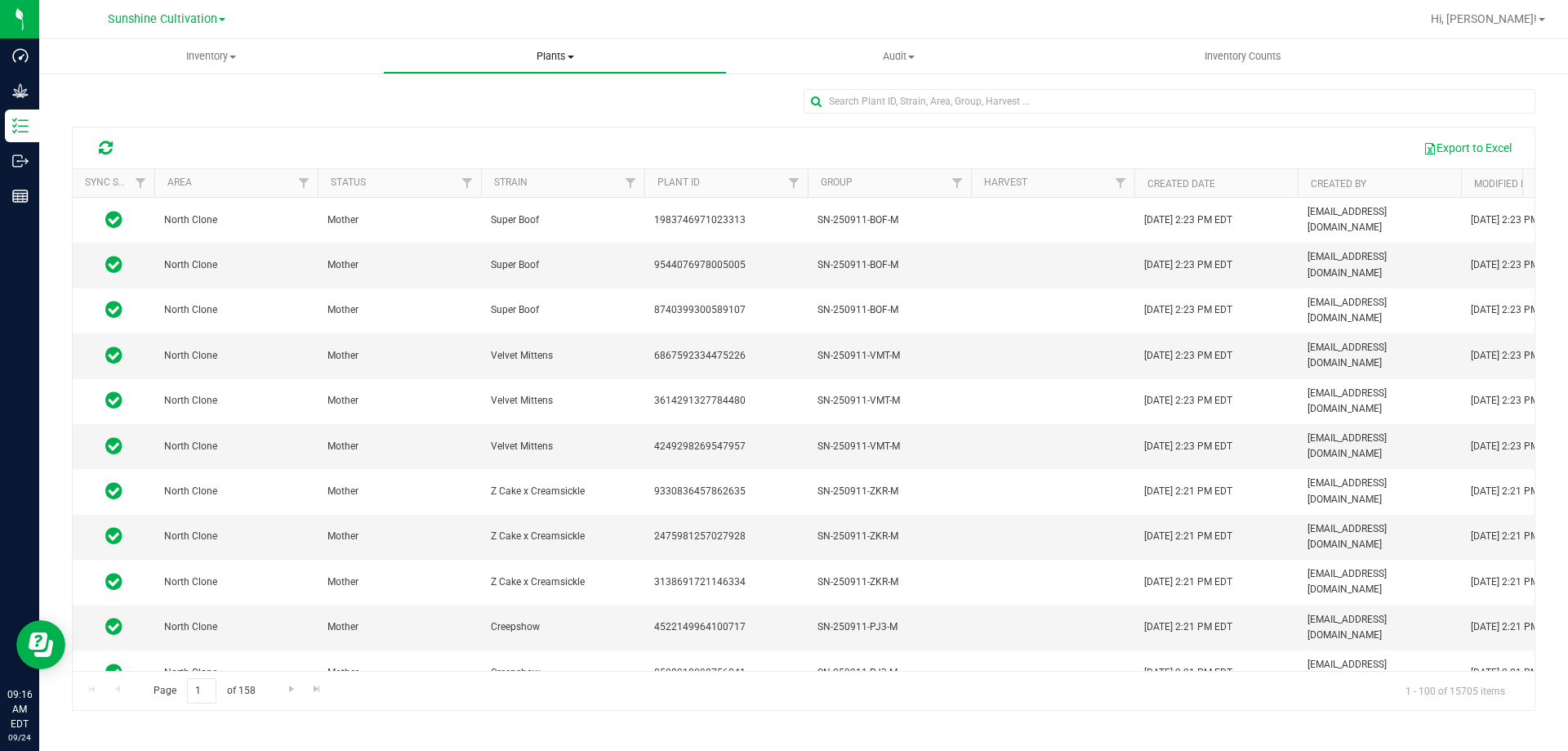
click at [566, 55] on span "Plants" at bounding box center [555, 56] width 342 height 15
click at [313, 121] on div at bounding box center [803, 108] width 1463 height 38
click at [233, 56] on span at bounding box center [232, 57] width 7 height 3
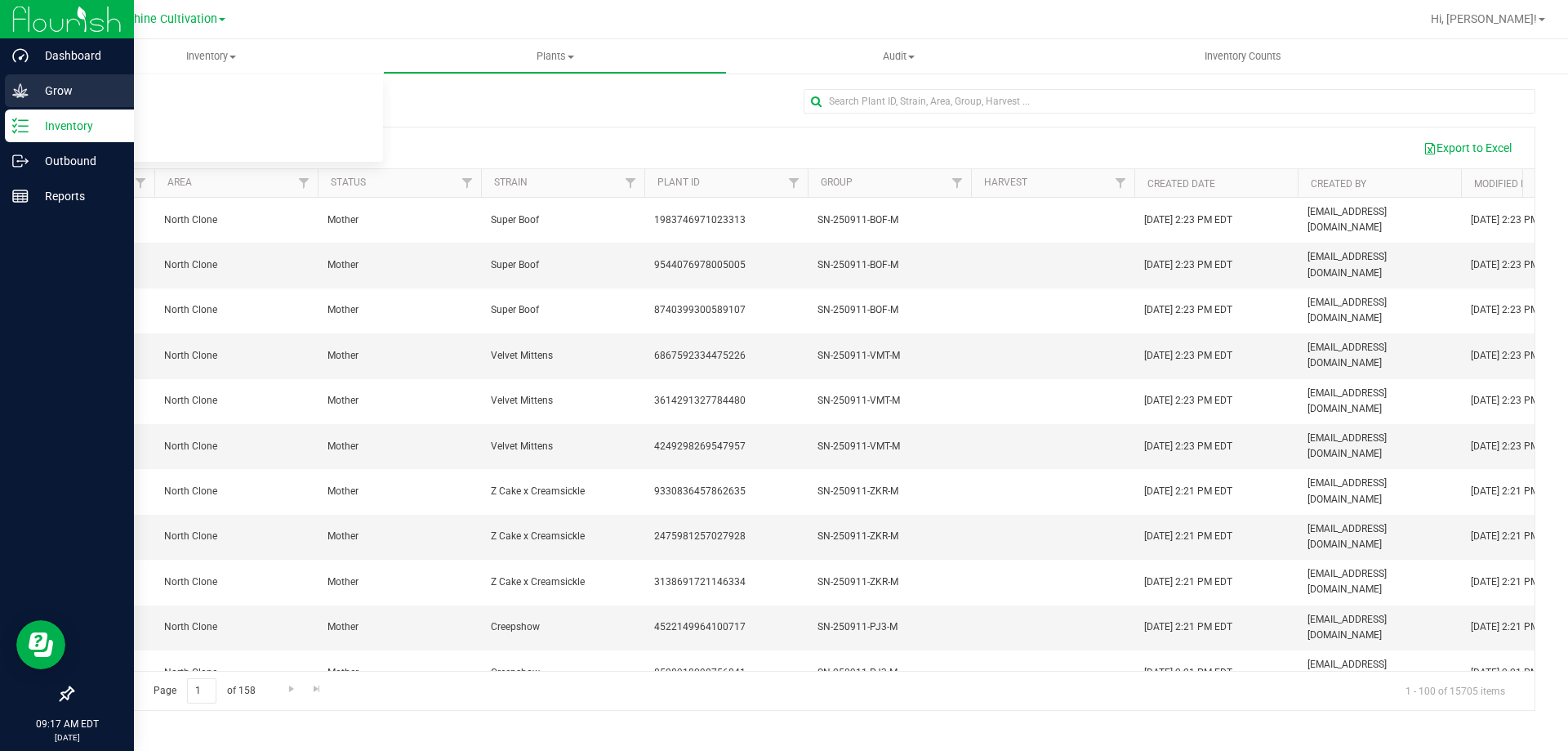
click at [84, 88] on p "Grow" at bounding box center [77, 91] width 98 height 20
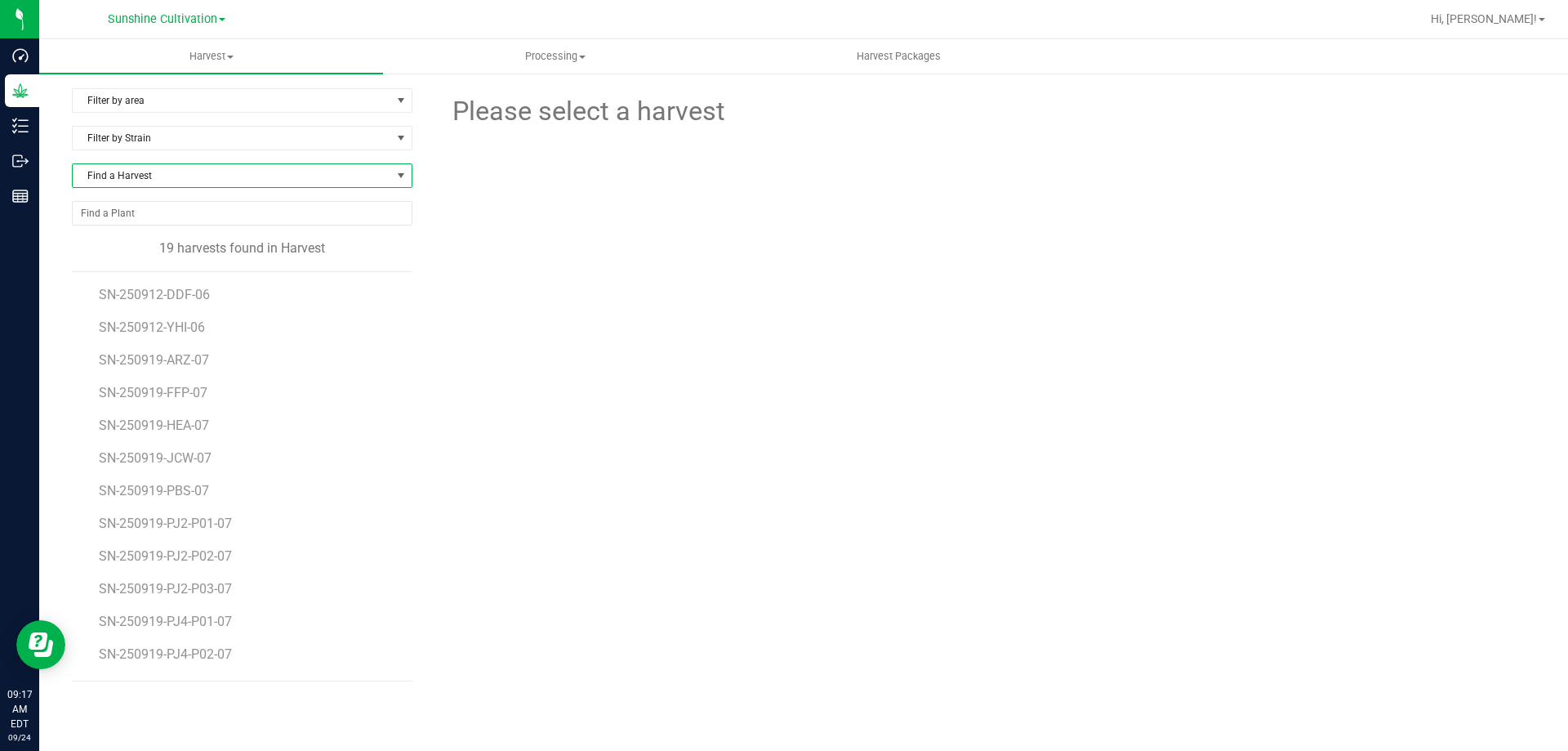
click at [396, 168] on span at bounding box center [401, 176] width 21 height 23
click at [410, 176] on span at bounding box center [401, 176] width 21 height 23
click at [226, 59] on span "Harvest" at bounding box center [211, 56] width 344 height 15
click at [227, 58] on span at bounding box center [231, 57] width 7 height 3
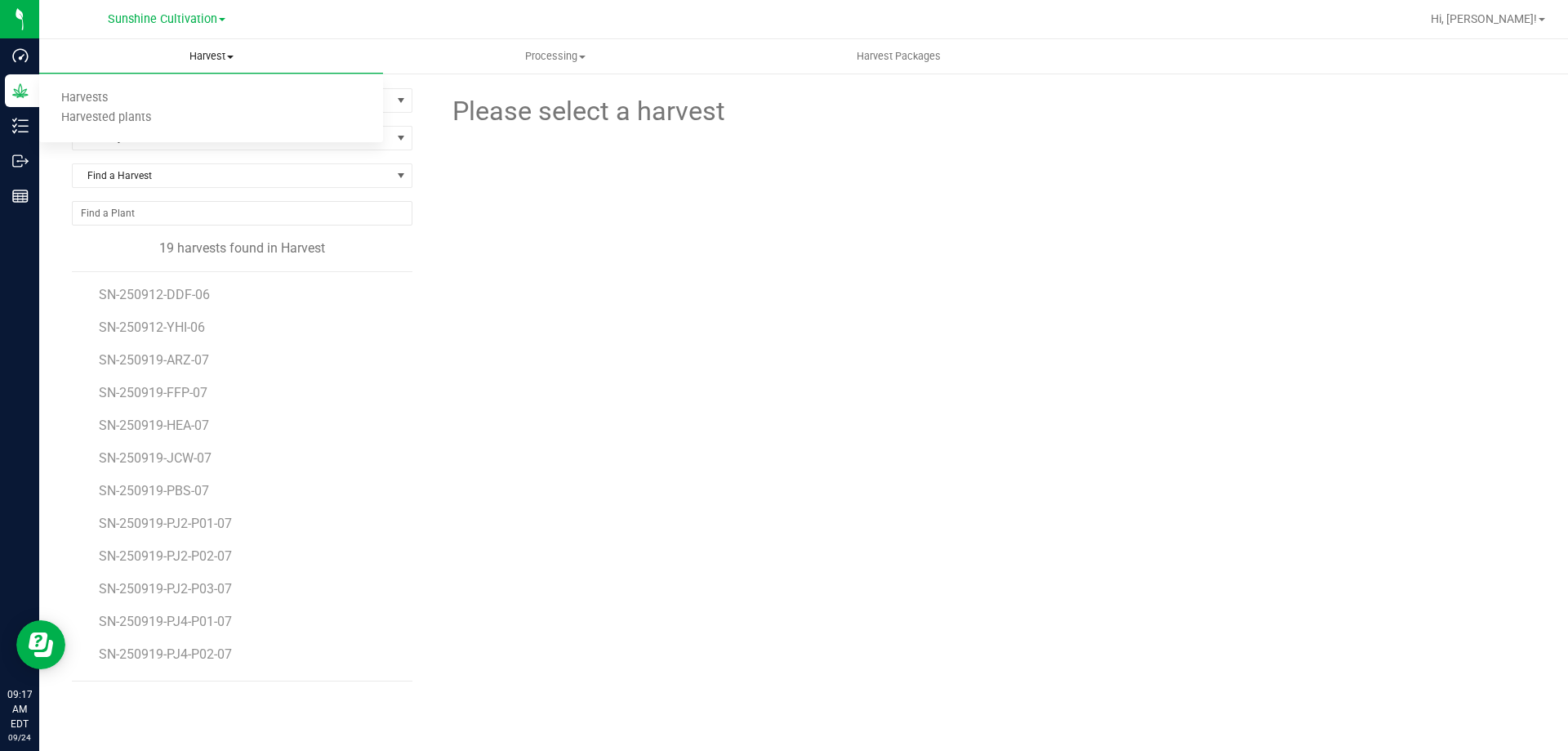
click at [227, 58] on span at bounding box center [231, 57] width 7 height 3
click at [394, 100] on span "select" at bounding box center [401, 101] width 21 height 23
click at [400, 136] on span at bounding box center [401, 138] width 13 height 13
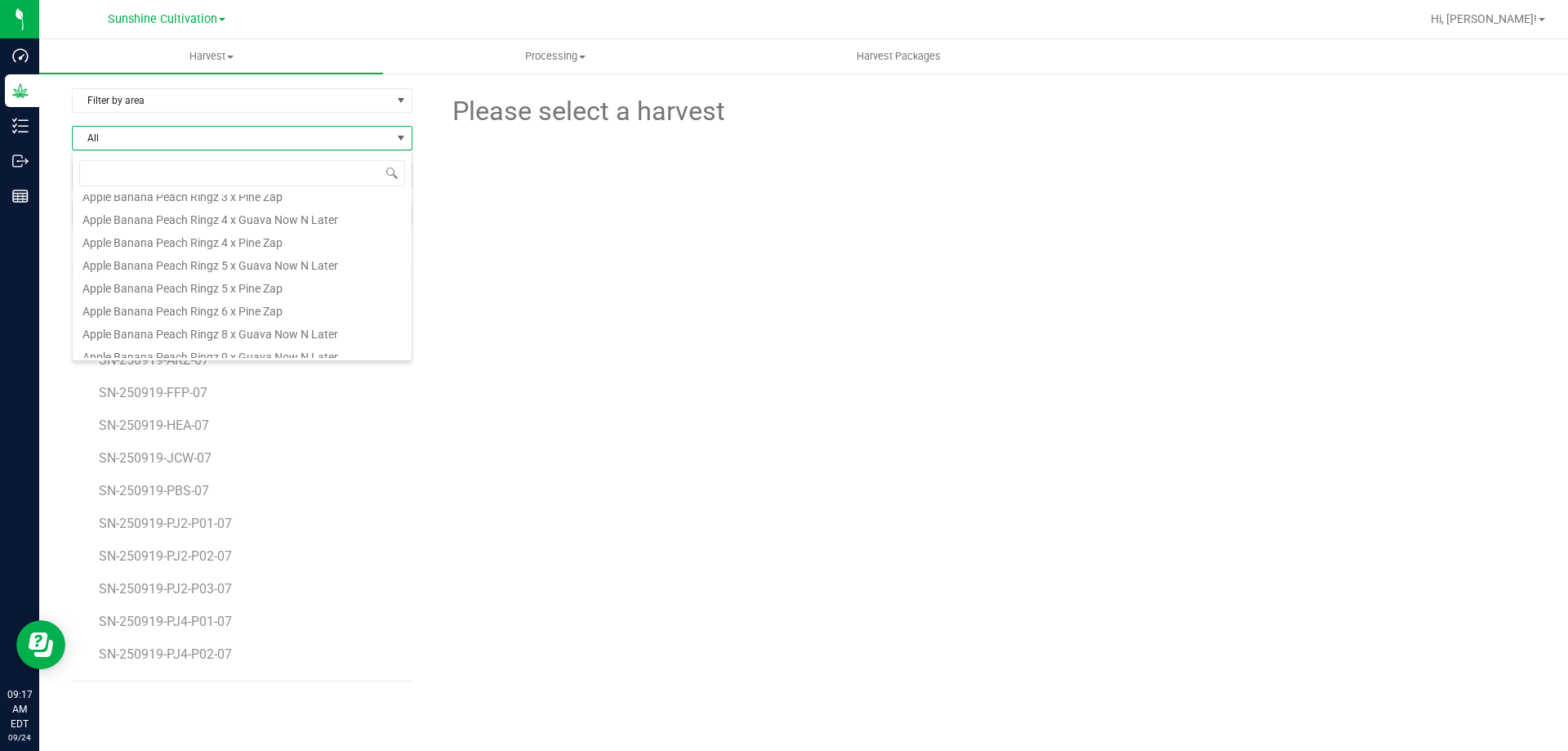
scroll to position [1634, 0]
click at [612, 246] on div at bounding box center [986, 222] width 1122 height 180
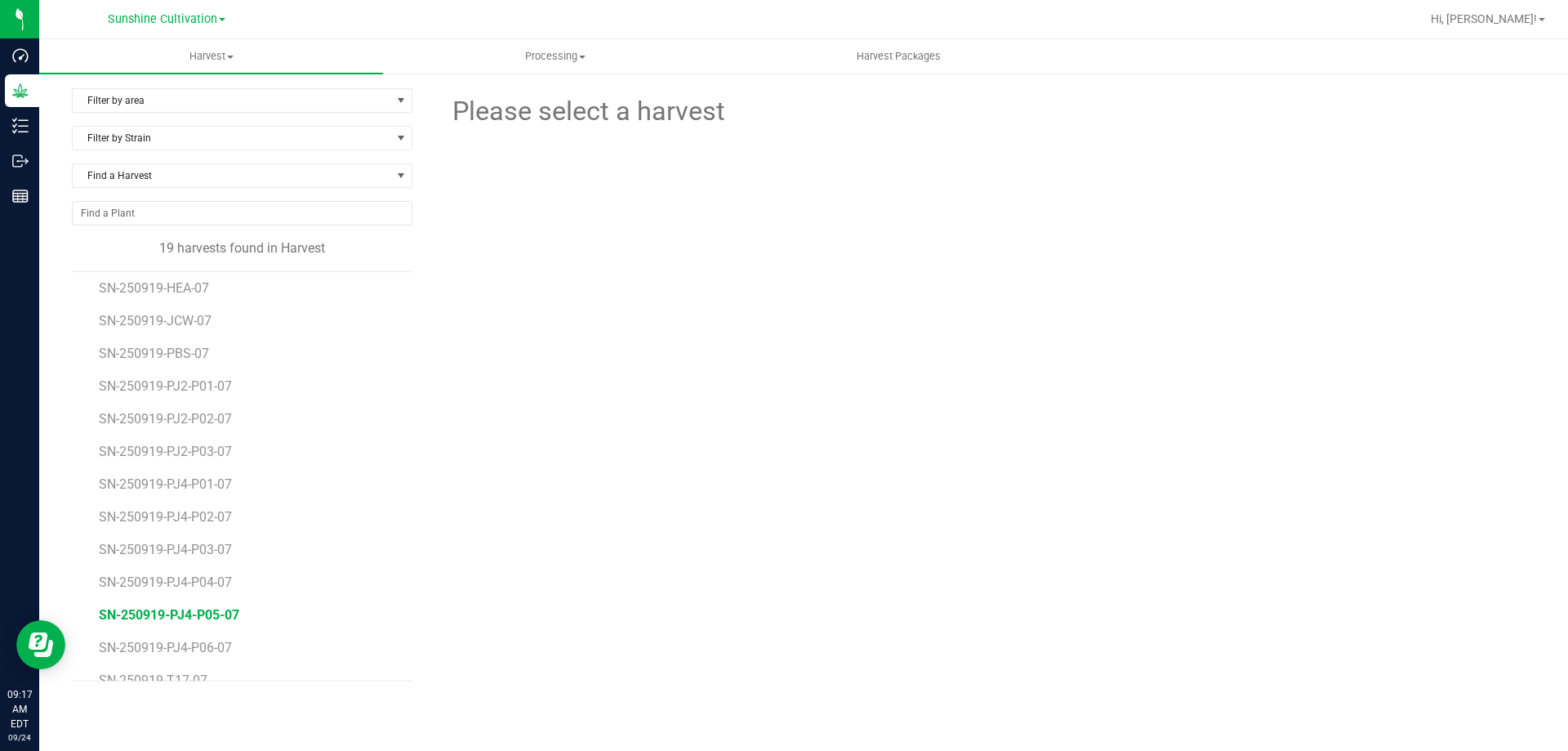
scroll to position [0, 0]
click at [247, 162] on div "Filter by Strain" at bounding box center [248, 145] width 353 height 38
click at [252, 185] on span "Find a Harvest" at bounding box center [232, 176] width 318 height 23
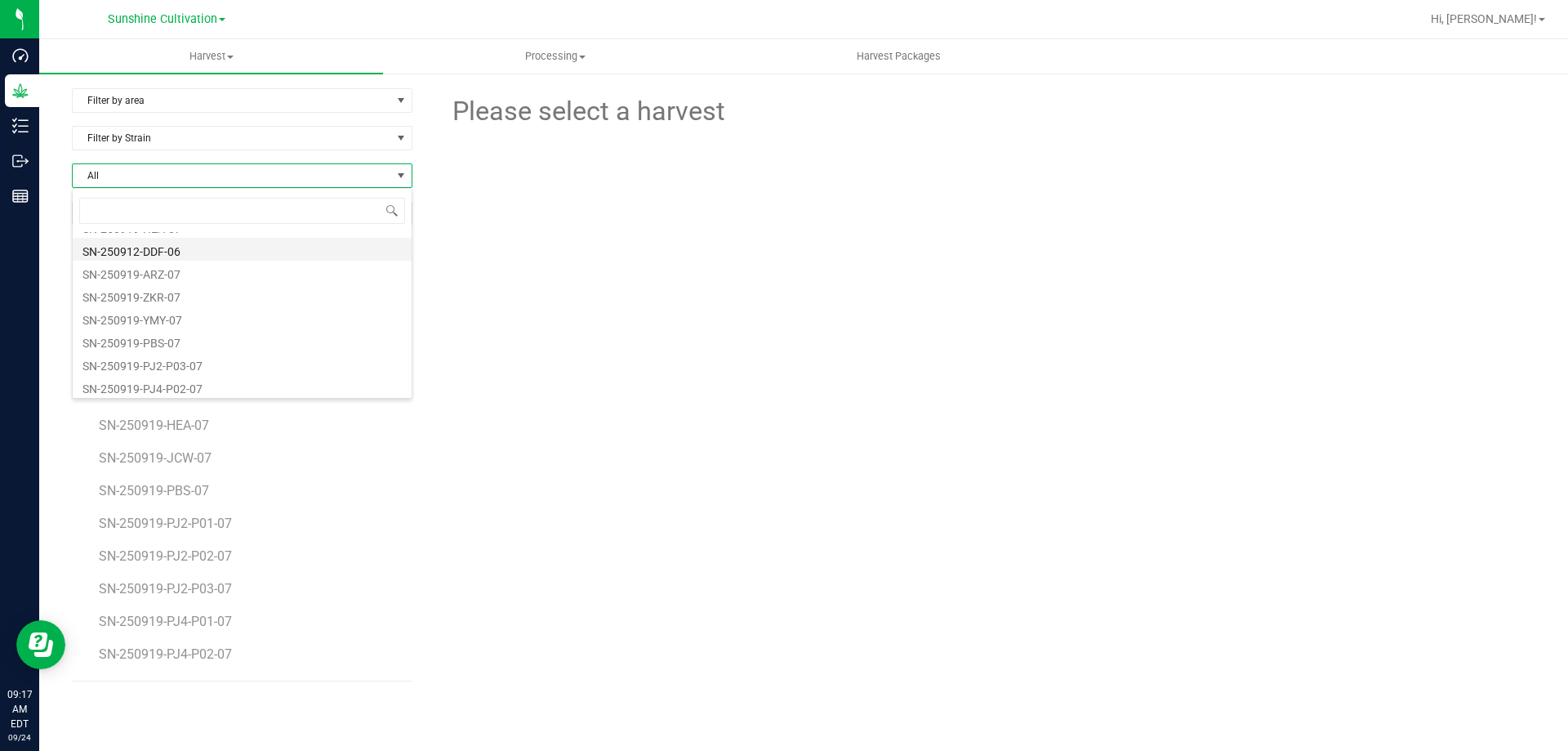
scroll to position [294, 0]
click at [533, 455] on div "Please select a harvest" at bounding box center [986, 391] width 1098 height 606
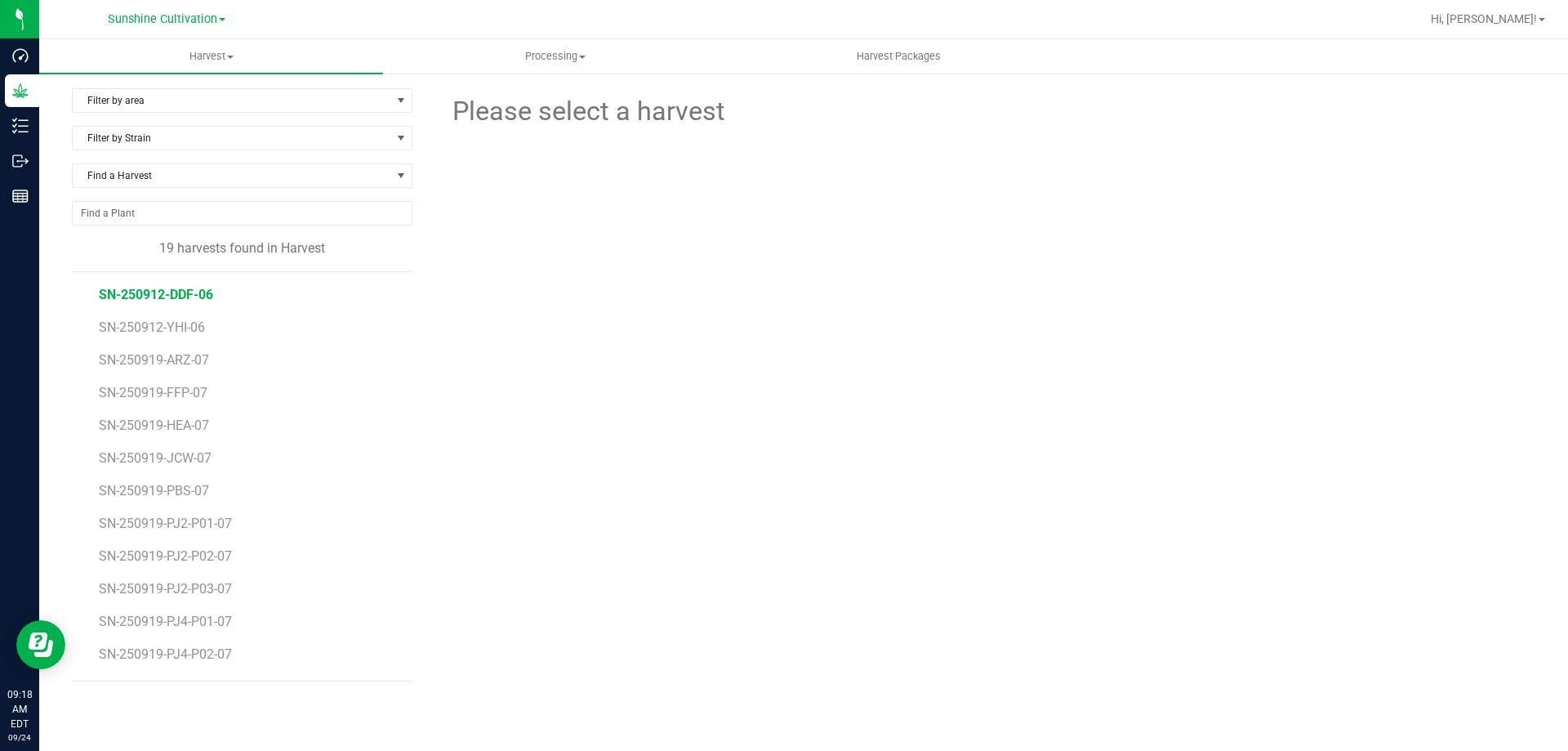
click at [195, 297] on span "SN-250912-DDF-06" at bounding box center [156, 294] width 115 height 16
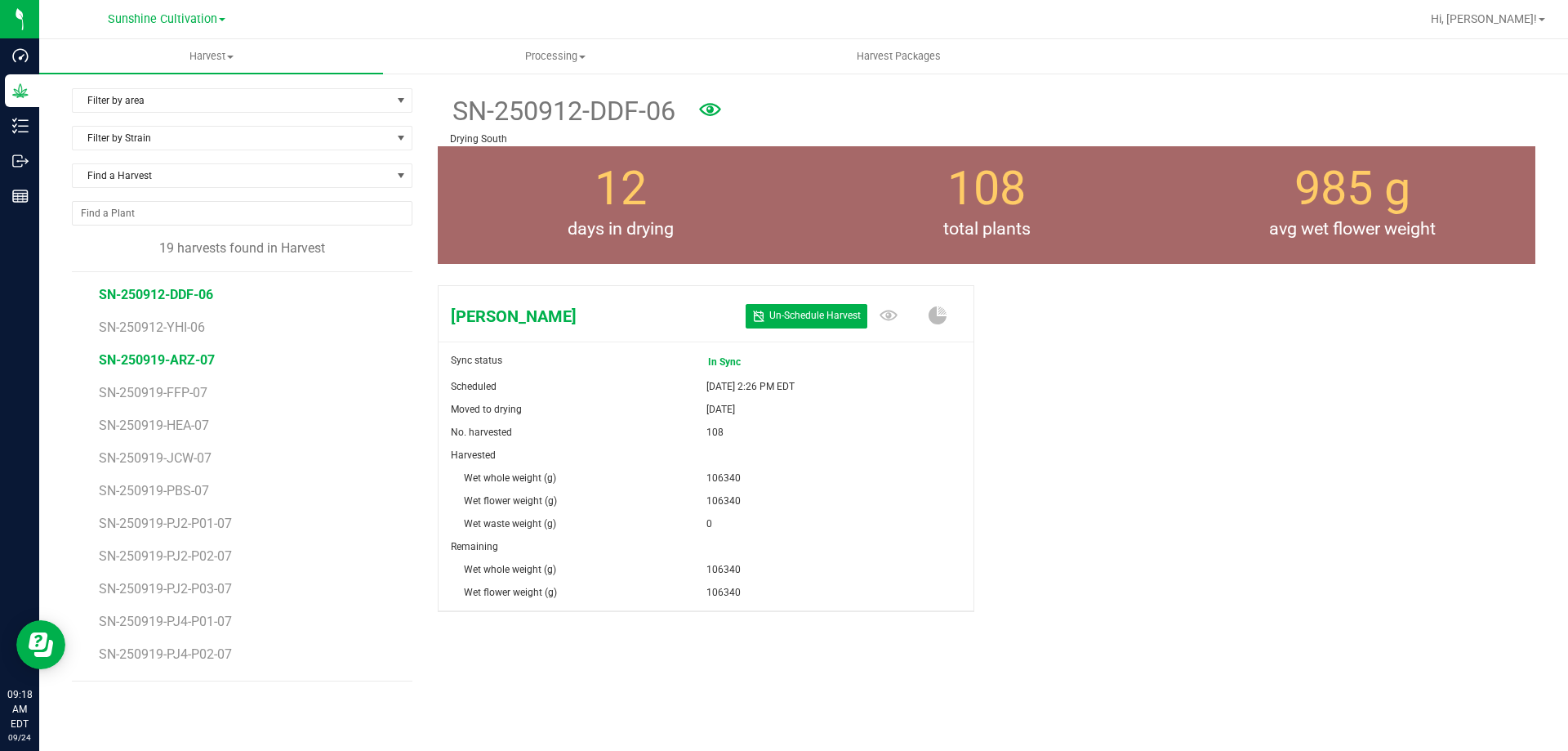
click at [200, 363] on span "SN-250919-ARZ-07" at bounding box center [157, 359] width 116 height 16
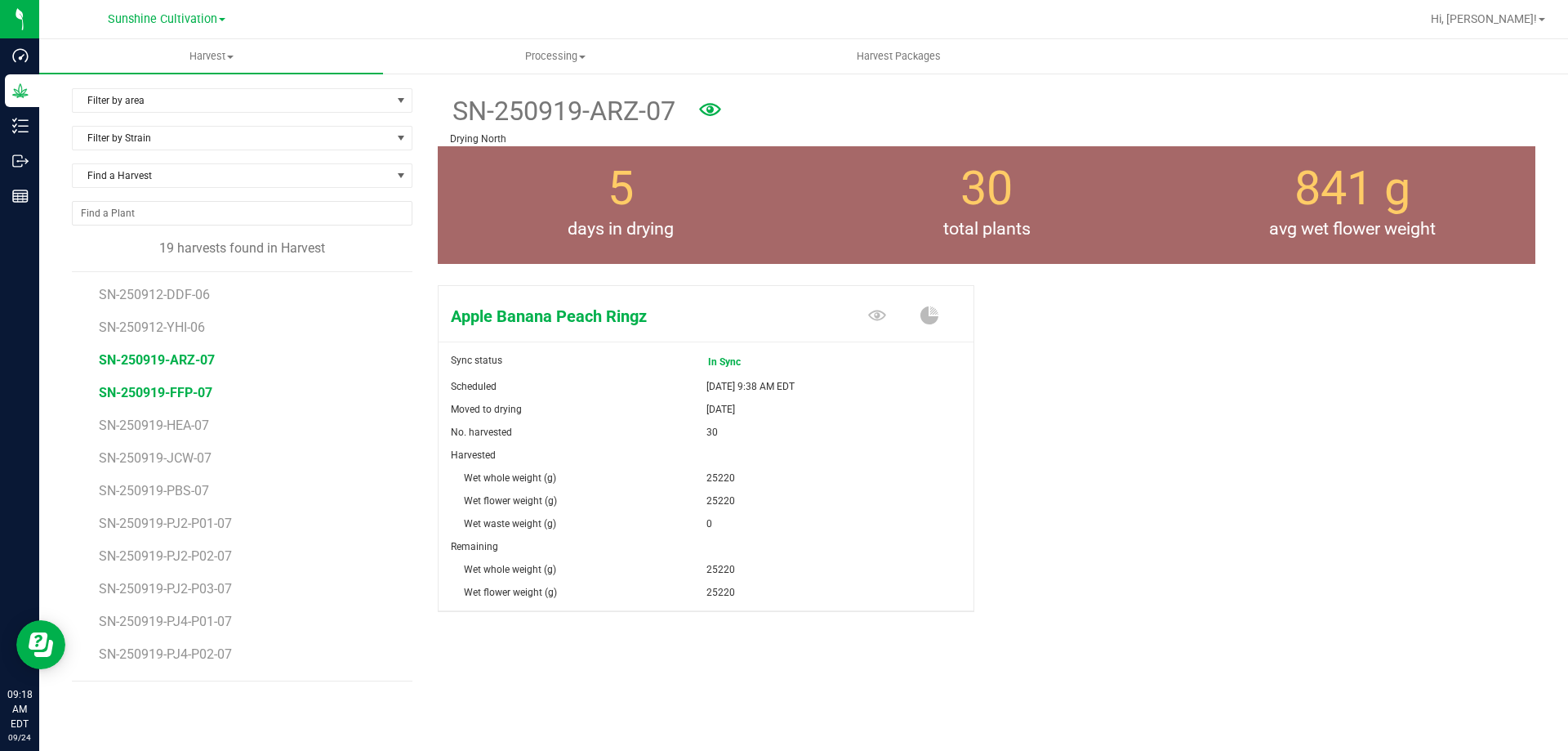
click at [169, 399] on span "SN-250919-FFP-07" at bounding box center [156, 392] width 114 height 16
click at [185, 422] on span "SN-250919-HEA-07" at bounding box center [157, 425] width 116 height 16
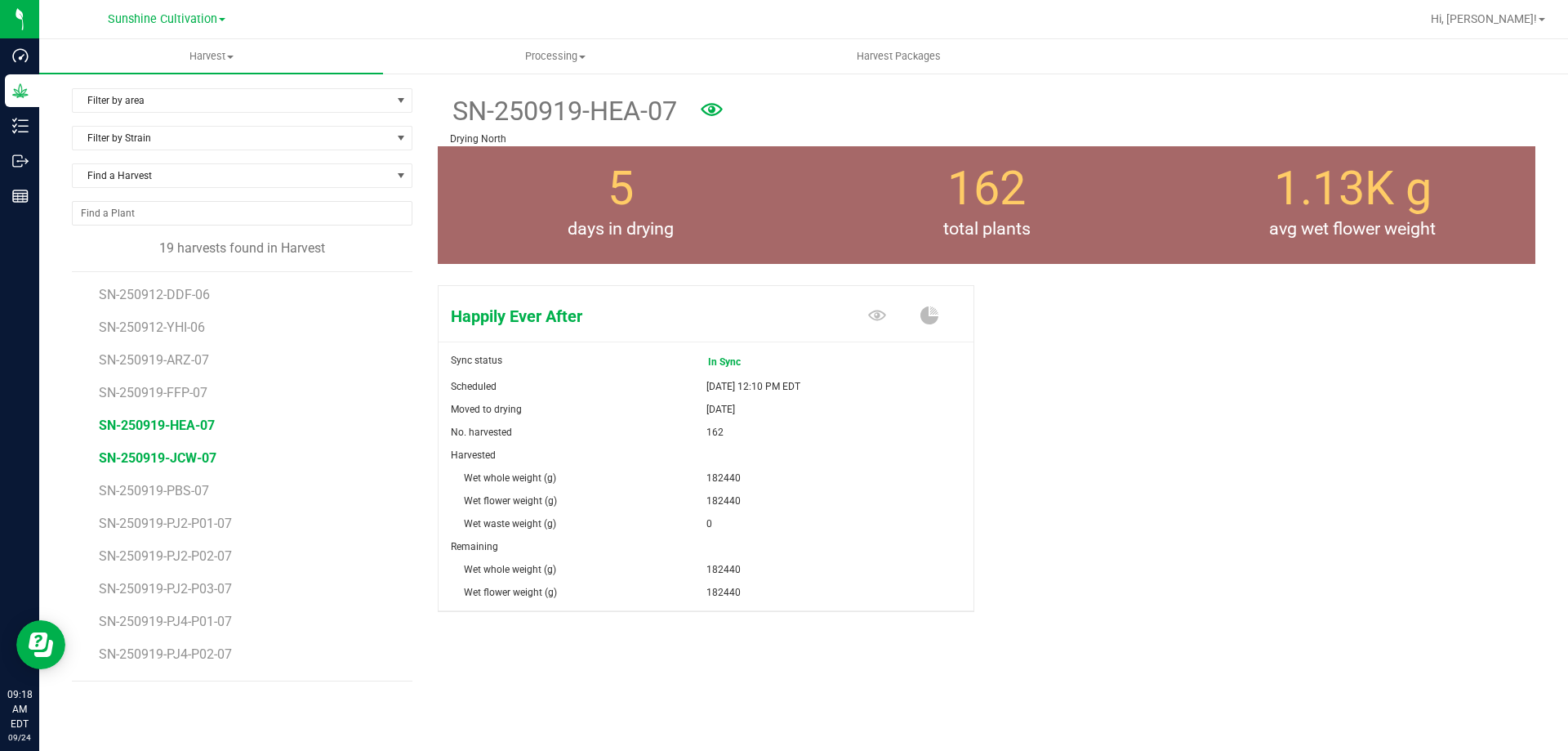
click at [197, 461] on span "SN-250919-JCW-07" at bounding box center [157, 458] width 118 height 16
click at [163, 496] on span "SN-250919-PBS-07" at bounding box center [157, 490] width 115 height 16
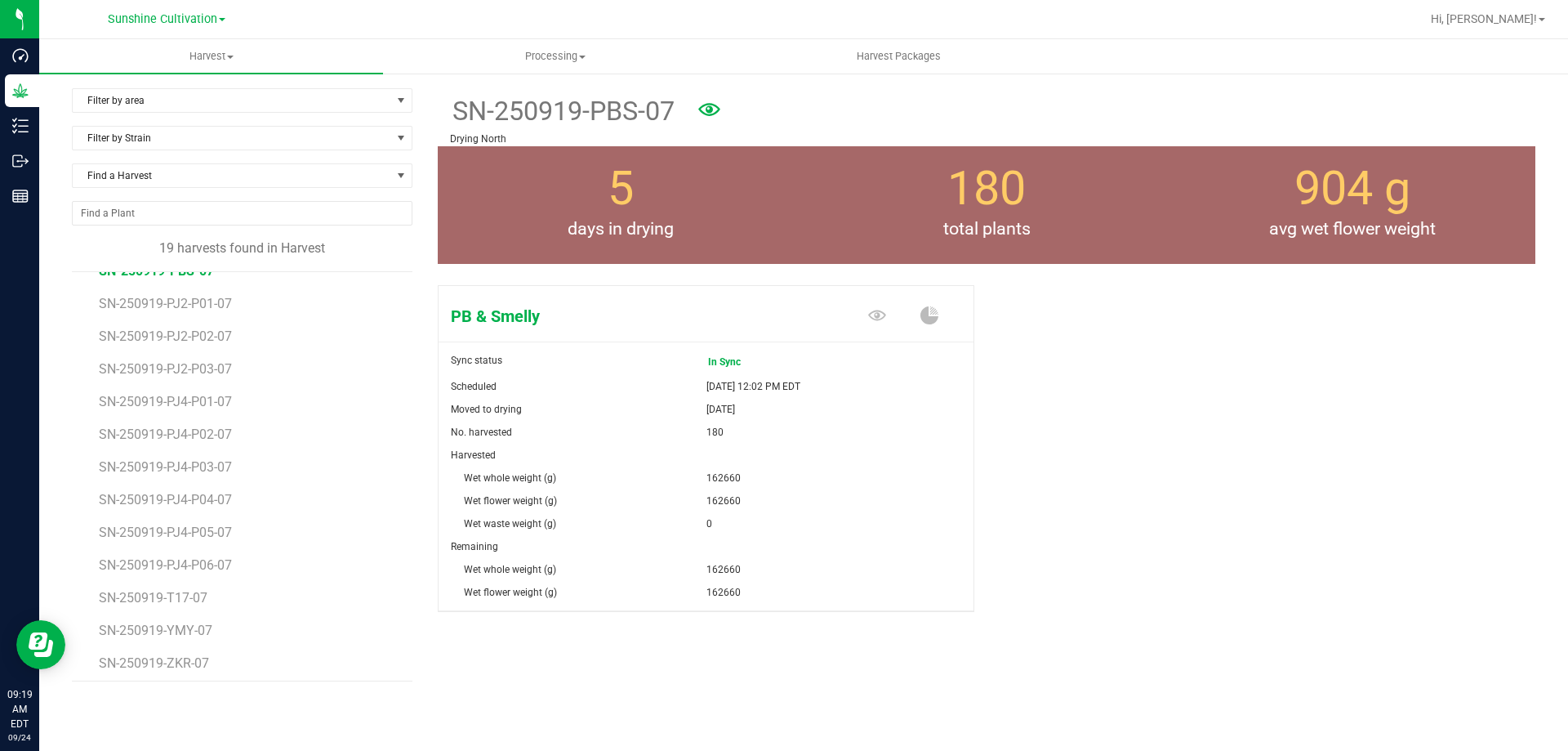
scroll to position [226, 0]
click at [184, 584] on span "SN-250919-T17-07" at bounding box center [156, 592] width 114 height 16
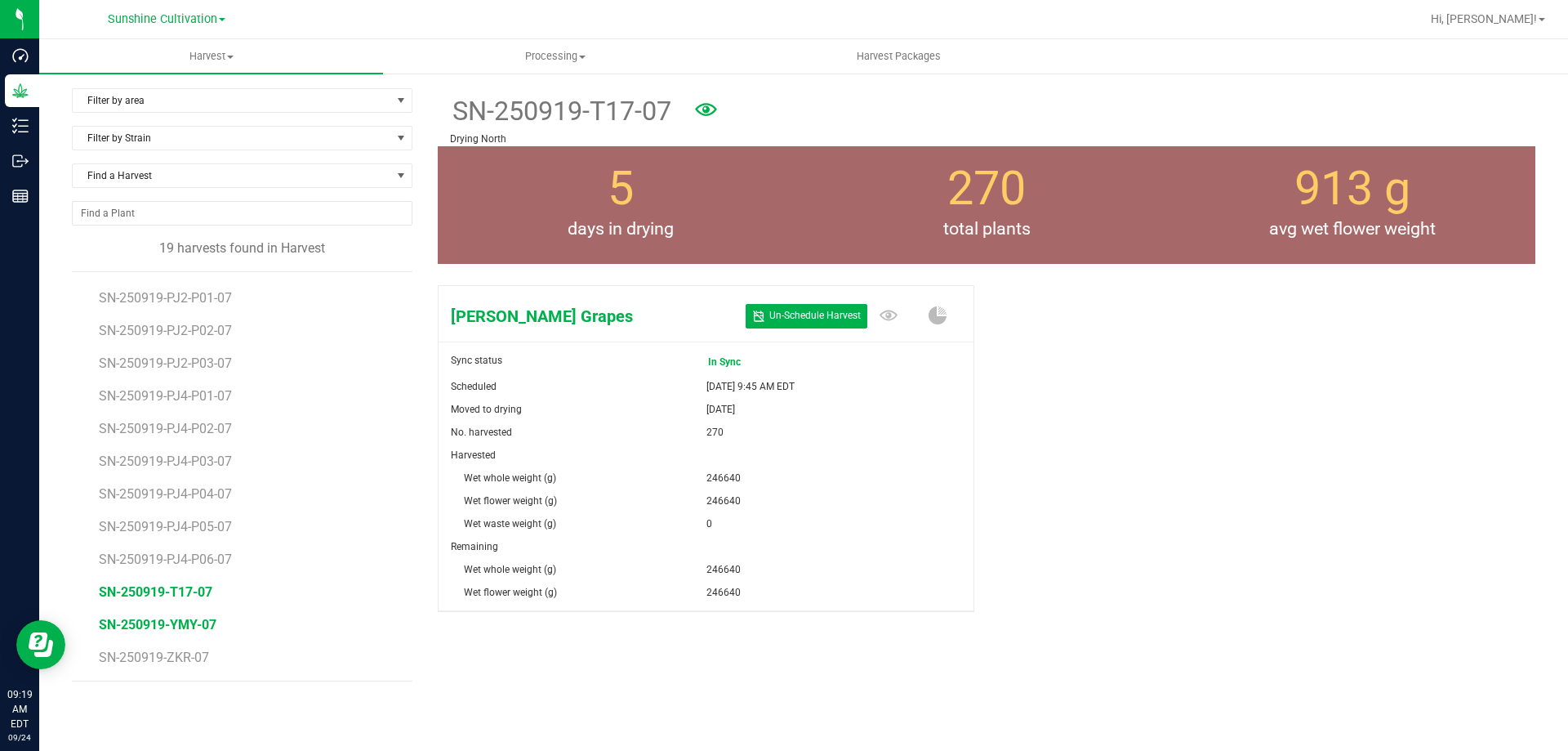
click at [134, 629] on span "SN-250919-YMY-07" at bounding box center [157, 624] width 118 height 16
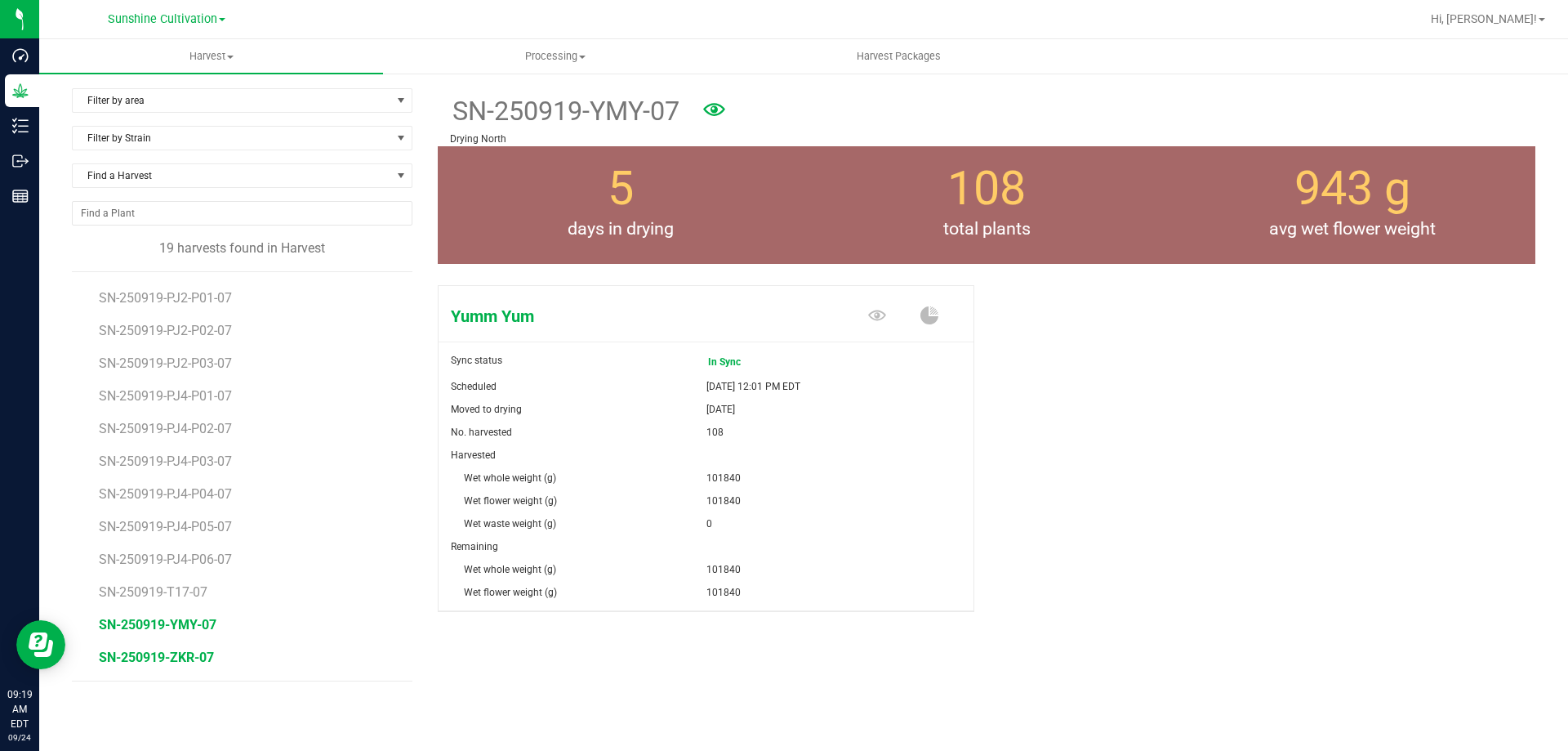
click at [176, 654] on span "SN-250919-ZKR-07" at bounding box center [157, 657] width 115 height 16
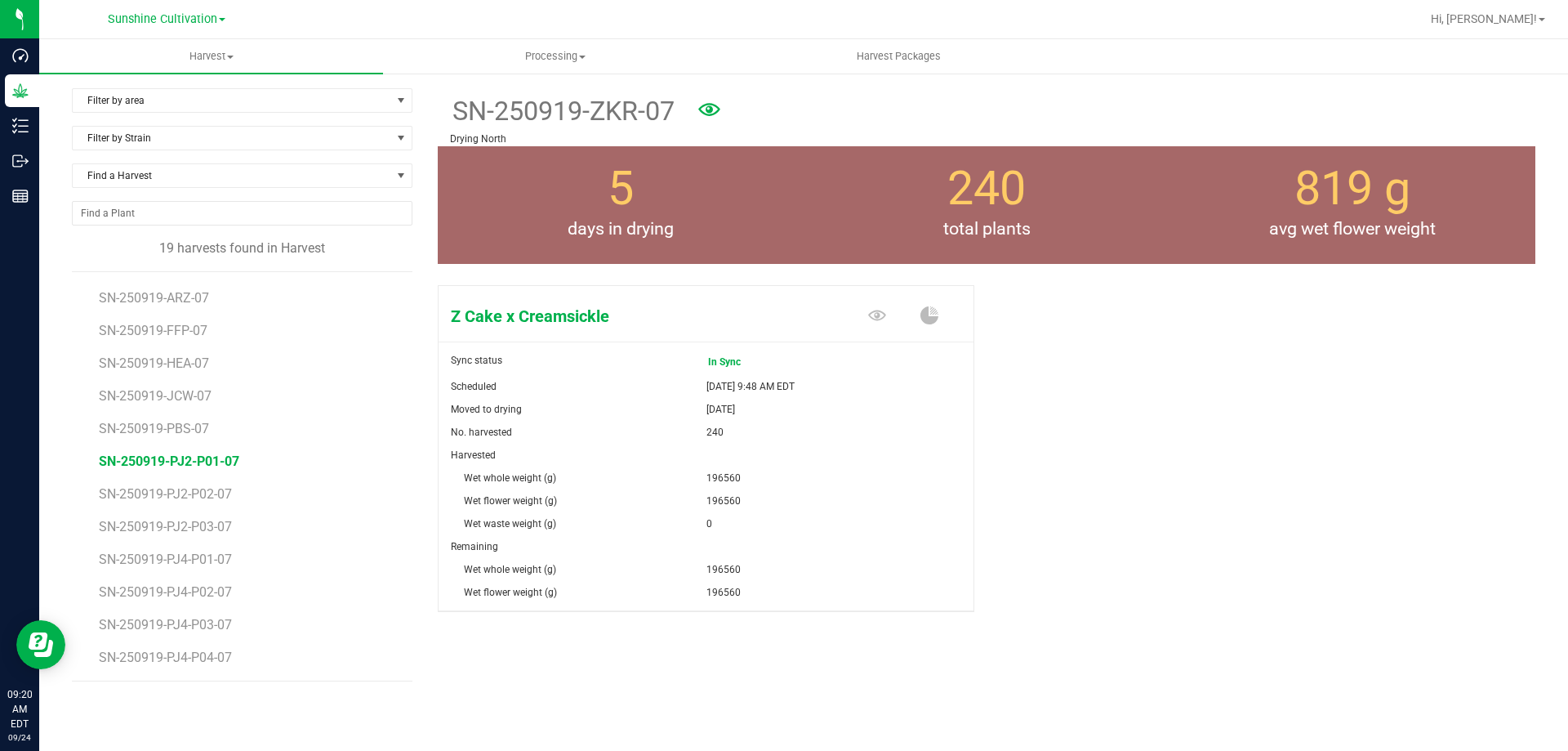
click at [222, 461] on span "SN-250919-PJ2-P01-07" at bounding box center [169, 461] width 140 height 16
click at [197, 498] on span "SN-250919-PJ2-P02-07" at bounding box center [169, 494] width 140 height 16
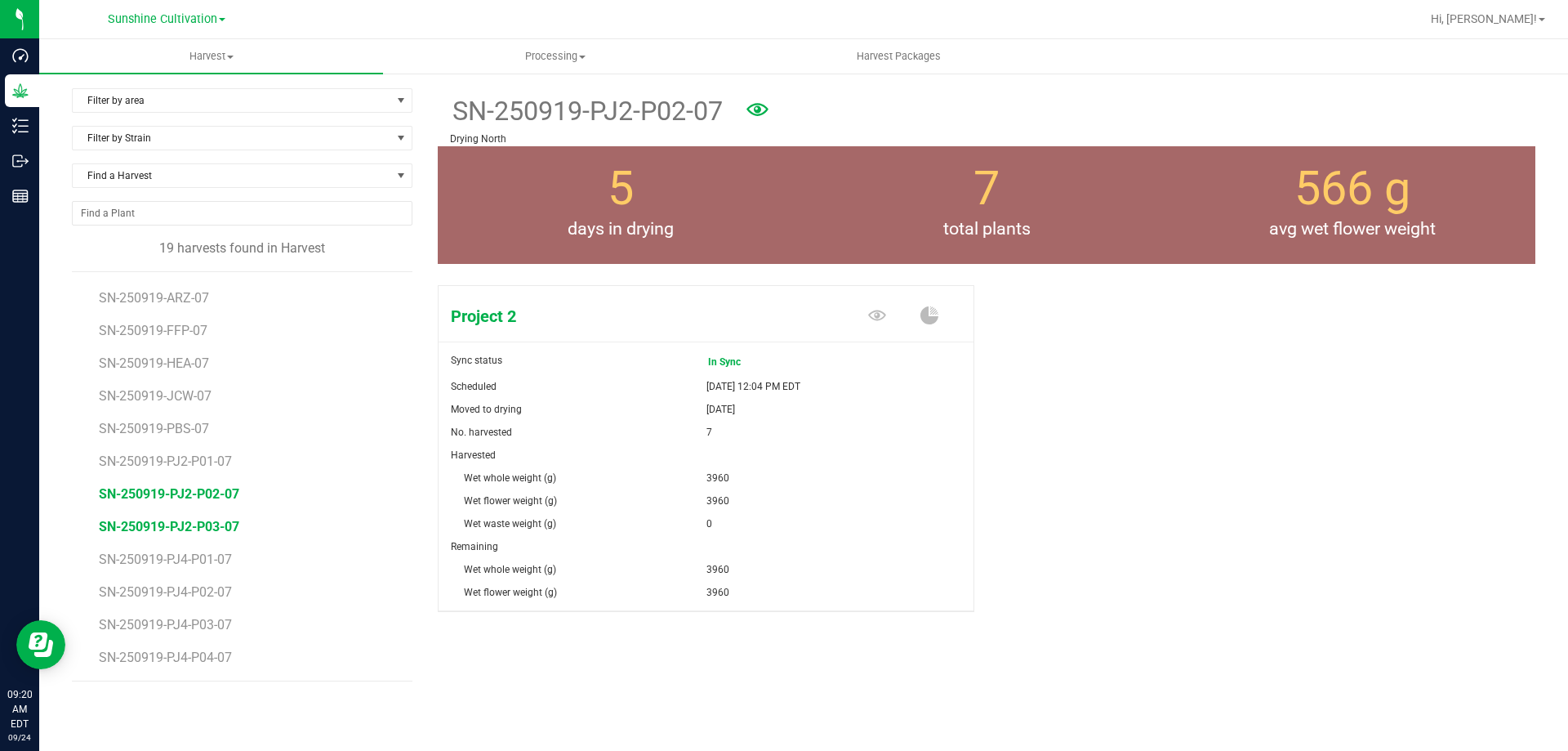
click at [199, 528] on span "SN-250919-PJ2-P03-07" at bounding box center [169, 526] width 140 height 16
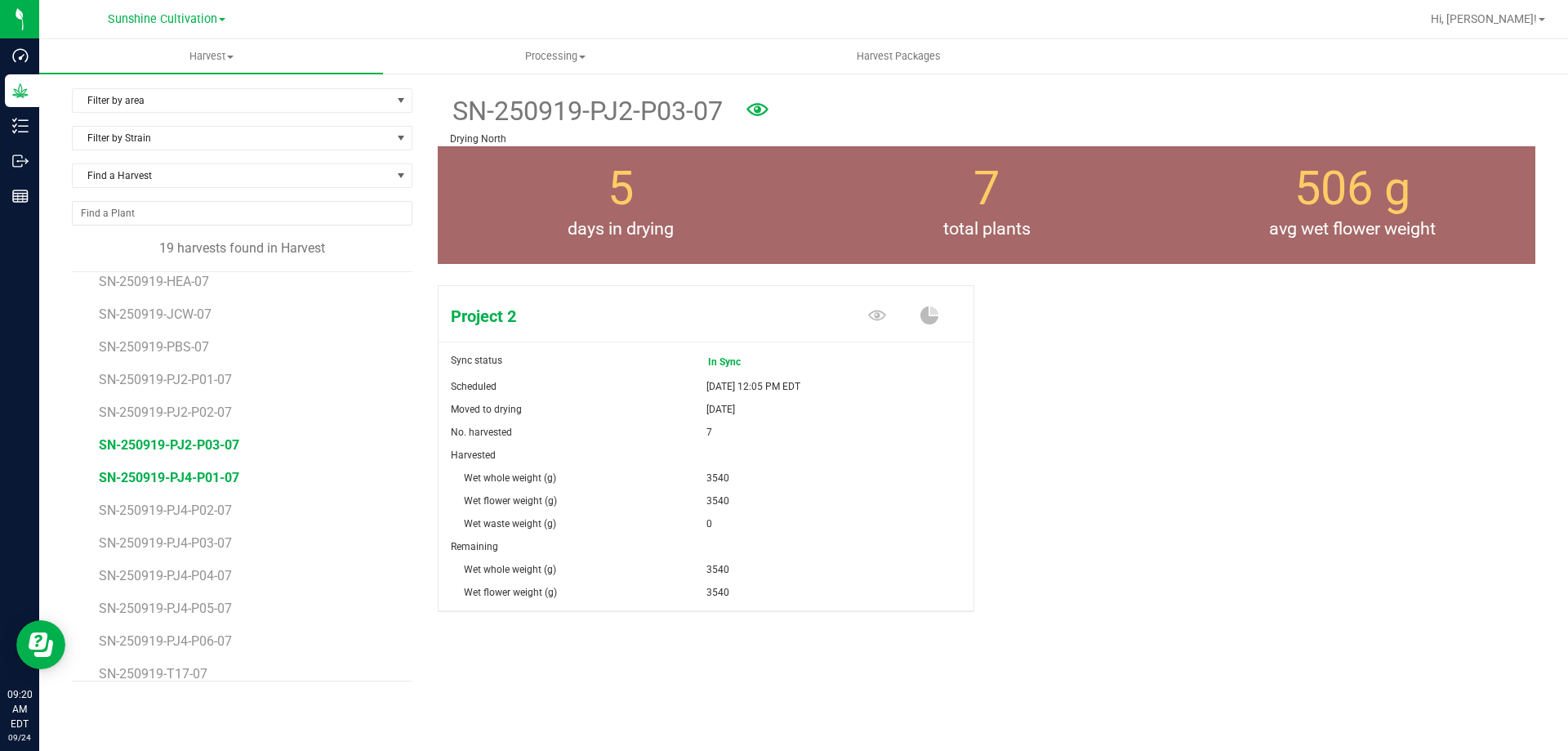
click at [208, 479] on span "SN-250919-PJ4-P01-07" at bounding box center [169, 477] width 140 height 16
click at [212, 509] on span "SN-250919-PJ4-P02-07" at bounding box center [169, 509] width 140 height 16
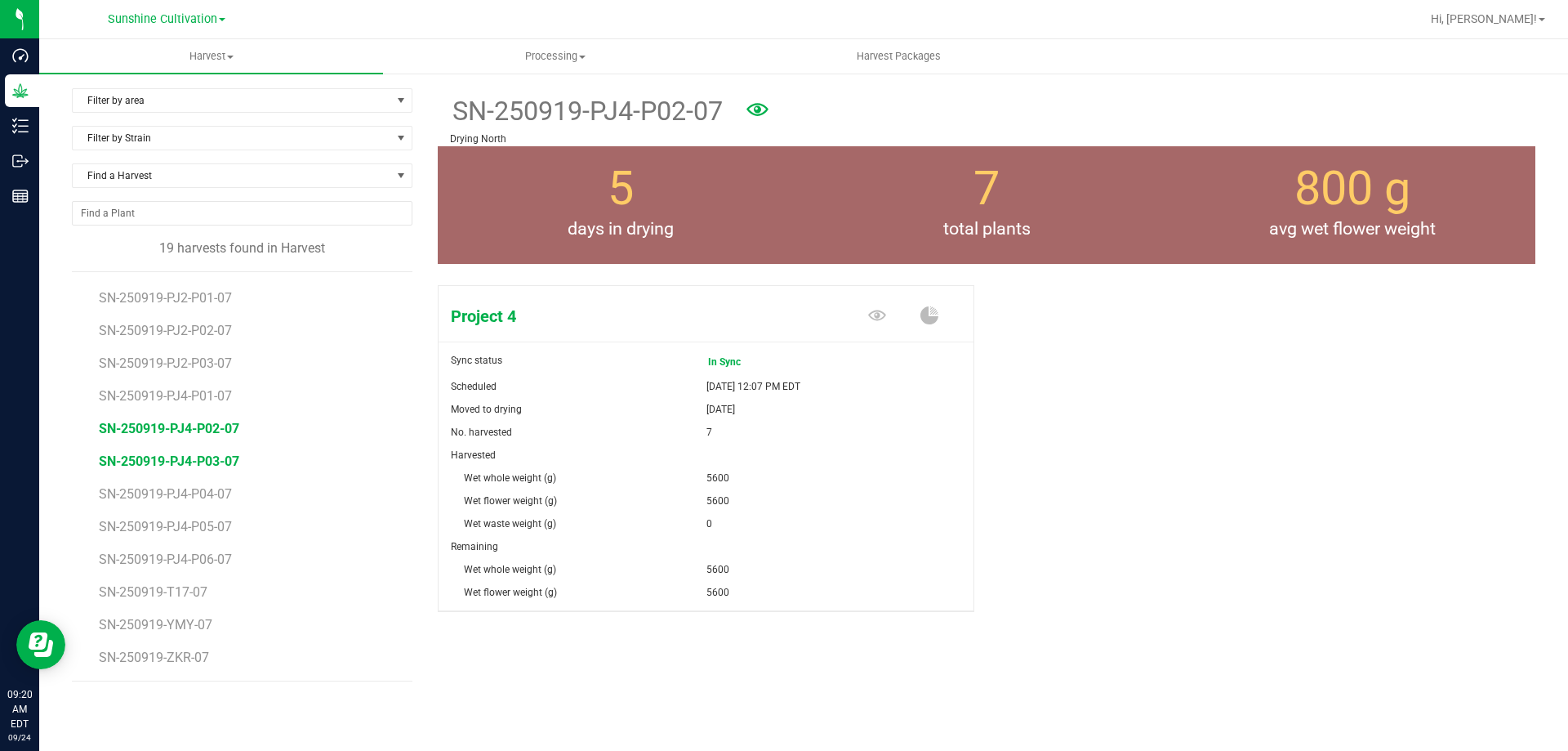
click at [208, 459] on span "SN-250919-PJ4-P03-07" at bounding box center [169, 461] width 140 height 16
click at [205, 497] on span "SN-250919-PJ4-P04-07" at bounding box center [169, 494] width 140 height 16
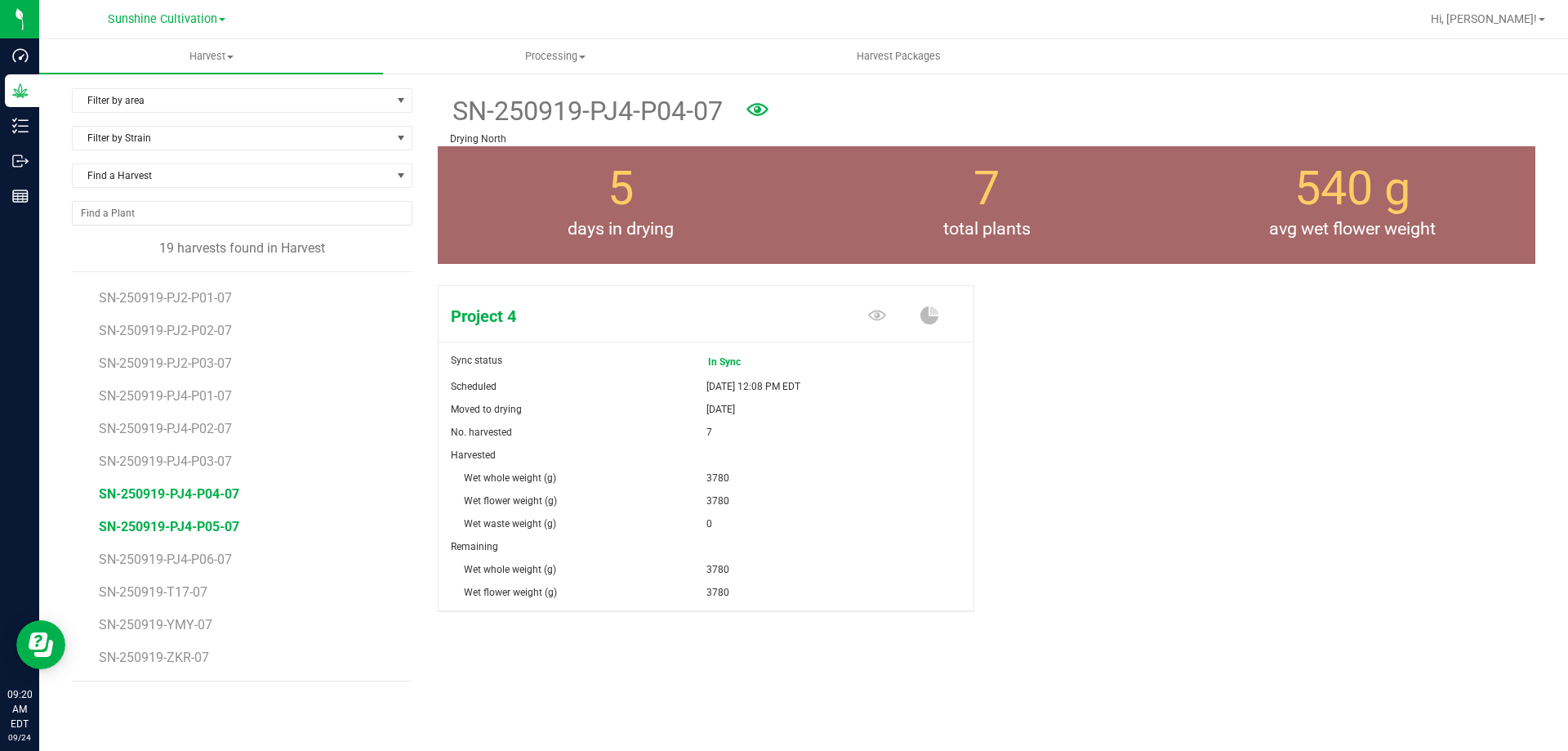
click at [201, 526] on span "SN-250919-PJ4-P05-07" at bounding box center [169, 526] width 140 height 16
click at [199, 566] on span "SN-250919-PJ4-P06-07" at bounding box center [169, 559] width 140 height 16
click at [209, 59] on span "Harvest" at bounding box center [211, 56] width 344 height 15
click at [320, 45] on uib-tab-heading "Harvest Harvests Harvested plants" at bounding box center [211, 57] width 344 height 35
click at [535, 59] on span "Processing" at bounding box center [555, 56] width 342 height 15
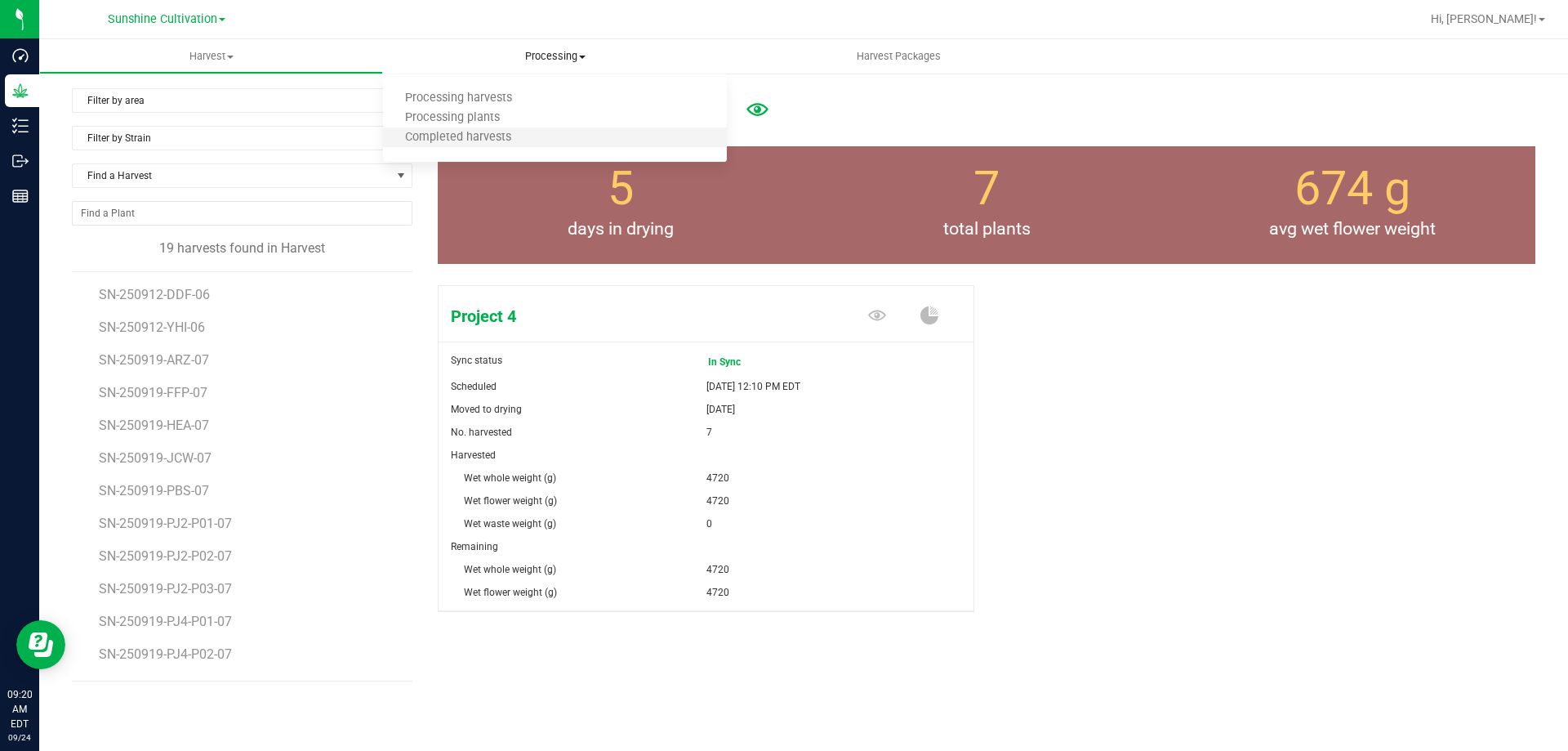
click at [460, 145] on li "Completed harvests" at bounding box center [555, 138] width 344 height 20
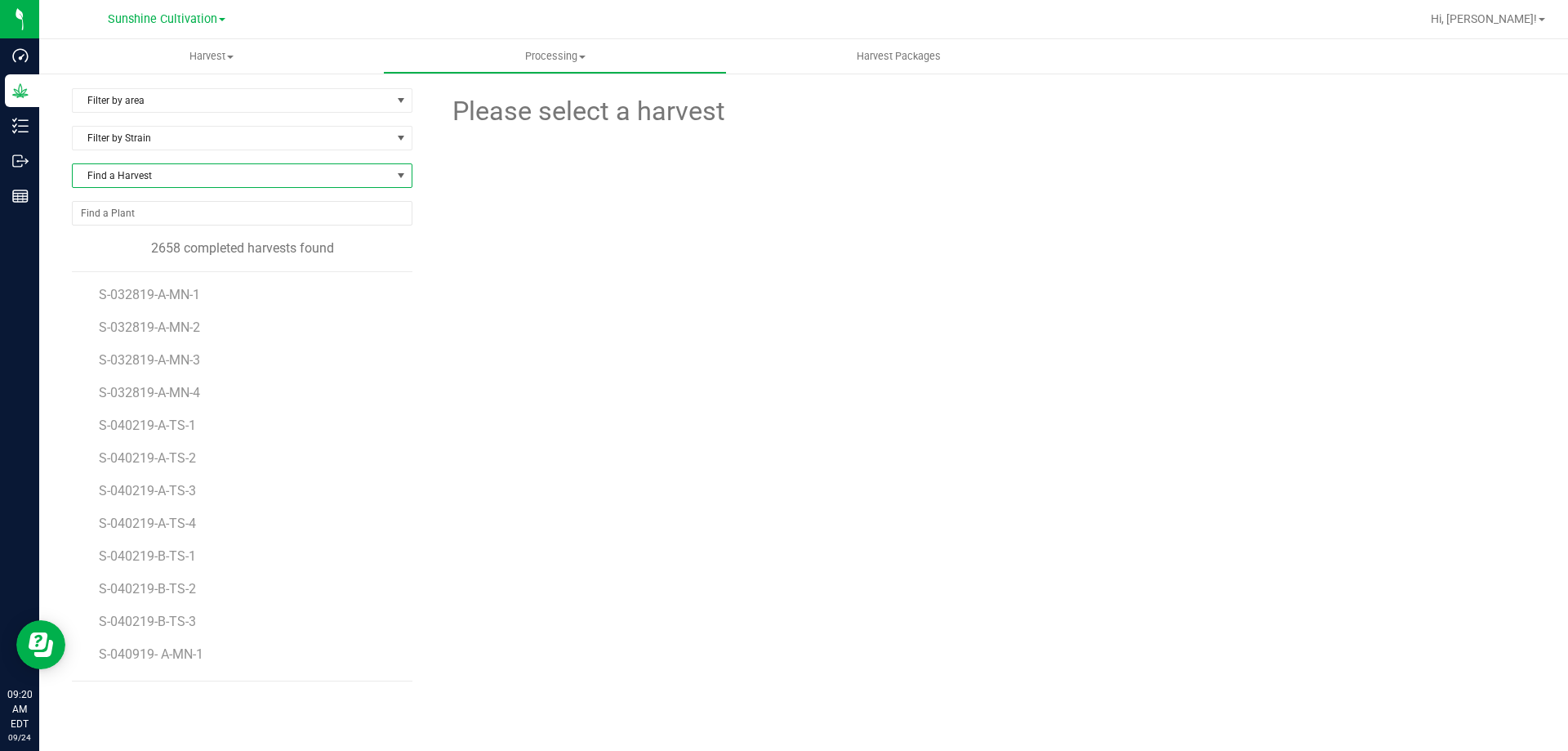
click at [396, 171] on span at bounding box center [401, 176] width 13 height 13
click at [391, 101] on span "select" at bounding box center [401, 101] width 21 height 23
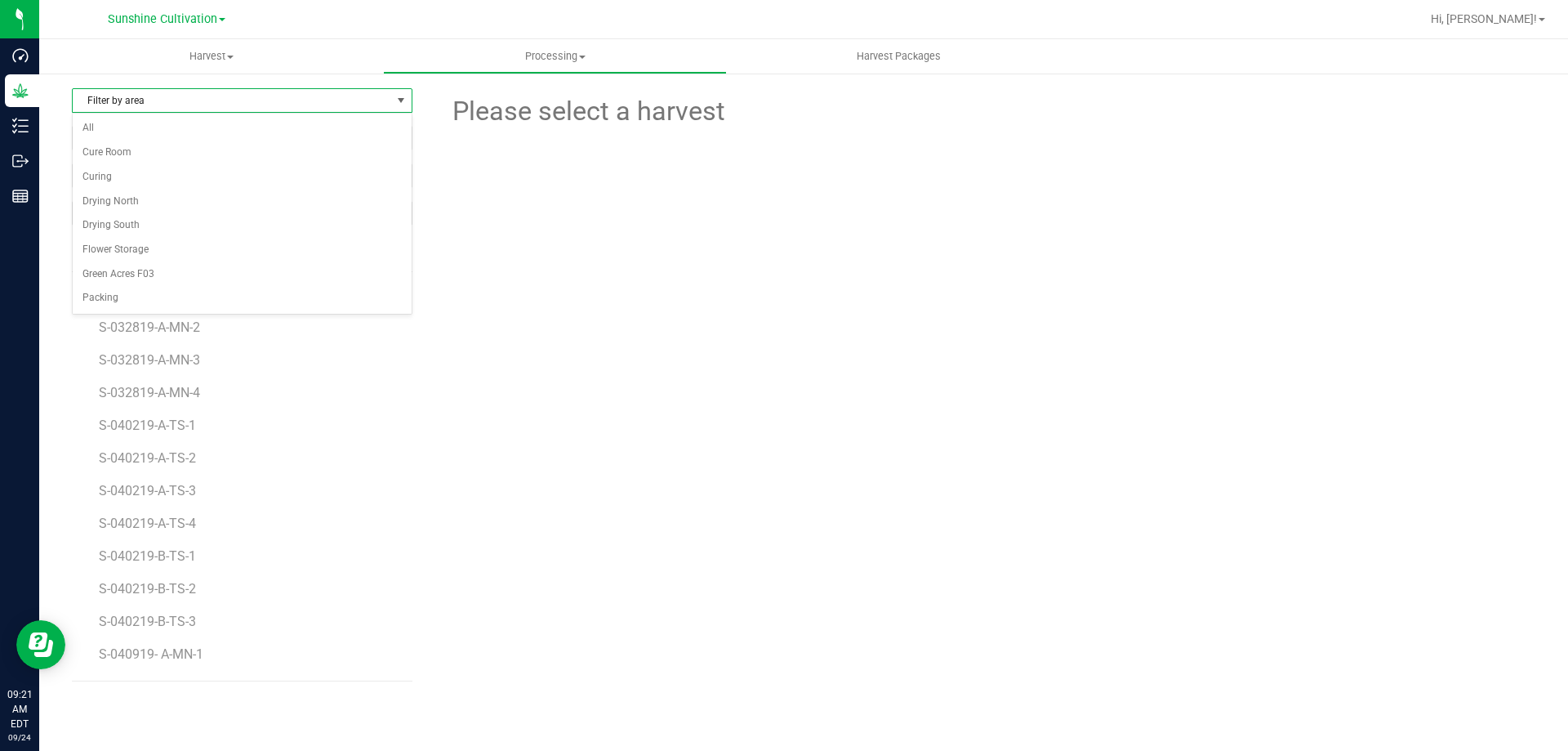
click at [457, 197] on div at bounding box center [986, 222] width 1122 height 180
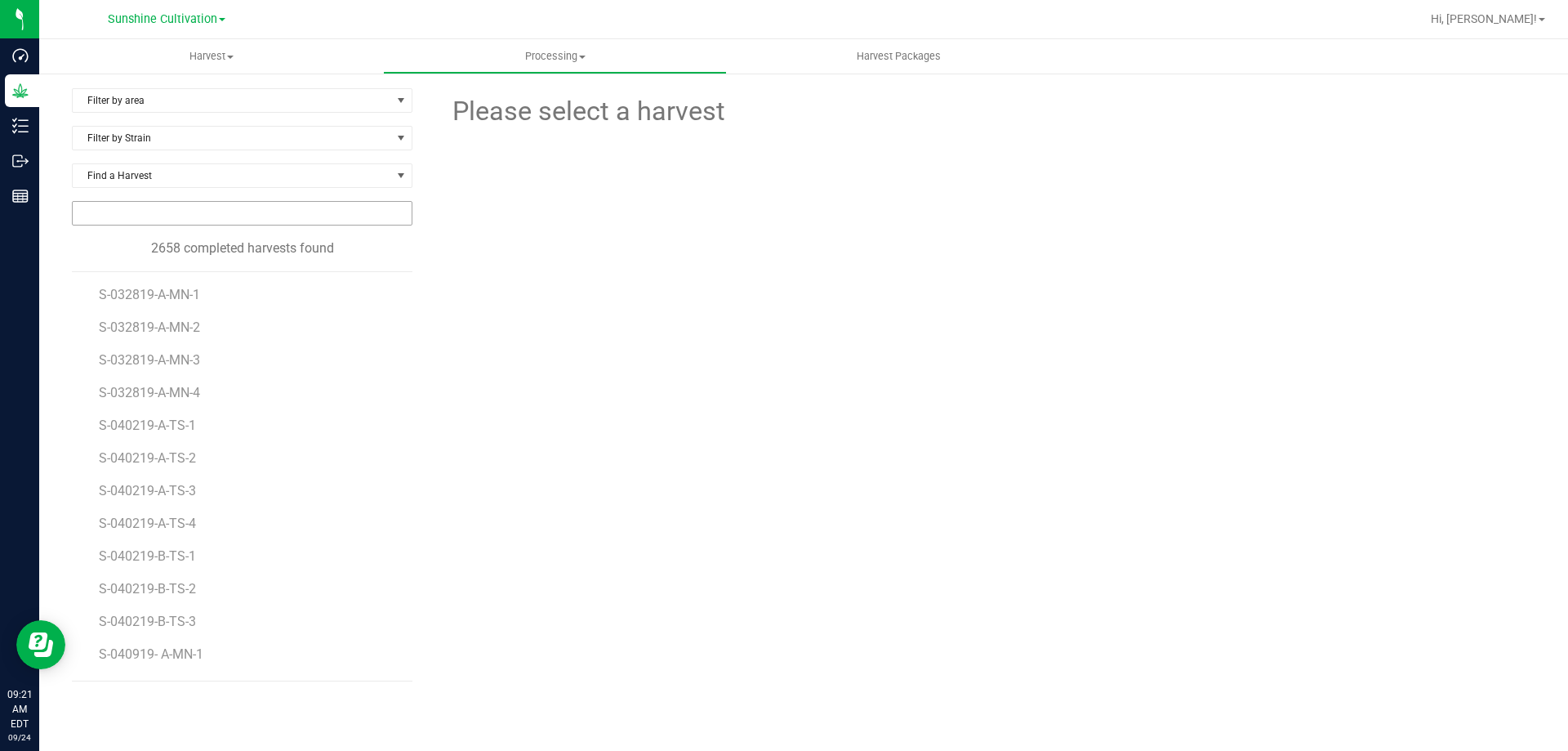
click at [373, 217] on input "NO DATA FOUND" at bounding box center [241, 214] width 339 height 23
